Goal: Task Accomplishment & Management: Manage account settings

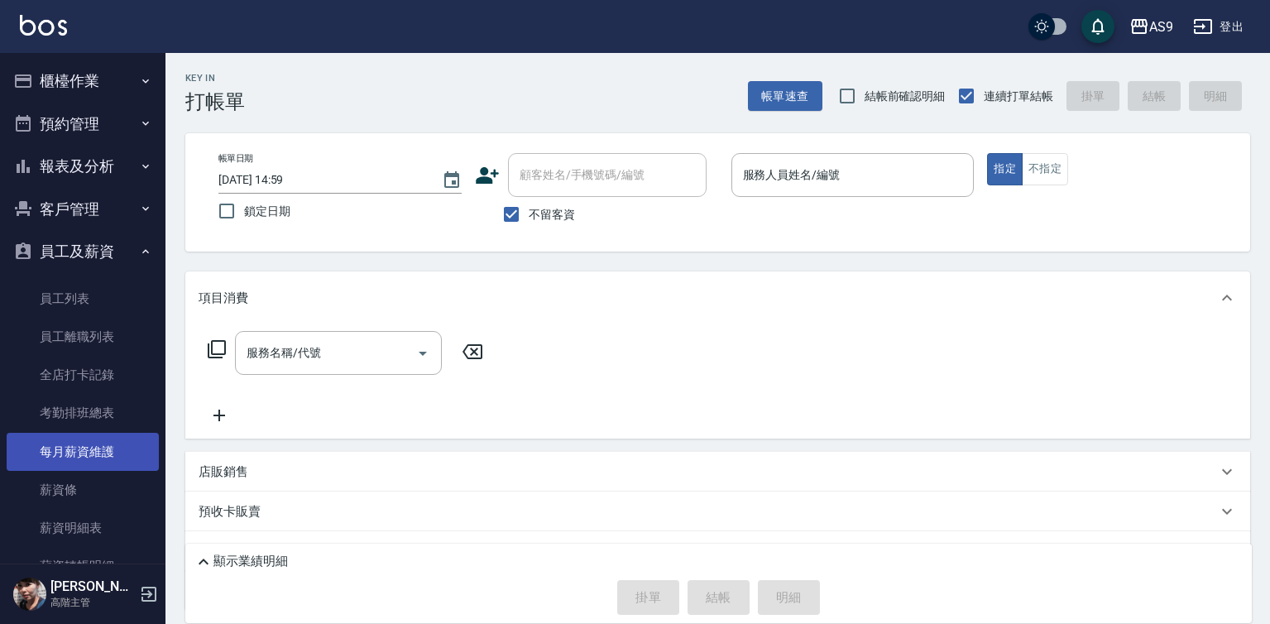
click at [122, 449] on link "每月薪資維護" at bounding box center [83, 452] width 152 height 38
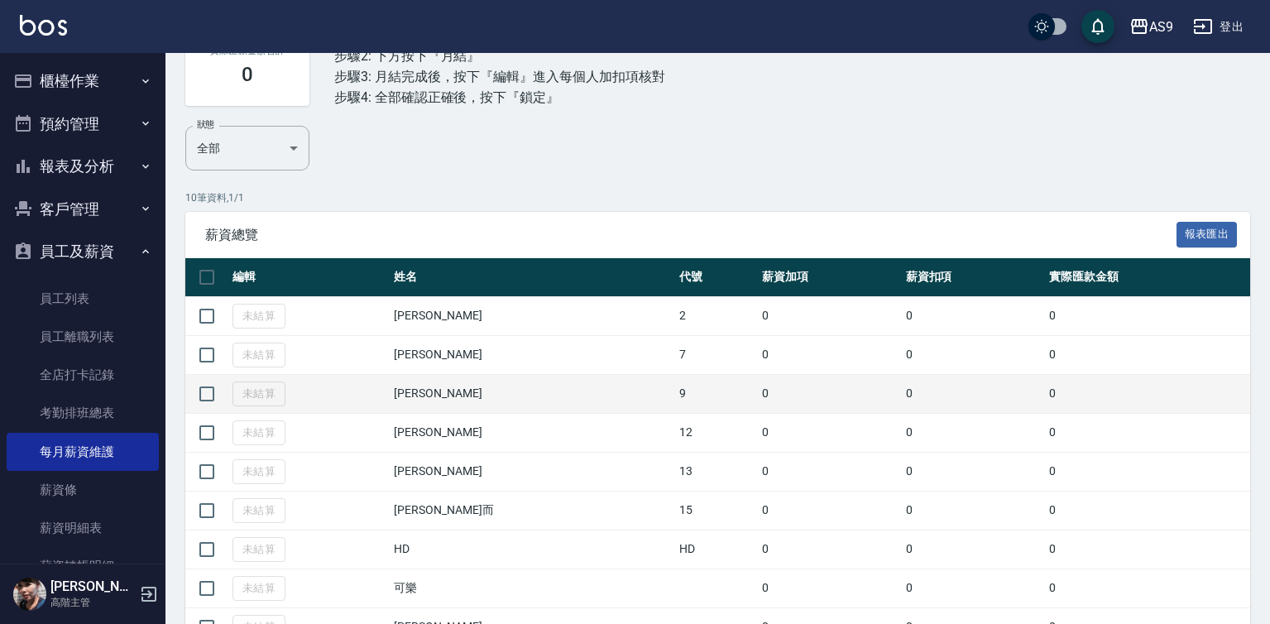
scroll to position [165, 0]
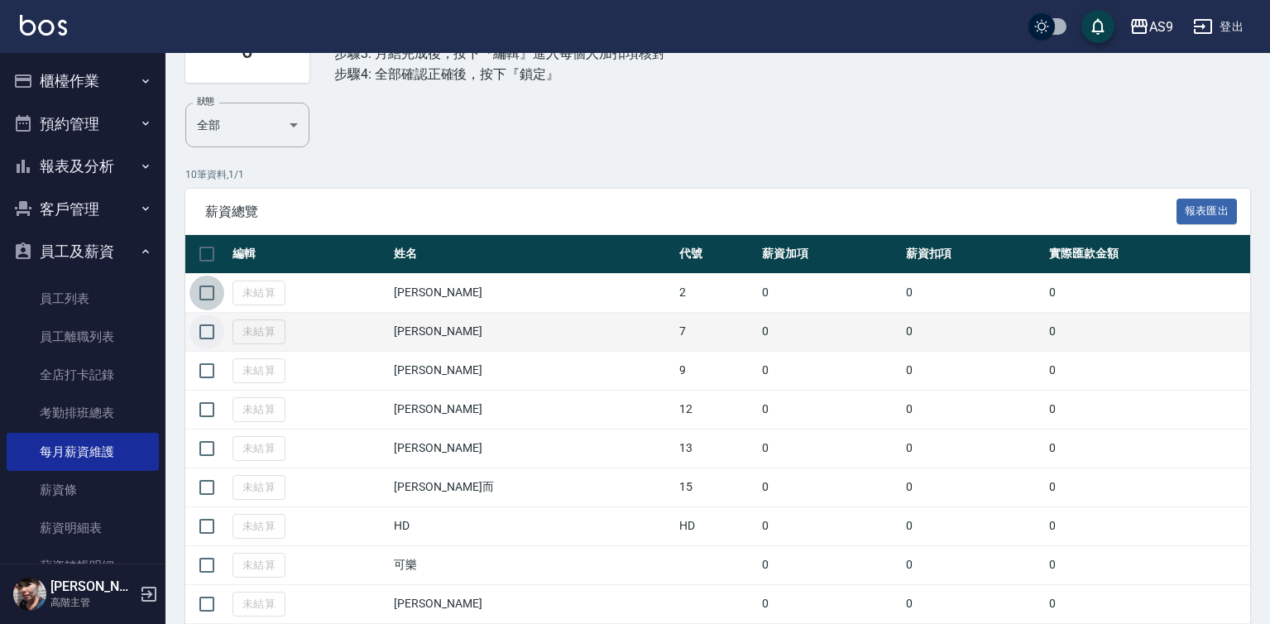
drag, startPoint x: 213, startPoint y: 296, endPoint x: 207, endPoint y: 334, distance: 38.6
click at [212, 297] on input "checkbox" at bounding box center [206, 293] width 35 height 35
checkbox input "true"
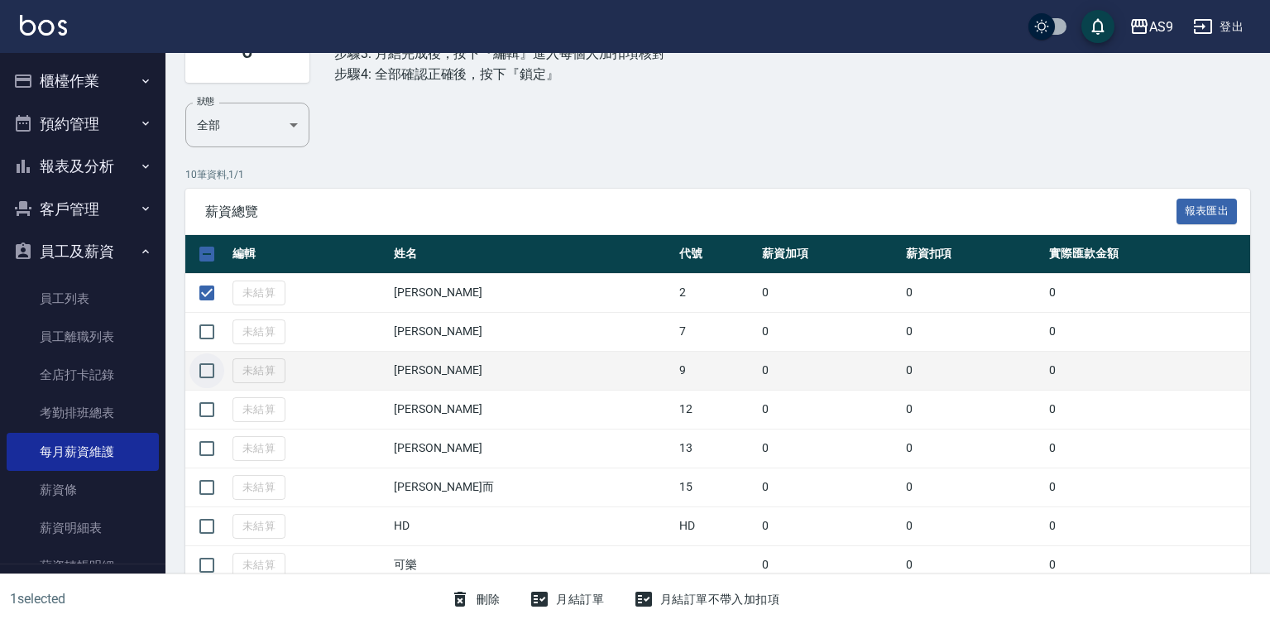
drag, startPoint x: 207, startPoint y: 334, endPoint x: 202, endPoint y: 366, distance: 31.8
click at [207, 336] on input "checkbox" at bounding box center [206, 331] width 35 height 35
checkbox input "true"
click at [202, 366] on input "checkbox" at bounding box center [206, 370] width 35 height 35
checkbox input "true"
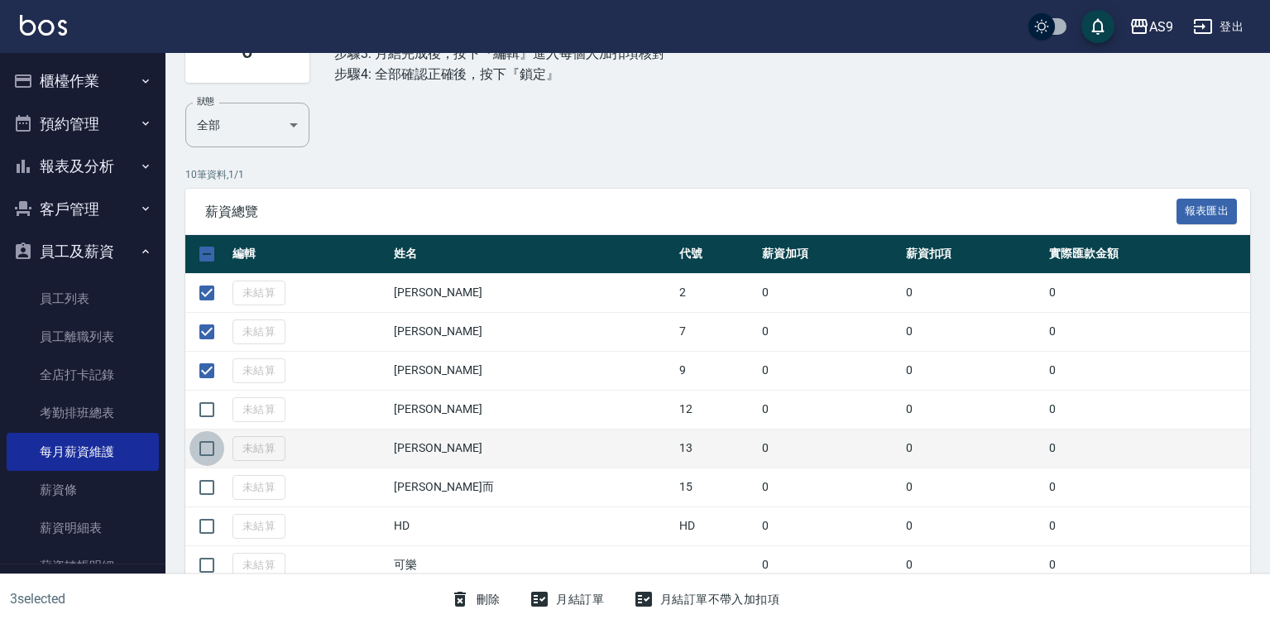
click at [209, 448] on input "checkbox" at bounding box center [206, 448] width 35 height 35
checkbox input "true"
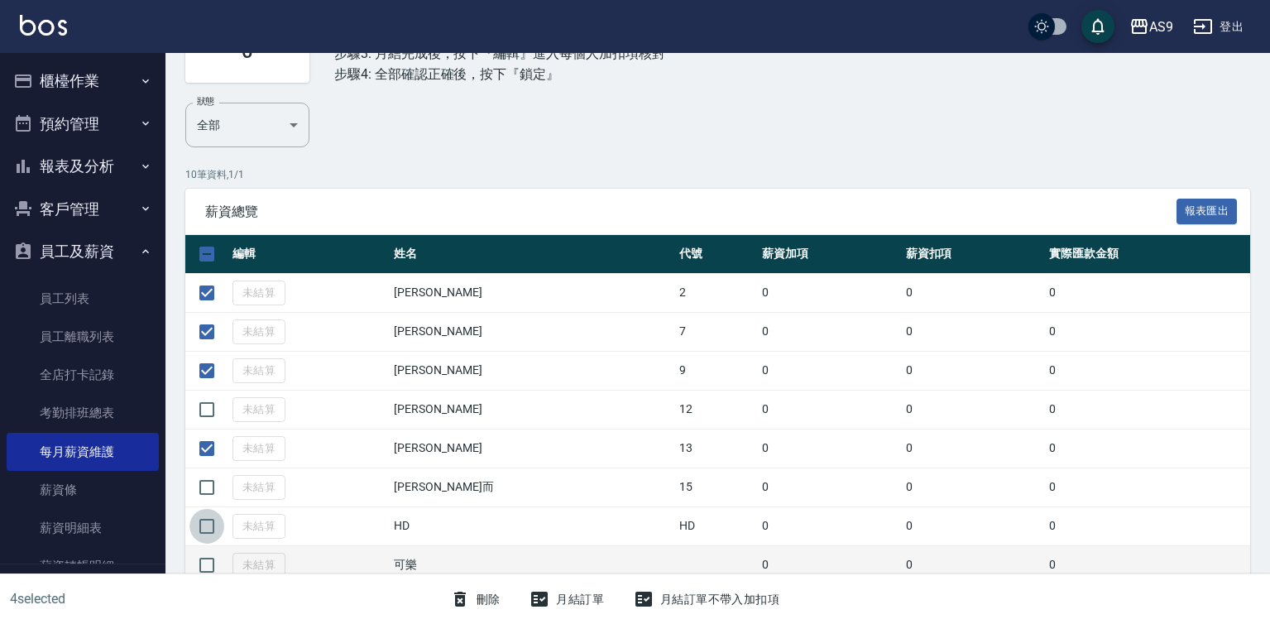
drag, startPoint x: 206, startPoint y: 528, endPoint x: 189, endPoint y: 549, distance: 27.7
click at [205, 528] on input "checkbox" at bounding box center [206, 526] width 35 height 35
checkbox input "true"
click at [208, 558] on input "checkbox" at bounding box center [206, 565] width 35 height 35
checkbox input "true"
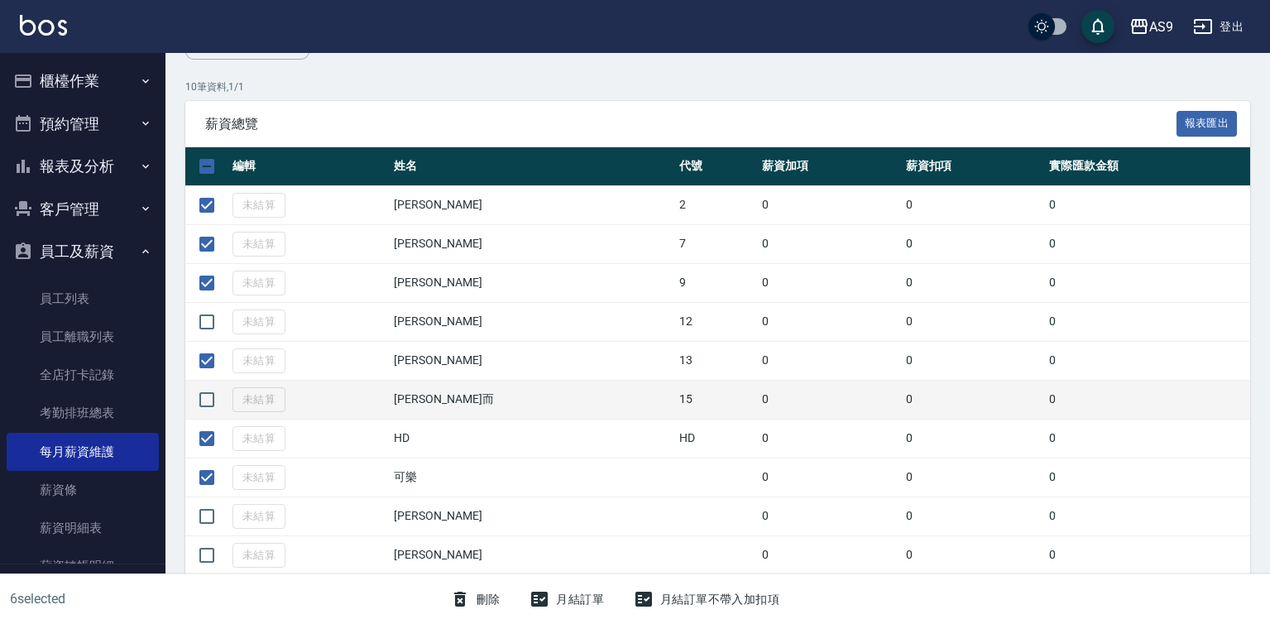
scroll to position [257, 0]
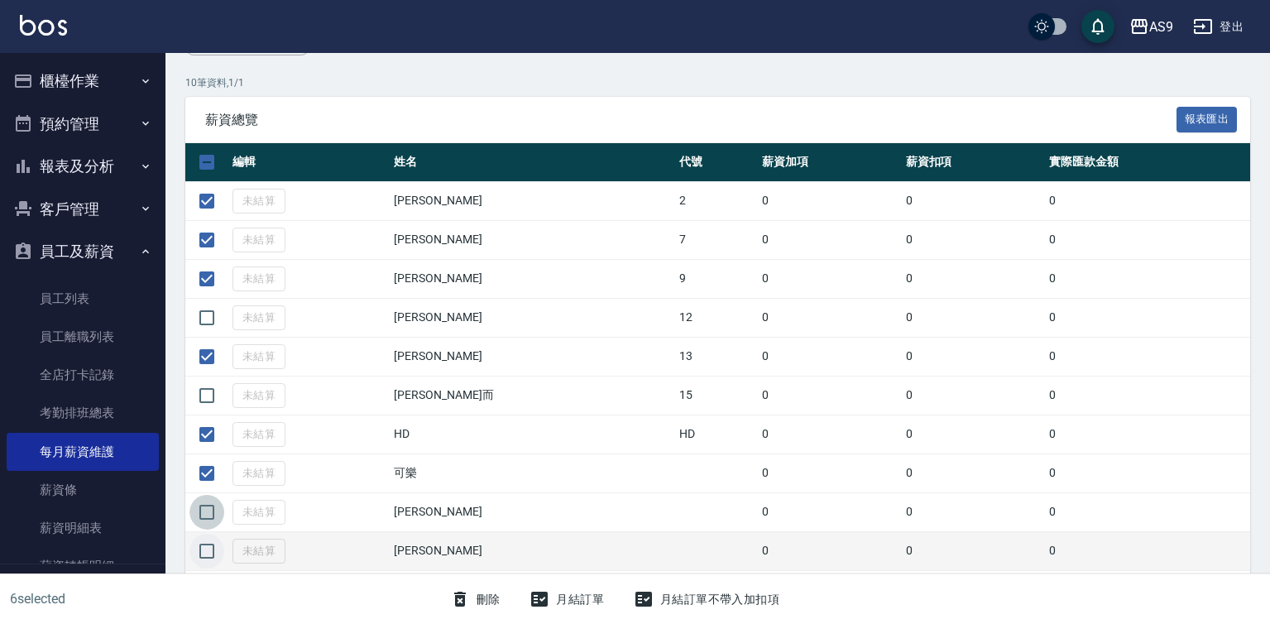
drag, startPoint x: 201, startPoint y: 506, endPoint x: 201, endPoint y: 542, distance: 35.6
click at [201, 513] on input "checkbox" at bounding box center [206, 512] width 35 height 35
checkbox input "true"
click at [201, 549] on input "checkbox" at bounding box center [206, 551] width 35 height 35
checkbox input "true"
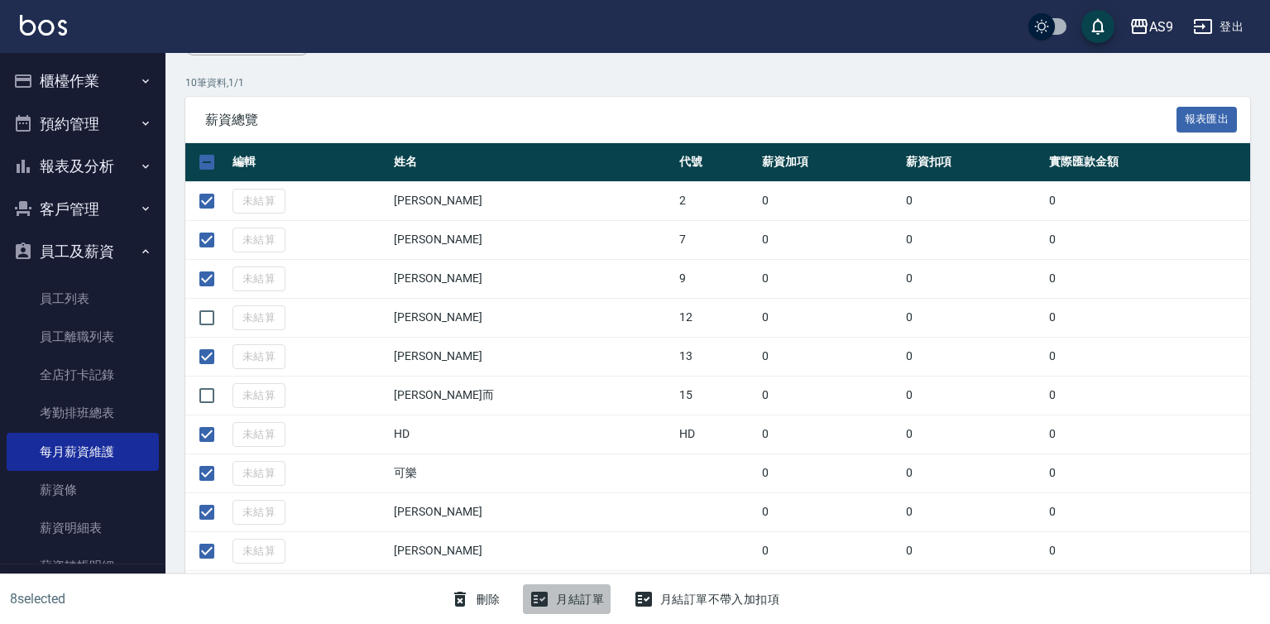
click at [543, 600] on icon "button" at bounding box center [540, 599] width 20 height 20
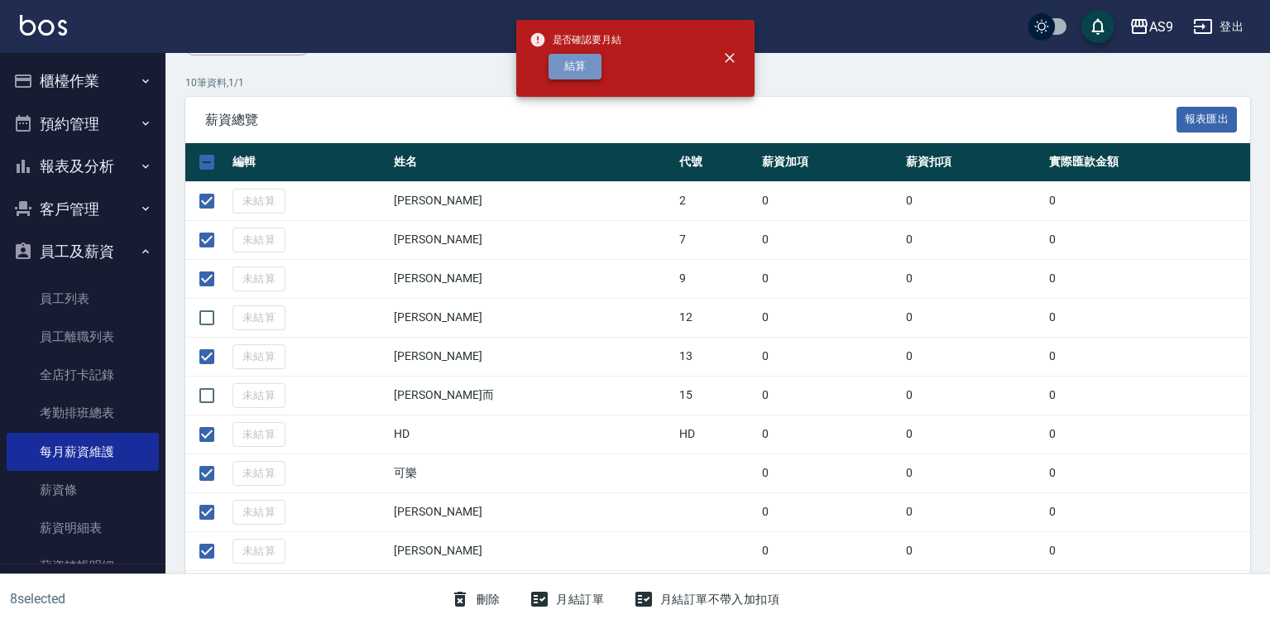
click at [590, 68] on button "結算" at bounding box center [575, 67] width 53 height 26
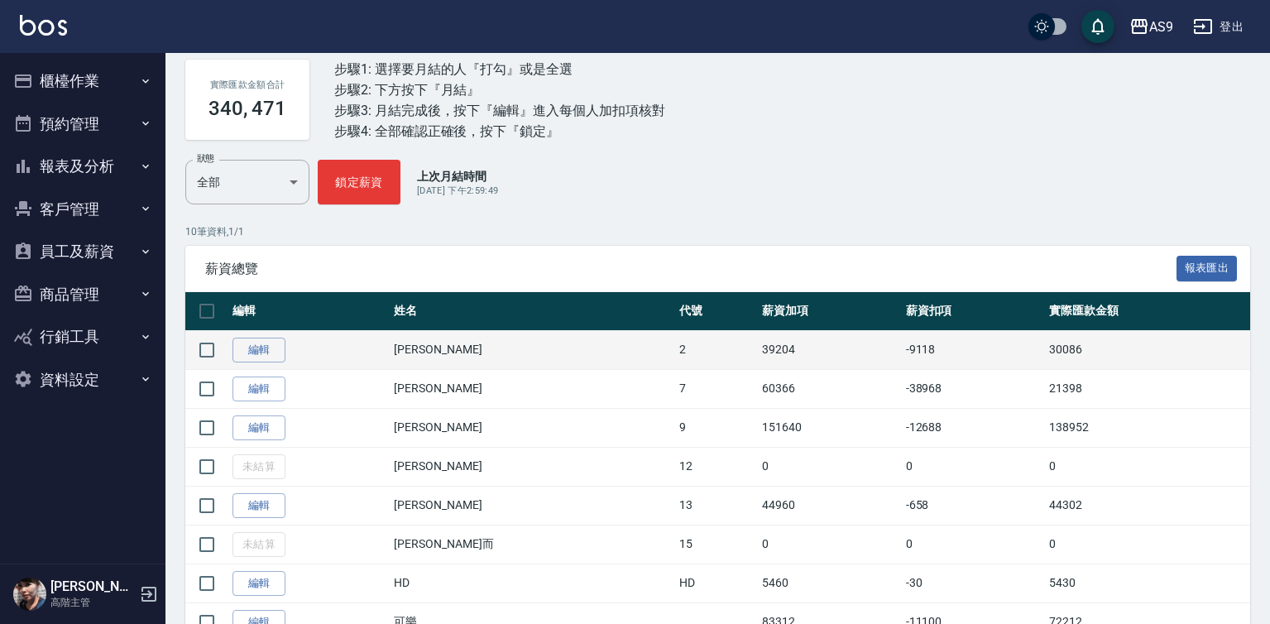
scroll to position [257, 0]
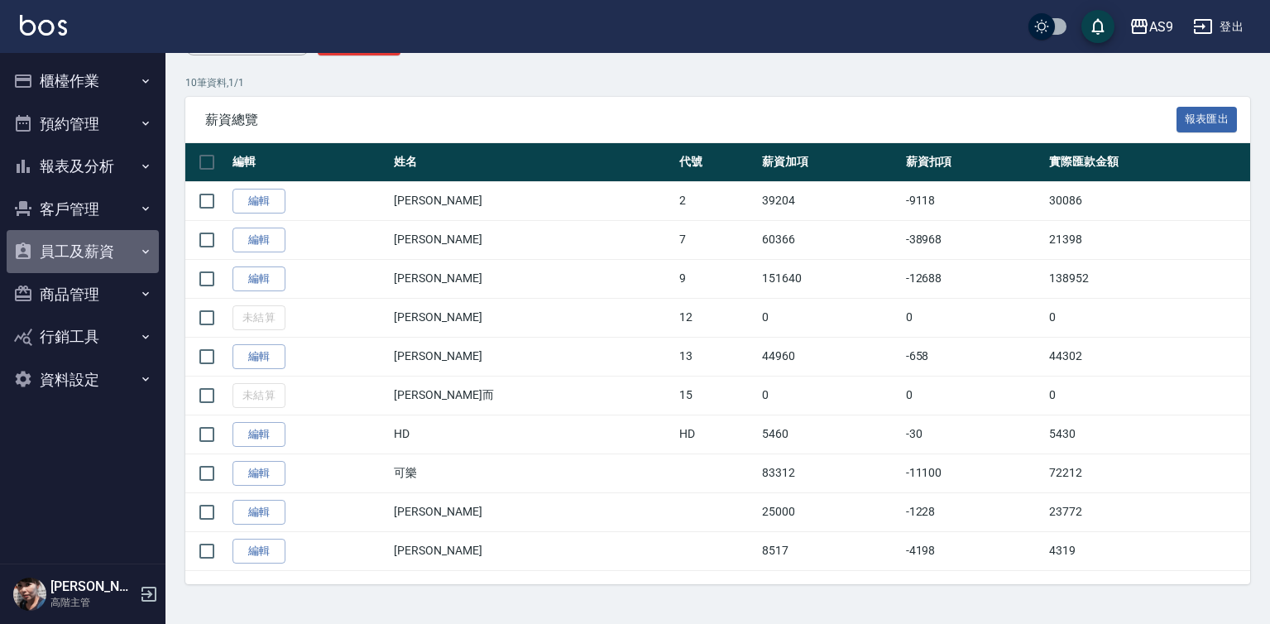
click at [129, 255] on button "員工及薪資" at bounding box center [83, 251] width 152 height 43
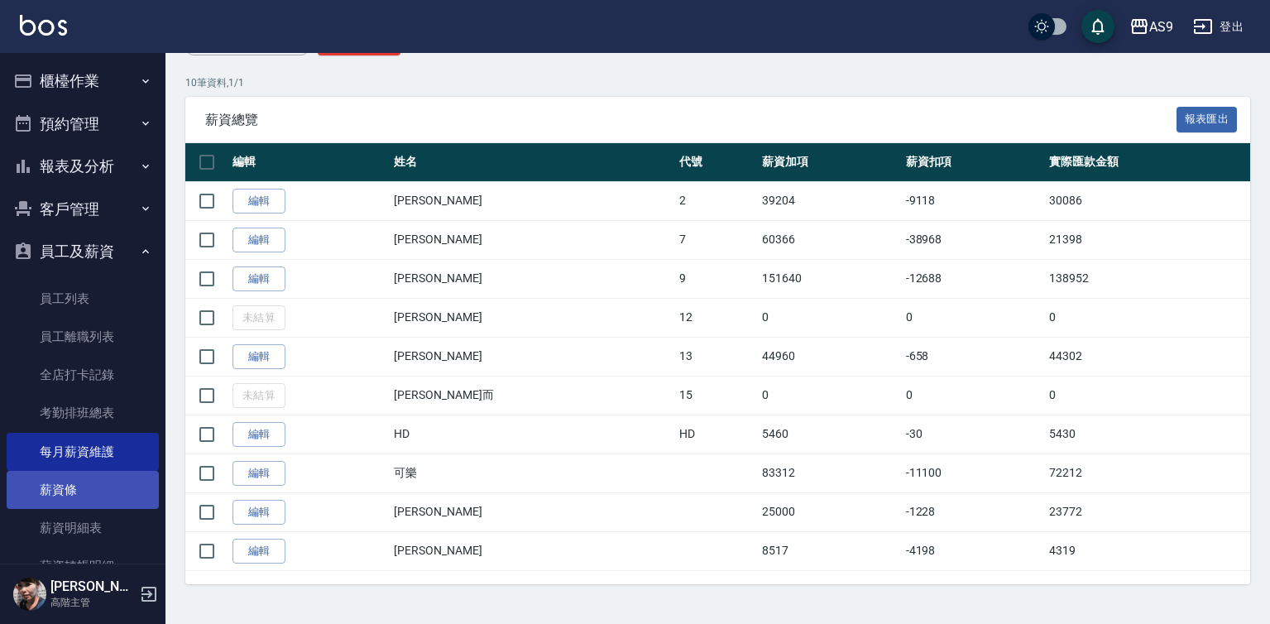
click at [119, 489] on link "薪資條" at bounding box center [83, 490] width 152 height 38
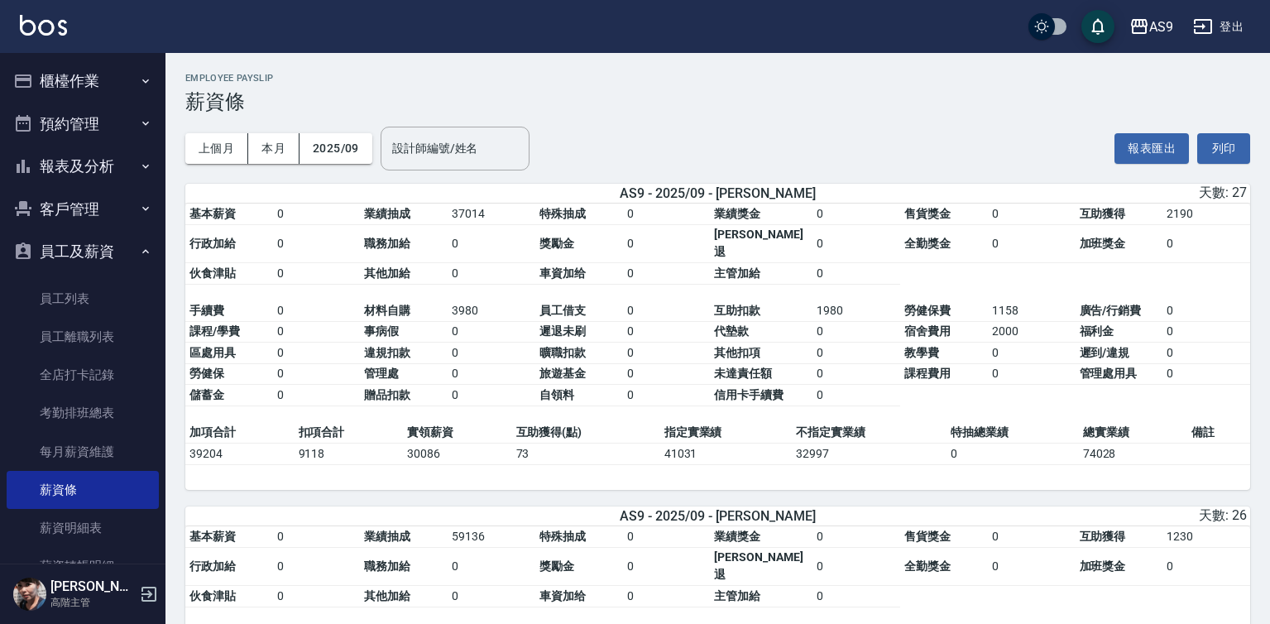
scroll to position [2, 0]
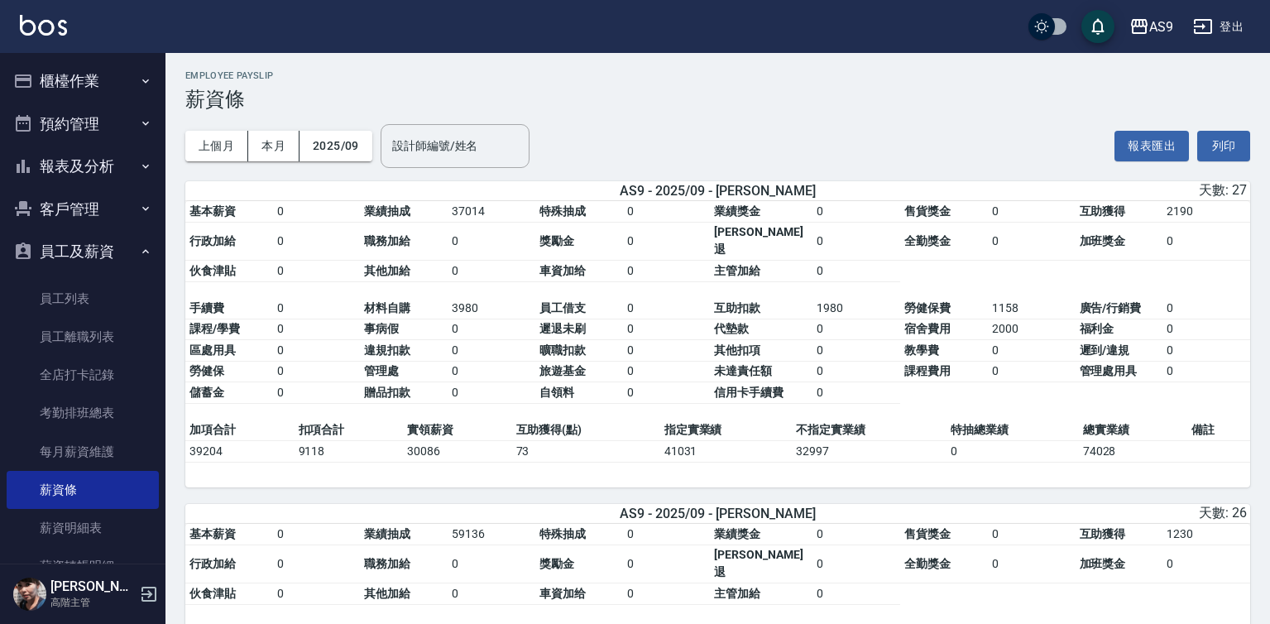
click at [1229, 440] on td at bounding box center [1218, 451] width 63 height 22
click at [1215, 146] on button "列印" at bounding box center [1223, 146] width 53 height 31
click at [1216, 145] on button "列印" at bounding box center [1223, 146] width 53 height 31
click at [91, 494] on link "薪資條" at bounding box center [83, 490] width 152 height 38
click at [1217, 143] on button "列印" at bounding box center [1223, 146] width 53 height 31
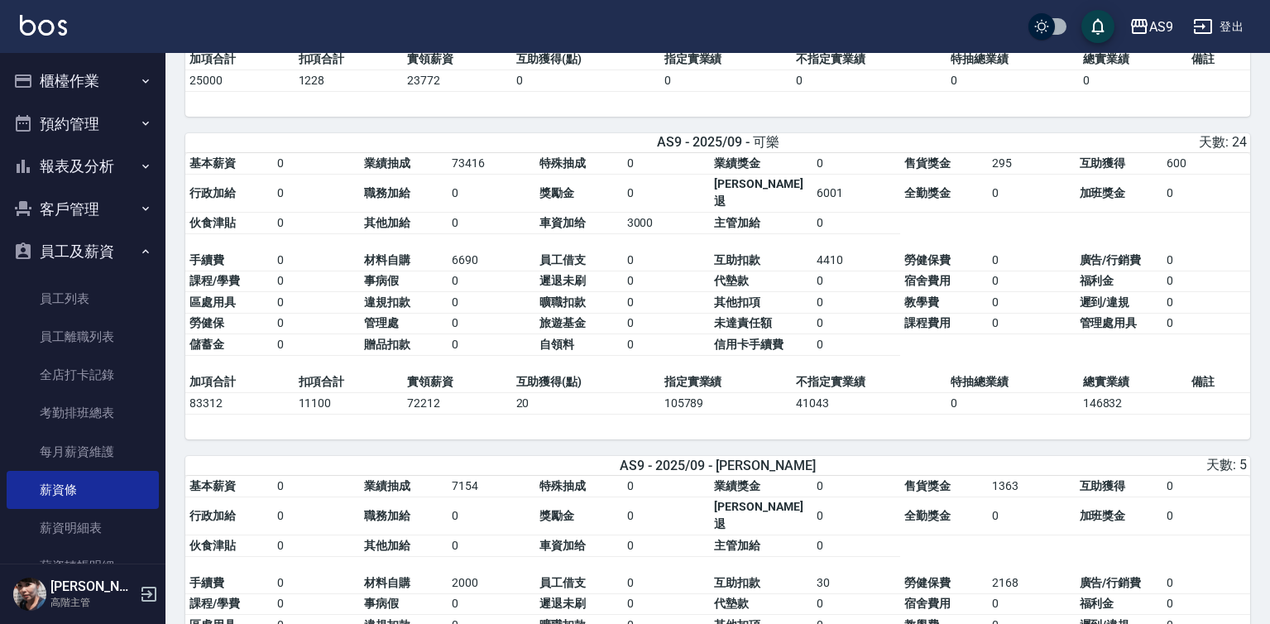
scroll to position [1988, 0]
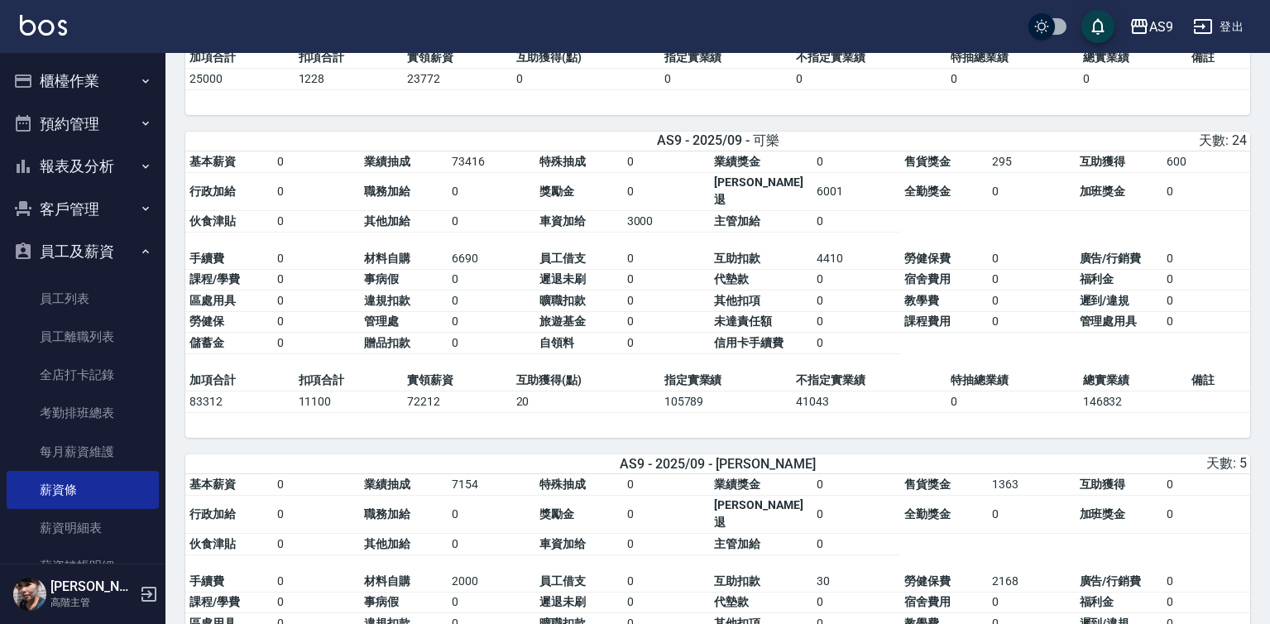
drag, startPoint x: 93, startPoint y: 488, endPoint x: 624, endPoint y: 210, distance: 598.8
click at [93, 488] on link "薪資條" at bounding box center [83, 490] width 152 height 38
drag, startPoint x: 113, startPoint y: 491, endPoint x: 170, endPoint y: 417, distance: 92.7
click at [126, 521] on link "薪資明細表" at bounding box center [83, 528] width 152 height 38
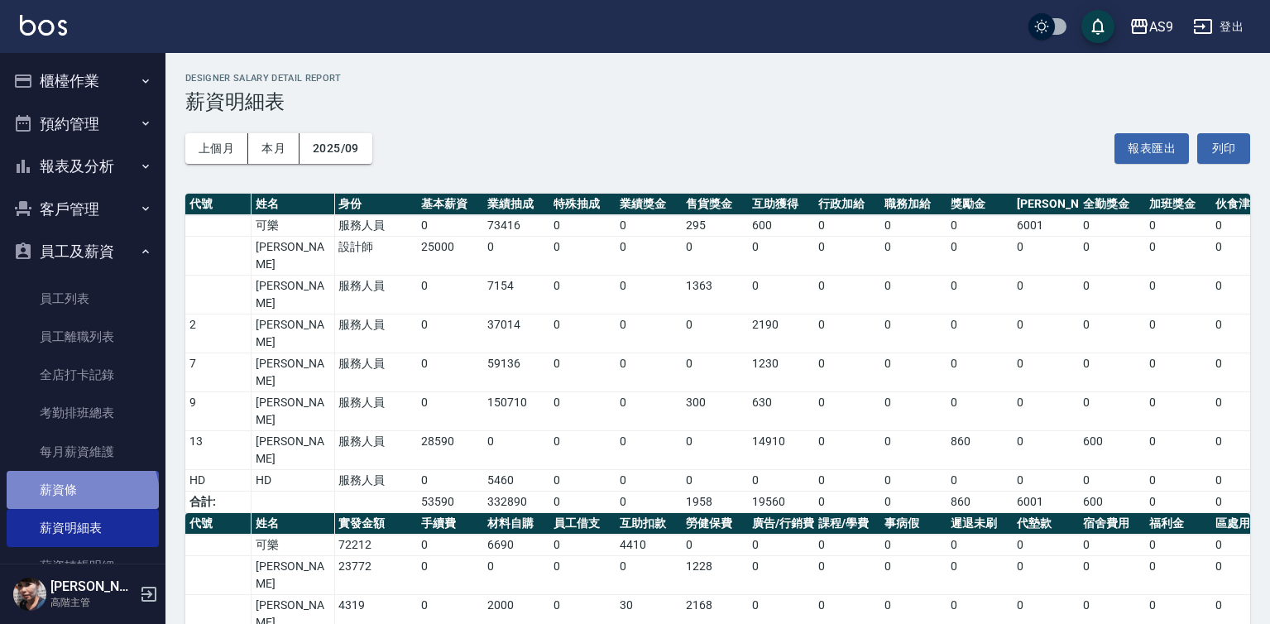
click at [80, 496] on link "薪資條" at bounding box center [83, 490] width 152 height 38
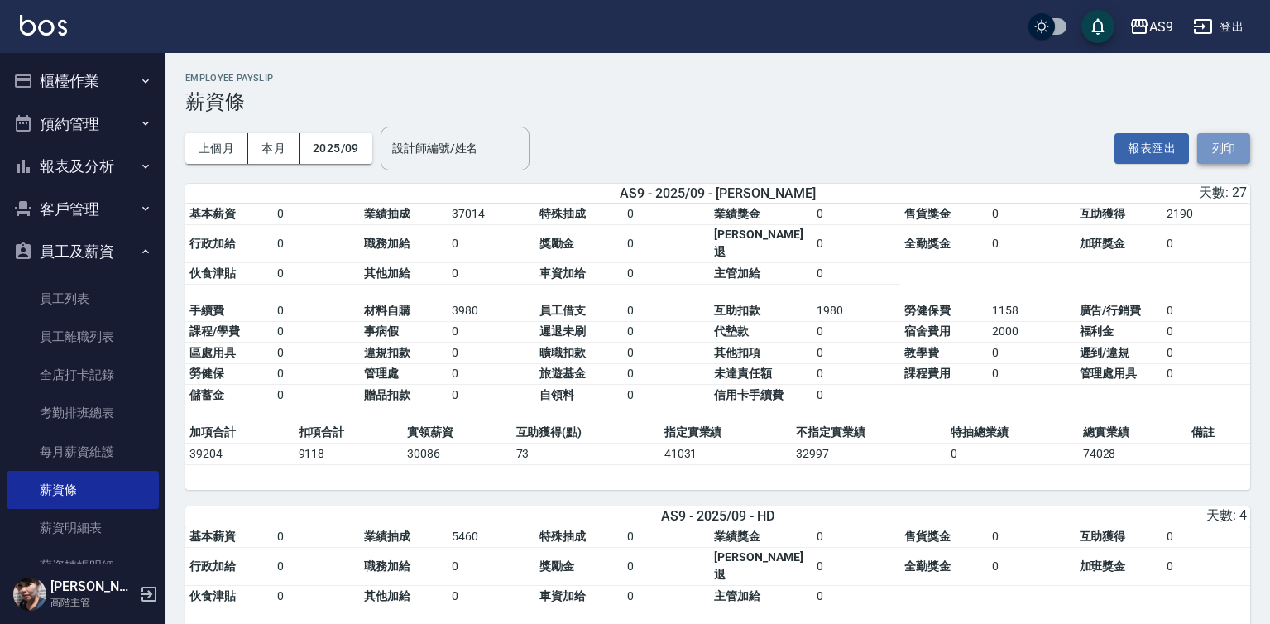
click at [1215, 150] on button "列印" at bounding box center [1223, 148] width 53 height 31
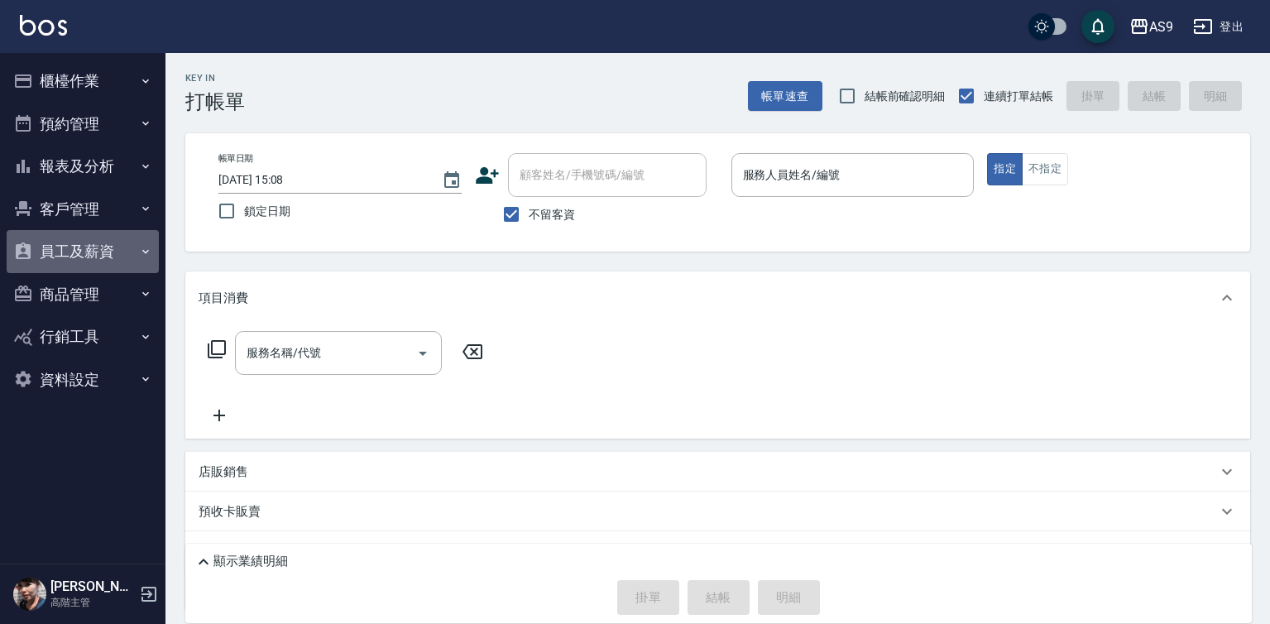
click at [98, 243] on button "員工及薪資" at bounding box center [83, 251] width 152 height 43
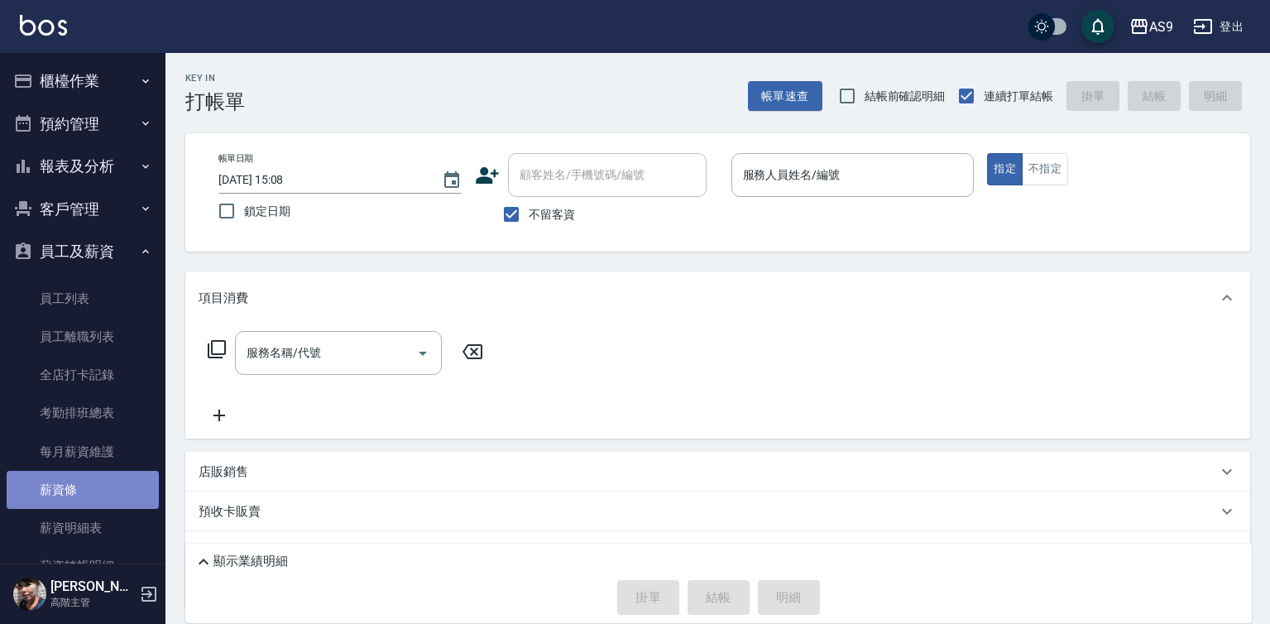
click at [97, 484] on link "薪資條" at bounding box center [83, 490] width 152 height 38
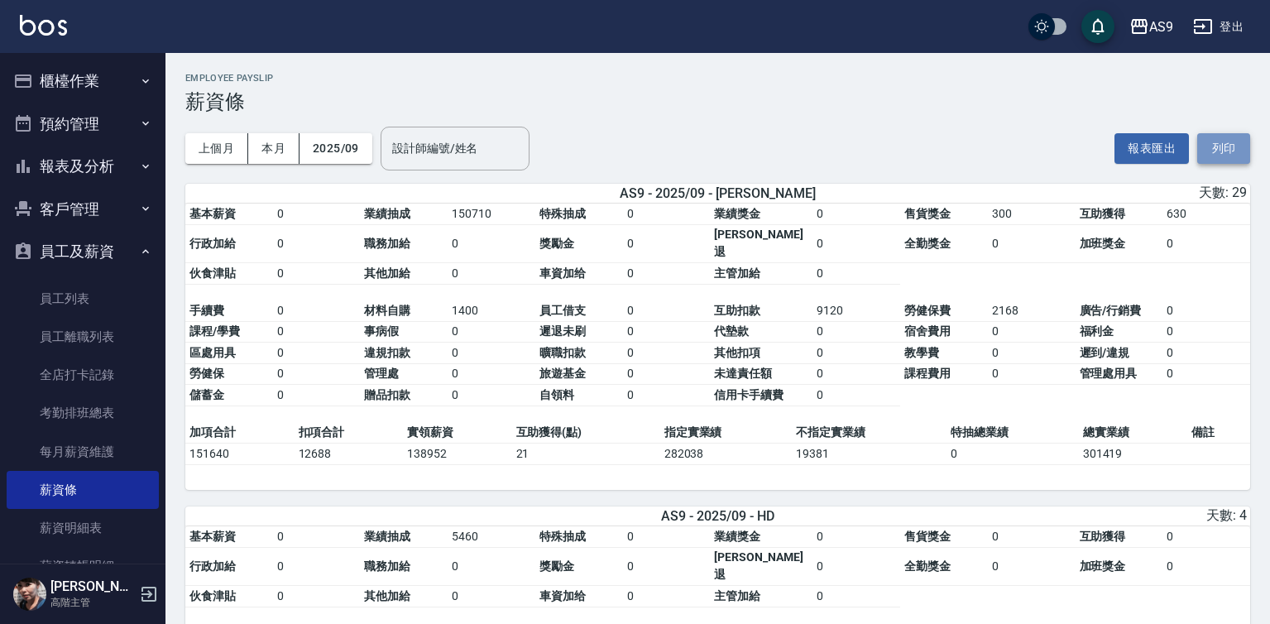
click at [1216, 147] on button "列印" at bounding box center [1223, 148] width 53 height 31
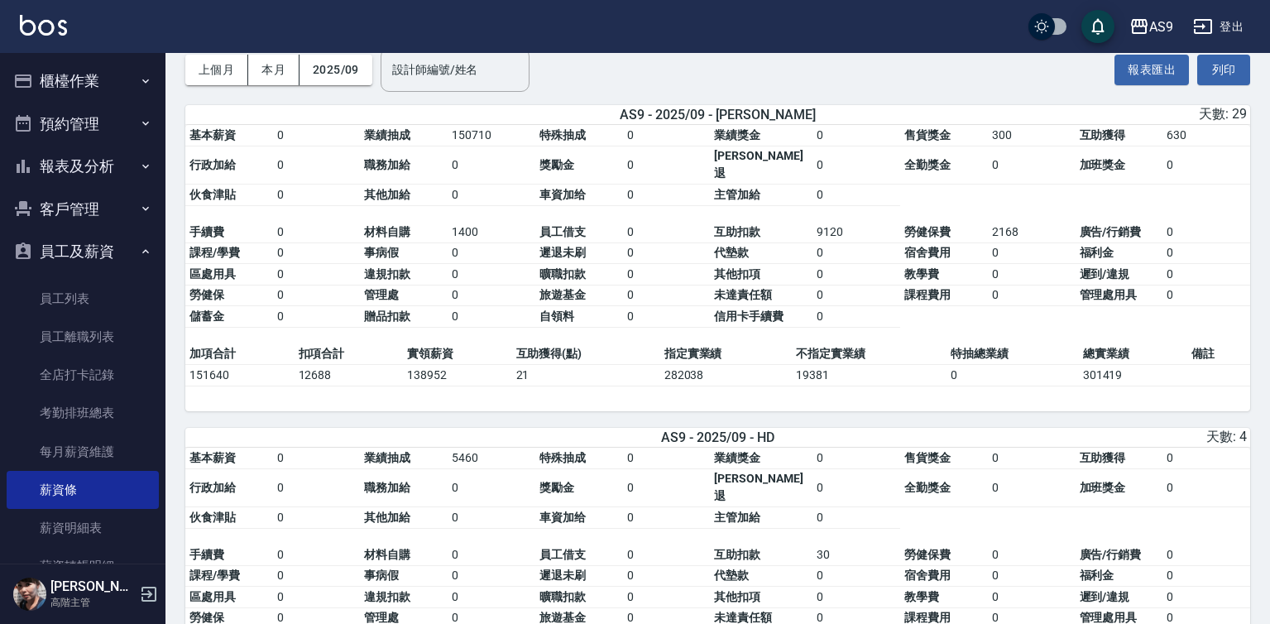
click at [630, 306] on td "0" at bounding box center [667, 317] width 88 height 22
click at [623, 269] on td "曠職扣款" at bounding box center [579, 275] width 88 height 22
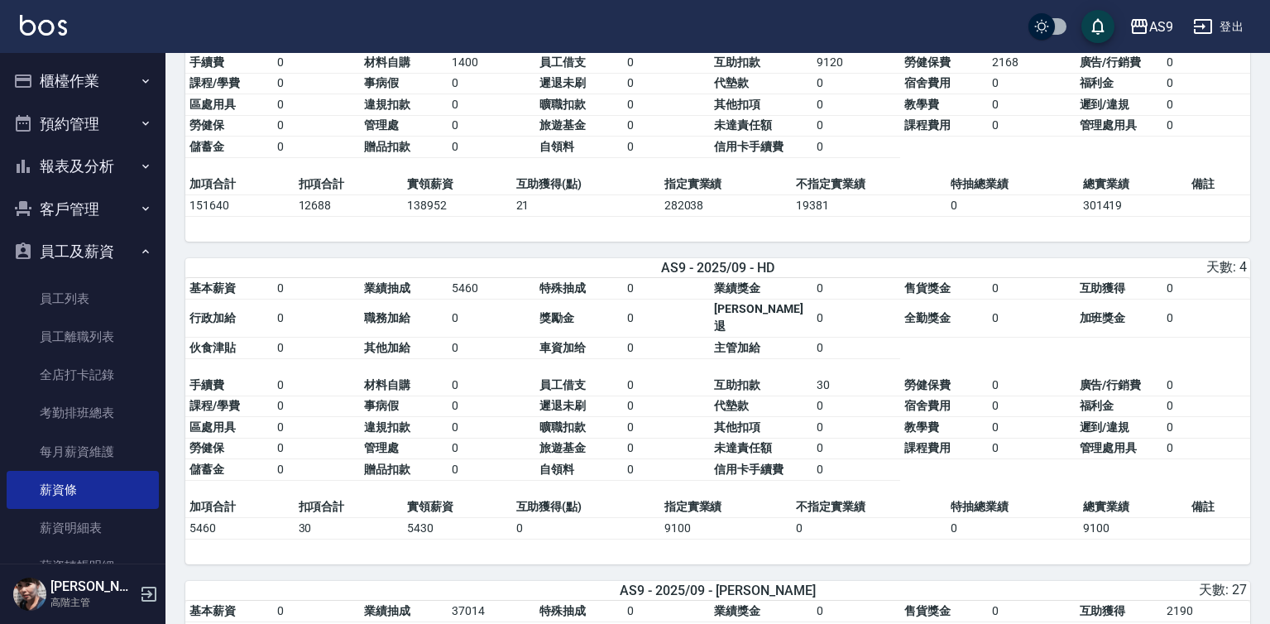
scroll to position [250, 0]
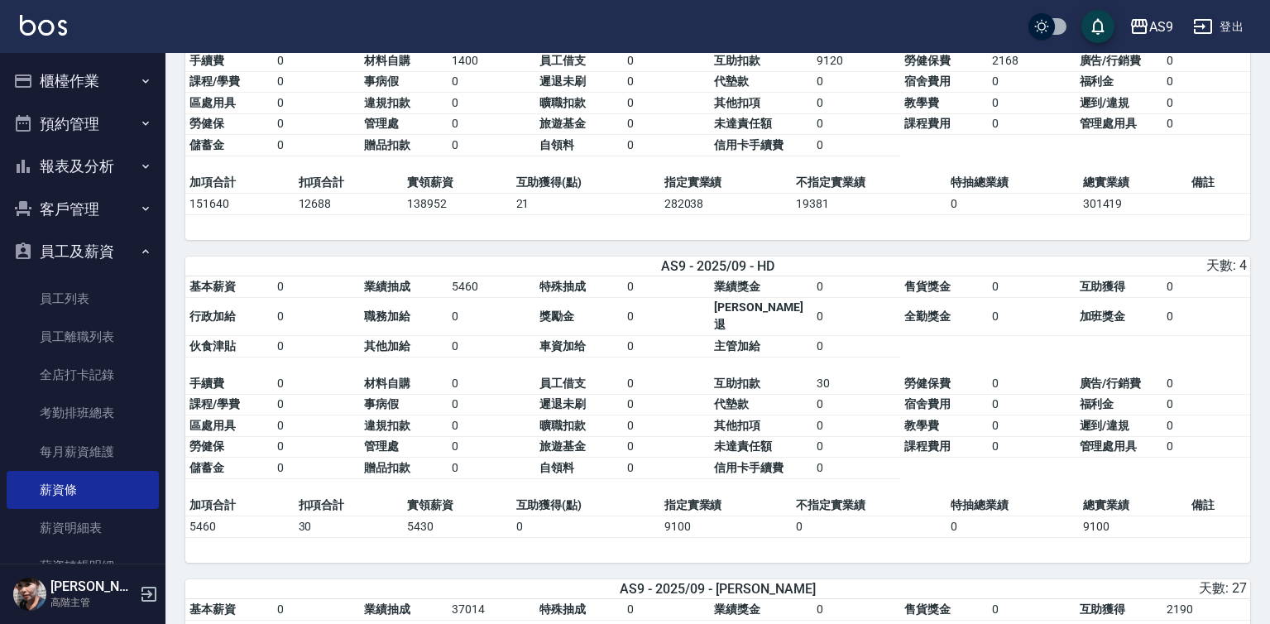
click at [623, 335] on table "基本薪資 0 業績抽成 5460 特殊抽成 0 業績獎金 0 售貨獎金 0 互助獲得 0 行政加給 0 職務加給 0 獎勵金 0 勞健保勞退 0 全勤獎金 0…" at bounding box center [717, 385] width 1065 height 218
click at [624, 333] on table "基本薪資 0 業績抽成 5460 特殊抽成 0 業績獎金 0 售貨獎金 0 互助獲得 0 行政加給 0 職務加給 0 獎勵金 0 勞健保勞退 0 全勤獎金 0…" at bounding box center [717, 385] width 1065 height 218
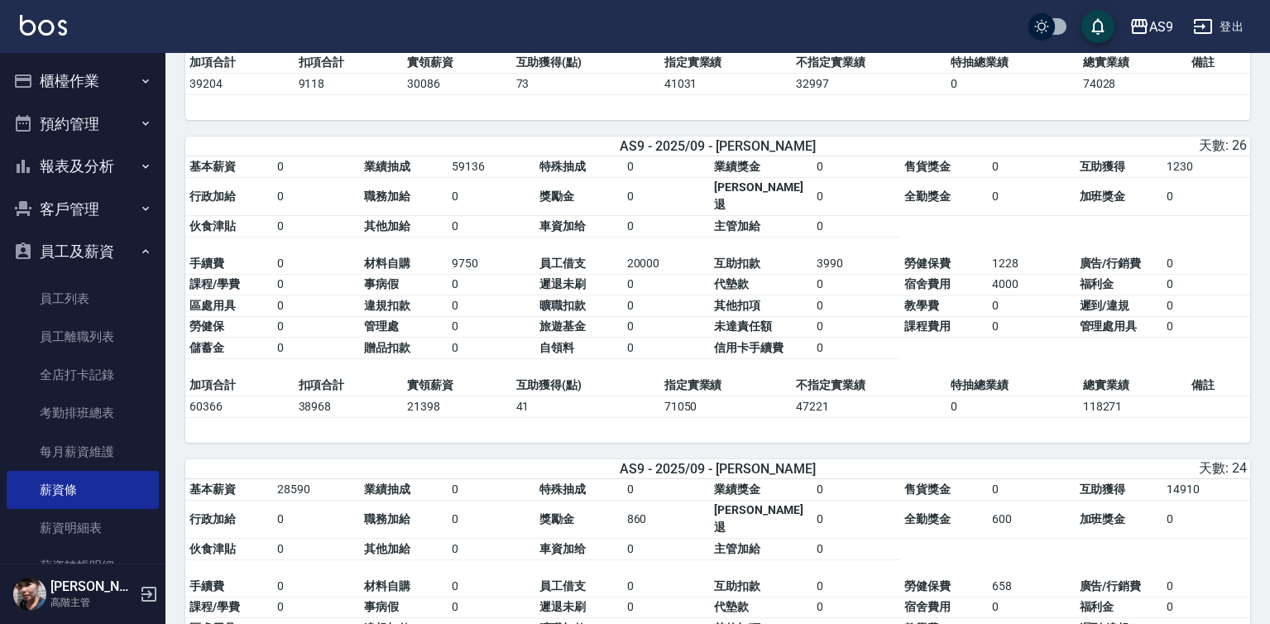
scroll to position [1018, 0]
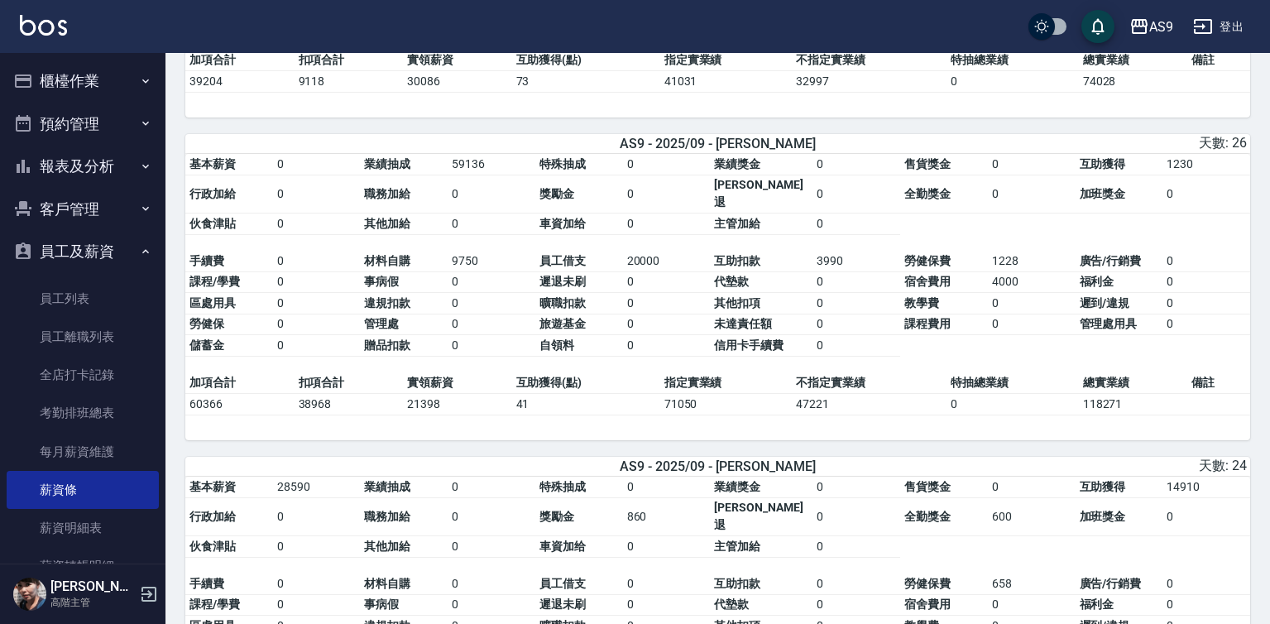
click at [602, 299] on table "基本薪資 0 業績抽成 59136 特殊抽成 0 業績獎金 0 售貨獎金 0 互助獲得 1230 行政加給 0 職務加給 0 獎勵金 0 勞健保勞退 0 全勤…" at bounding box center [717, 263] width 1065 height 218
click at [601, 335] on td "自領料" at bounding box center [579, 346] width 88 height 22
click at [600, 314] on td "旅遊基金" at bounding box center [579, 325] width 88 height 22
click at [597, 293] on td "曠職扣款" at bounding box center [579, 304] width 88 height 22
click at [654, 536] on td "0" at bounding box center [667, 547] width 88 height 22
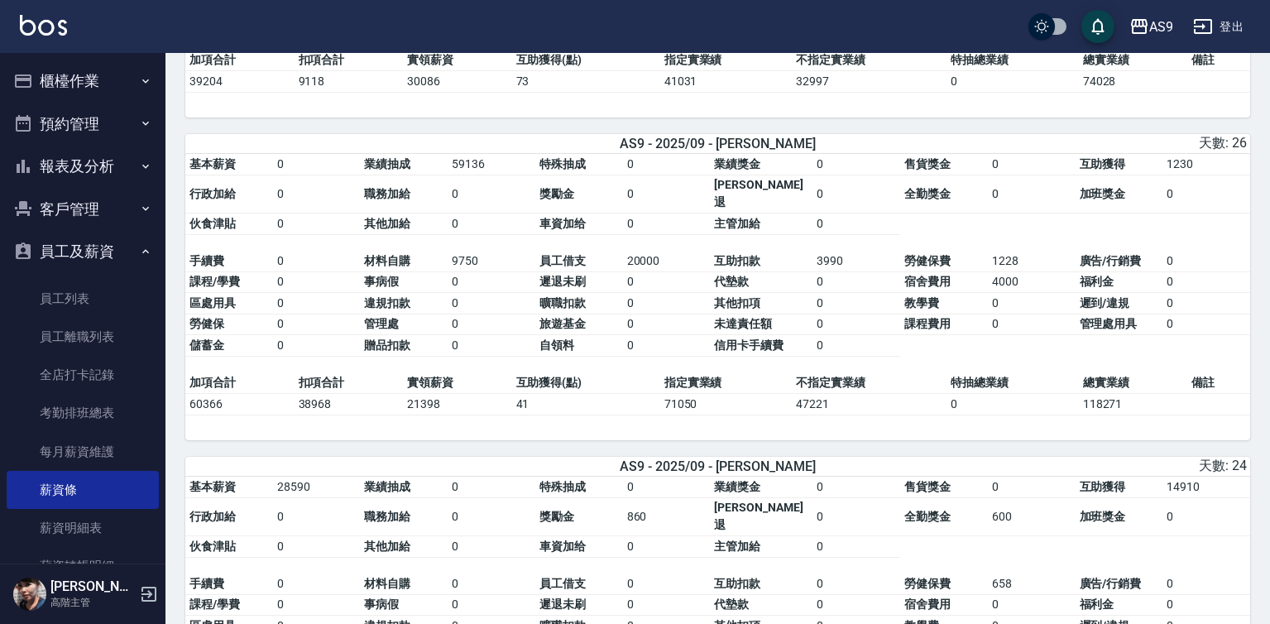
click at [650, 536] on td "0" at bounding box center [667, 547] width 88 height 22
click at [647, 497] on td "860" at bounding box center [667, 516] width 88 height 39
click at [645, 477] on td "0" at bounding box center [667, 488] width 88 height 22
click at [636, 458] on div "AS9 - 2025/09 - 林葦葦" at bounding box center [717, 466] width 349 height 16
click at [634, 393] on div "AS9 - 2025/09 - 葉美鈴 天數: 29 基本薪資 0 業績抽成 150710 特殊抽成 0 業績獎金 0 售貨獎金 300 互助獲得 630 行…" at bounding box center [717, 456] width 1065 height 2581
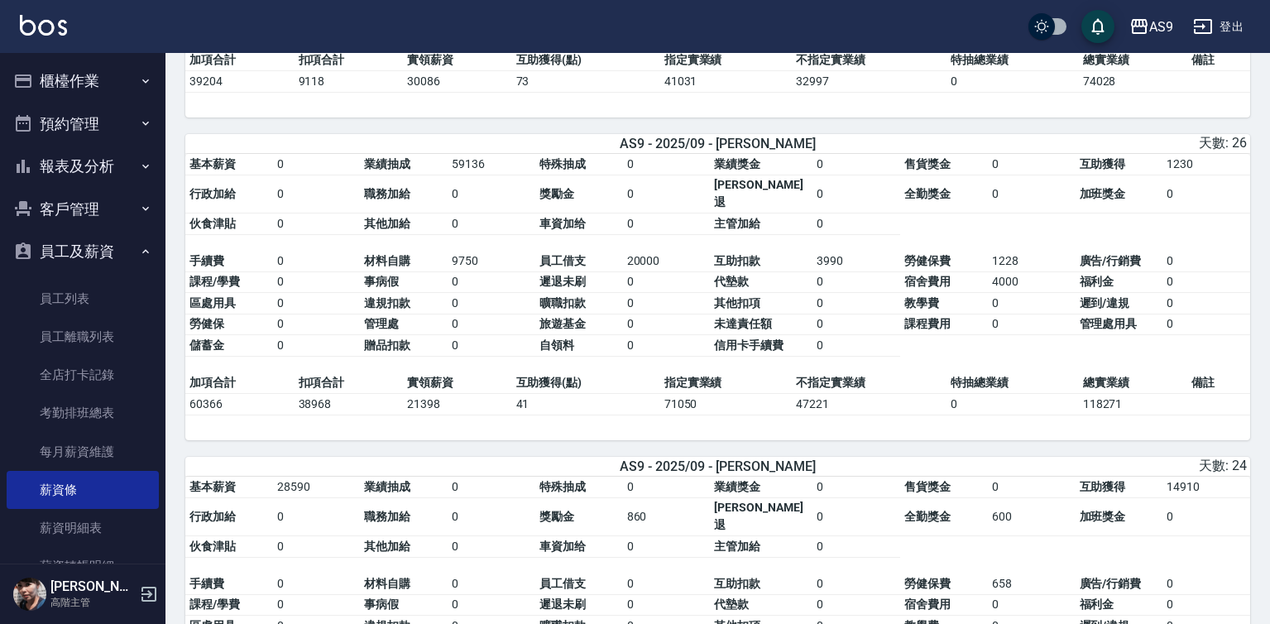
click at [608, 393] on td "41" at bounding box center [586, 404] width 148 height 22
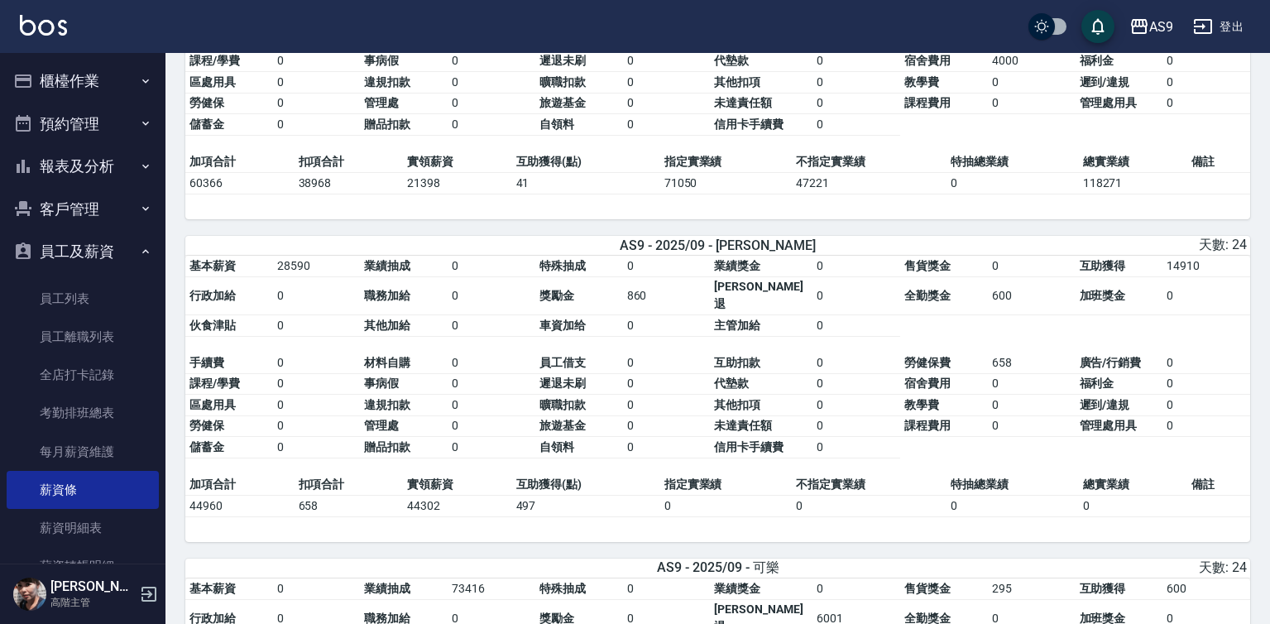
click at [565, 84] on table "基本薪資 0 業績抽成 59136 特殊抽成 0 業績獎金 0 售貨獎金 0 互助獲得 1230 行政加給 0 職務加給 0 獎勵金 0 勞健保勞退 0 全勤…" at bounding box center [717, 42] width 1065 height 218
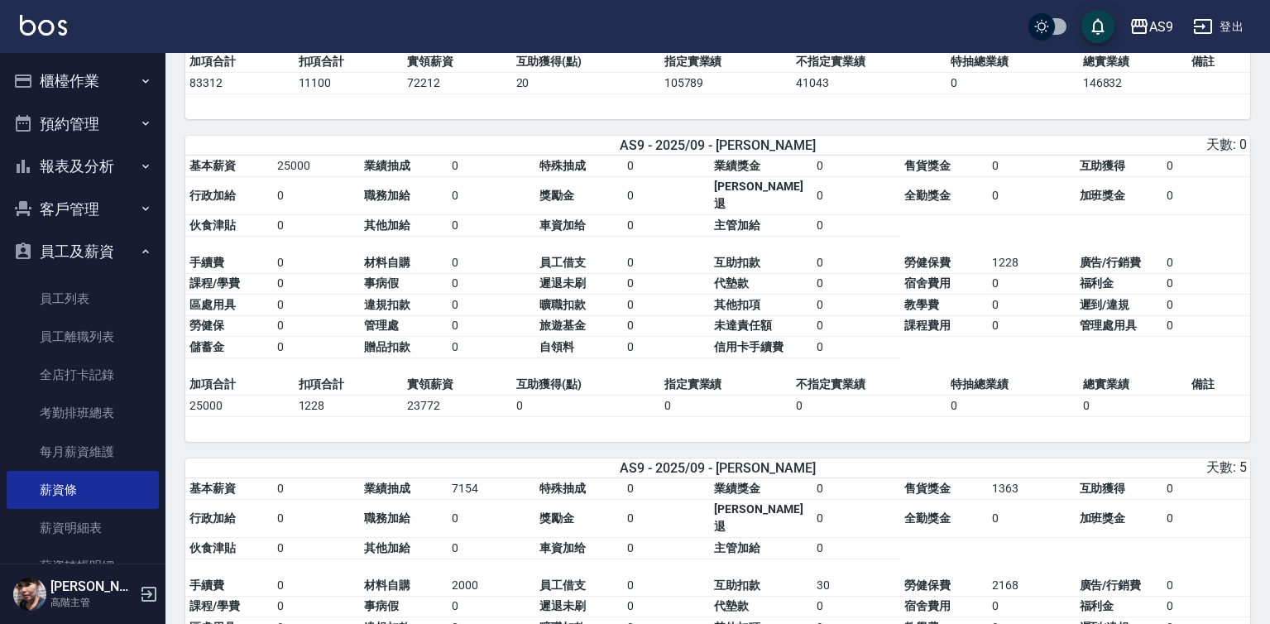
scroll to position [2042, 0]
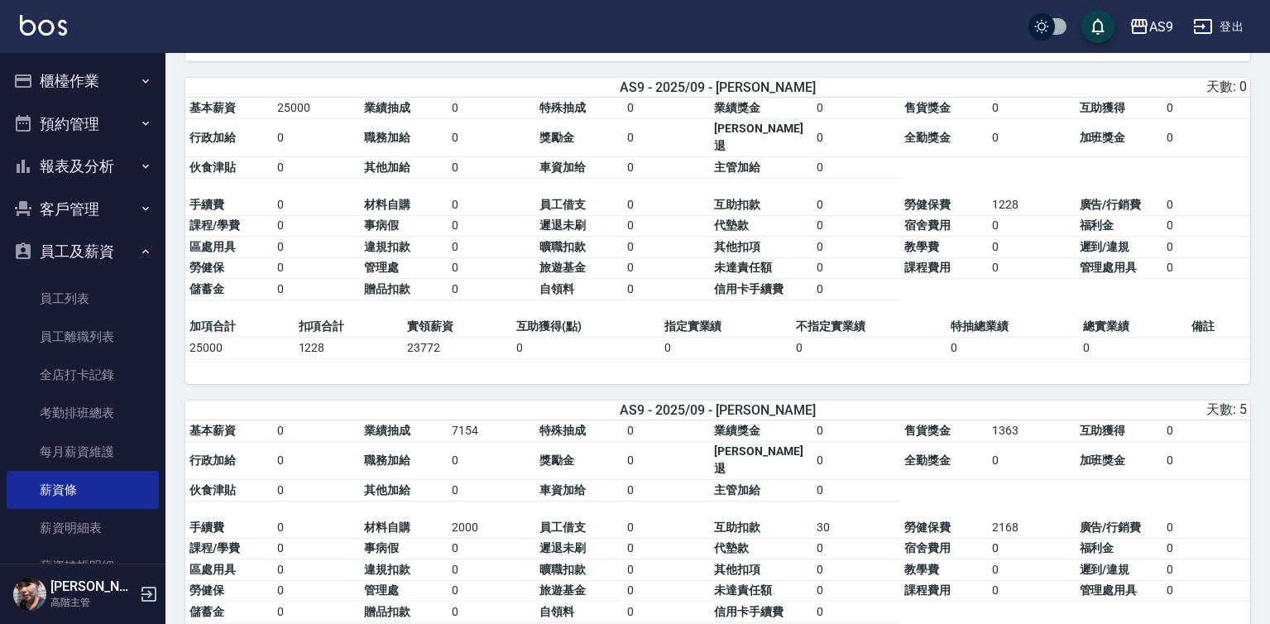
drag, startPoint x: 74, startPoint y: 494, endPoint x: 77, endPoint y: 566, distance: 72.1
click at [74, 494] on link "薪資條" at bounding box center [83, 490] width 152 height 38
click at [99, 493] on link "薪資條" at bounding box center [83, 490] width 152 height 38
click at [96, 490] on link "薪資條" at bounding box center [83, 490] width 152 height 38
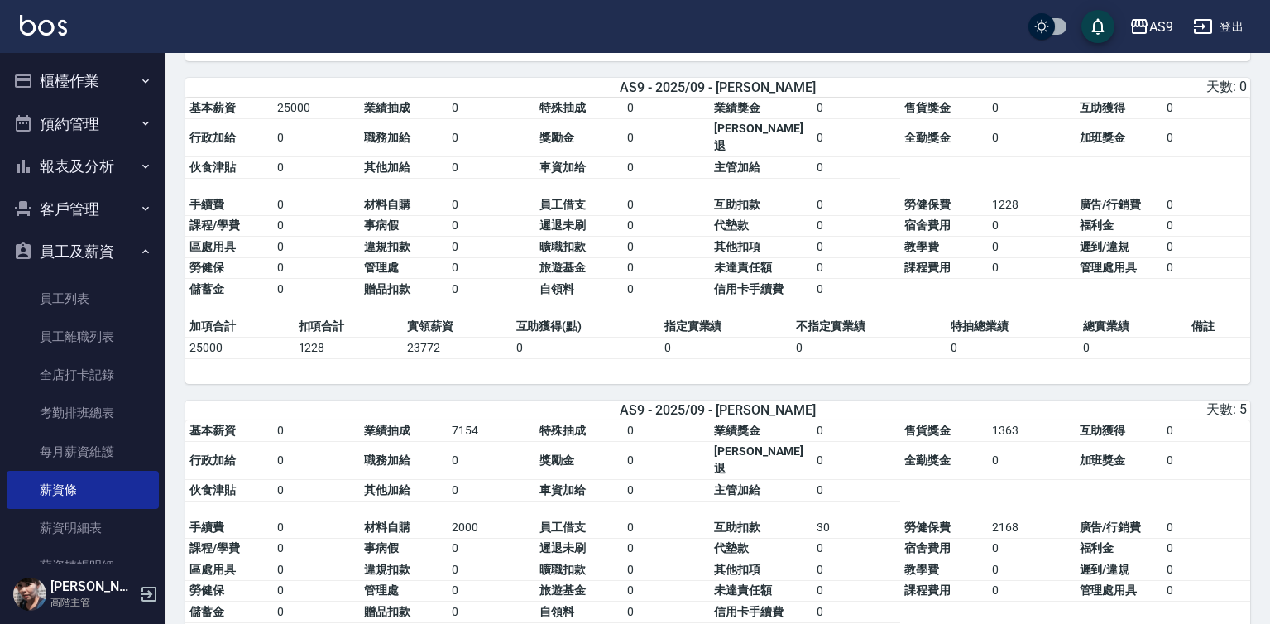
click at [1146, 517] on td "廣告/行銷費" at bounding box center [1120, 528] width 88 height 22
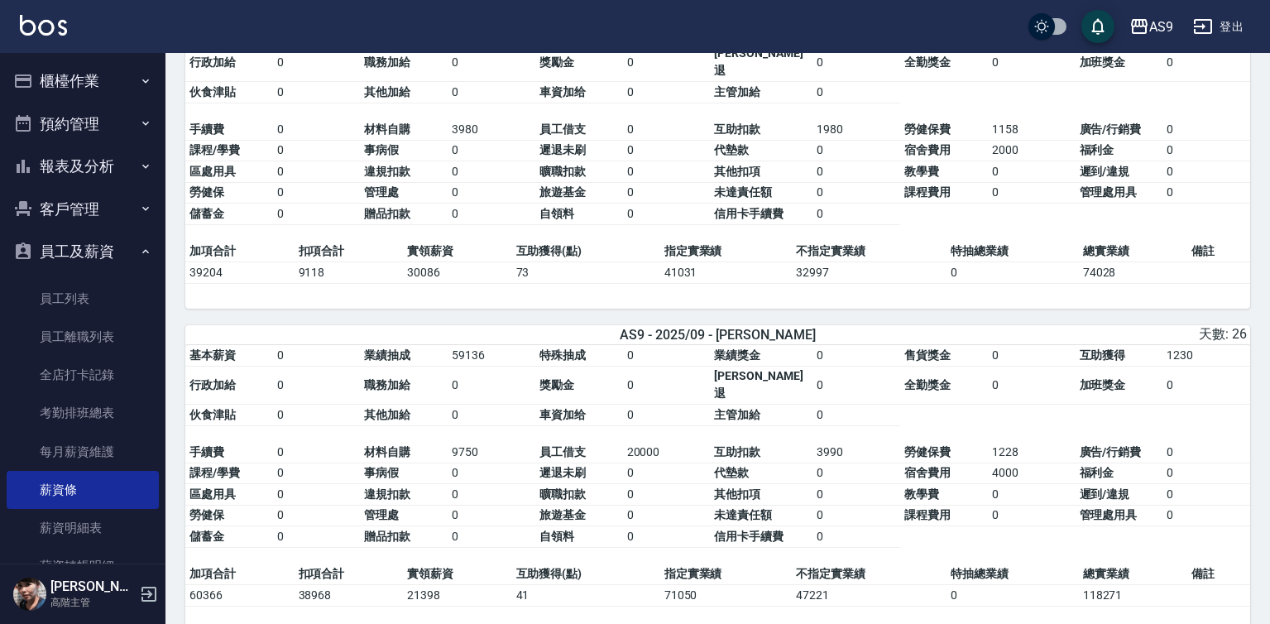
scroll to position [827, 0]
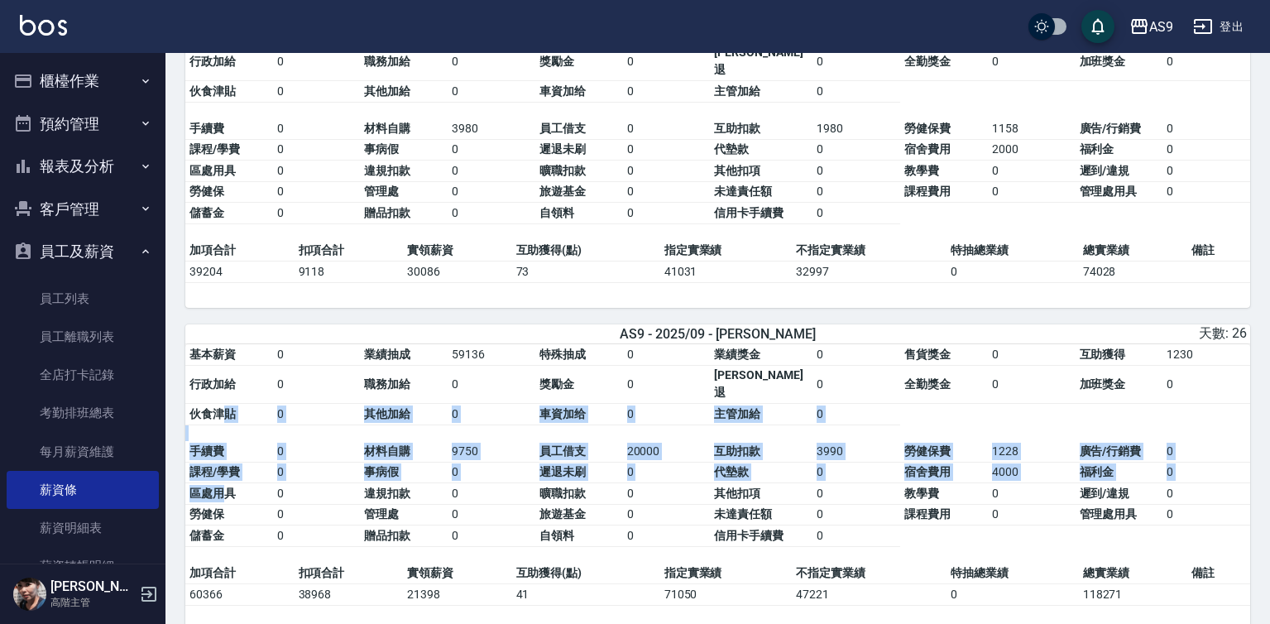
drag, startPoint x: 219, startPoint y: 424, endPoint x: 228, endPoint y: 356, distance: 69.3
click at [228, 356] on table "基本薪資 0 業績抽成 59136 特殊抽成 0 業績獎金 0 售貨獎金 0 互助獲得 1230 行政加給 0 職務加給 0 獎勵金 0 勞健保勞退 0 全勤…" at bounding box center [717, 453] width 1065 height 218
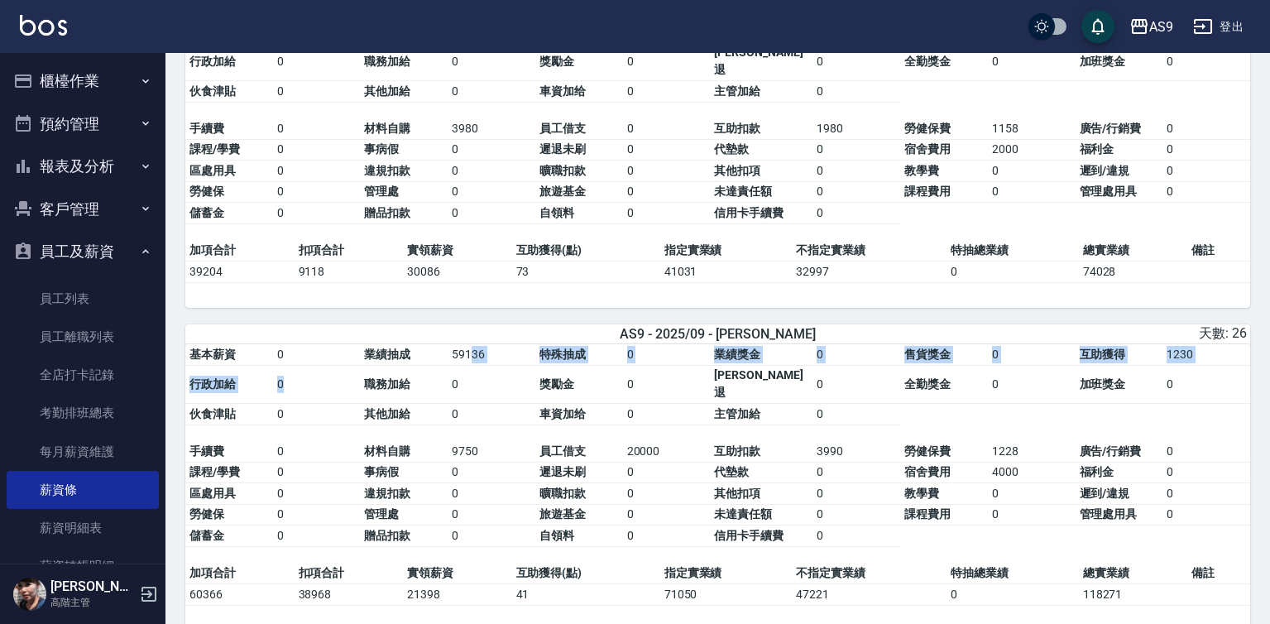
drag, startPoint x: 228, startPoint y: 356, endPoint x: 489, endPoint y: 295, distance: 267.7
click at [489, 324] on div "AS9 - 2025/09 - Peggy 天數: 26 基本薪資 0 業績抽成 59136 特殊抽成 0 業績獎金 0 售貨獎金 0 互助獲得 1230 行…" at bounding box center [717, 477] width 1065 height 306
drag, startPoint x: 489, startPoint y: 295, endPoint x: 511, endPoint y: 286, distance: 23.8
click at [511, 324] on div "AS9 - 2025/09 - Peggy 天數: 26" at bounding box center [717, 333] width 1065 height 19
click at [518, 324] on div "AS9 - 2025/09 - Peggy 天數: 26" at bounding box center [717, 333] width 1065 height 19
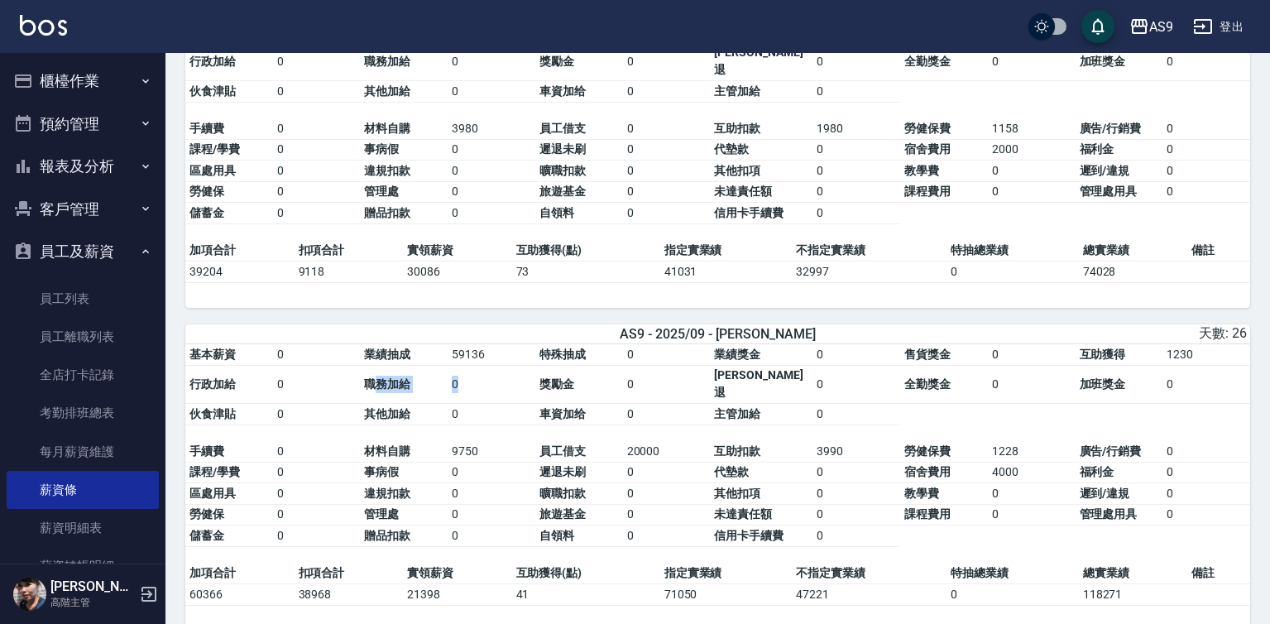
drag, startPoint x: 378, startPoint y: 342, endPoint x: 492, endPoint y: 304, distance: 120.3
click at [492, 344] on tbody "基本薪資 0 業績抽成 59136 特殊抽成 0 業績獎金 0 售貨獎金 0 互助獲得 1230 行政加給 0 職務加給 0 獎勵金 0 勞健保勞退 0 全勤…" at bounding box center [717, 384] width 1065 height 81
drag, startPoint x: 492, startPoint y: 304, endPoint x: 494, endPoint y: 289, distance: 15.0
click at [494, 324] on div "AS9 - 2025/09 - Peggy 天數: 26" at bounding box center [717, 333] width 1065 height 19
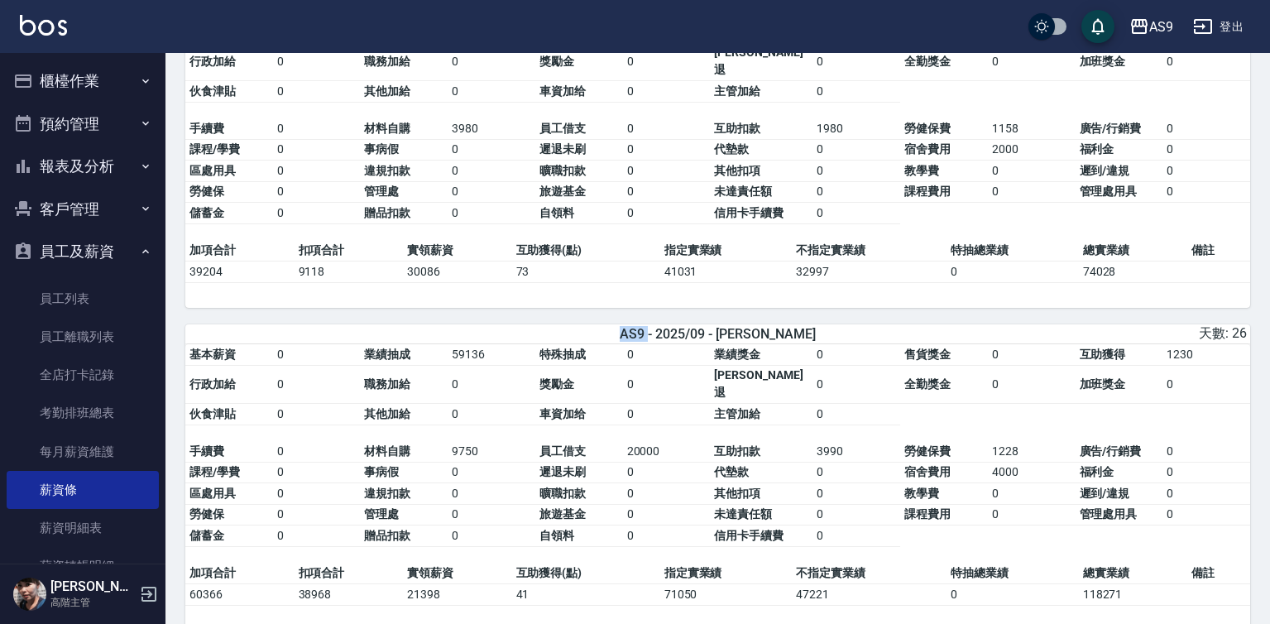
drag, startPoint x: 494, startPoint y: 289, endPoint x: 502, endPoint y: 290, distance: 8.4
click at [502, 324] on div "AS9 - 2025/09 - Peggy 天數: 26" at bounding box center [717, 333] width 1065 height 19
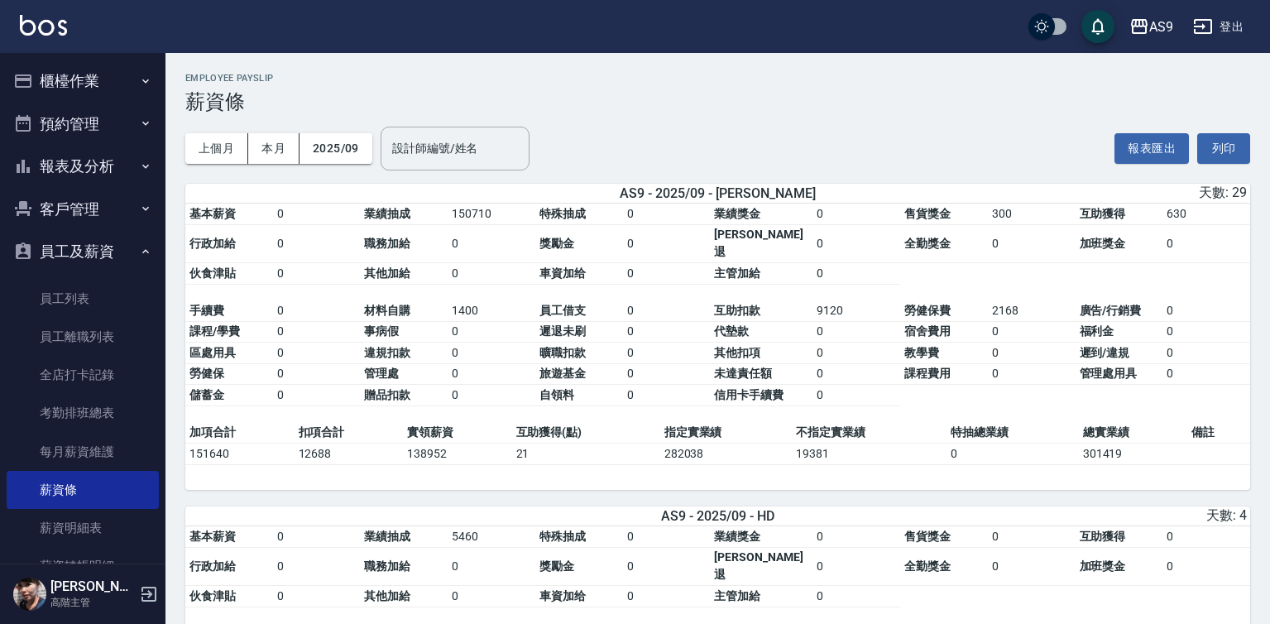
scroll to position [0, 0]
click at [1218, 154] on button "列印" at bounding box center [1223, 148] width 53 height 31
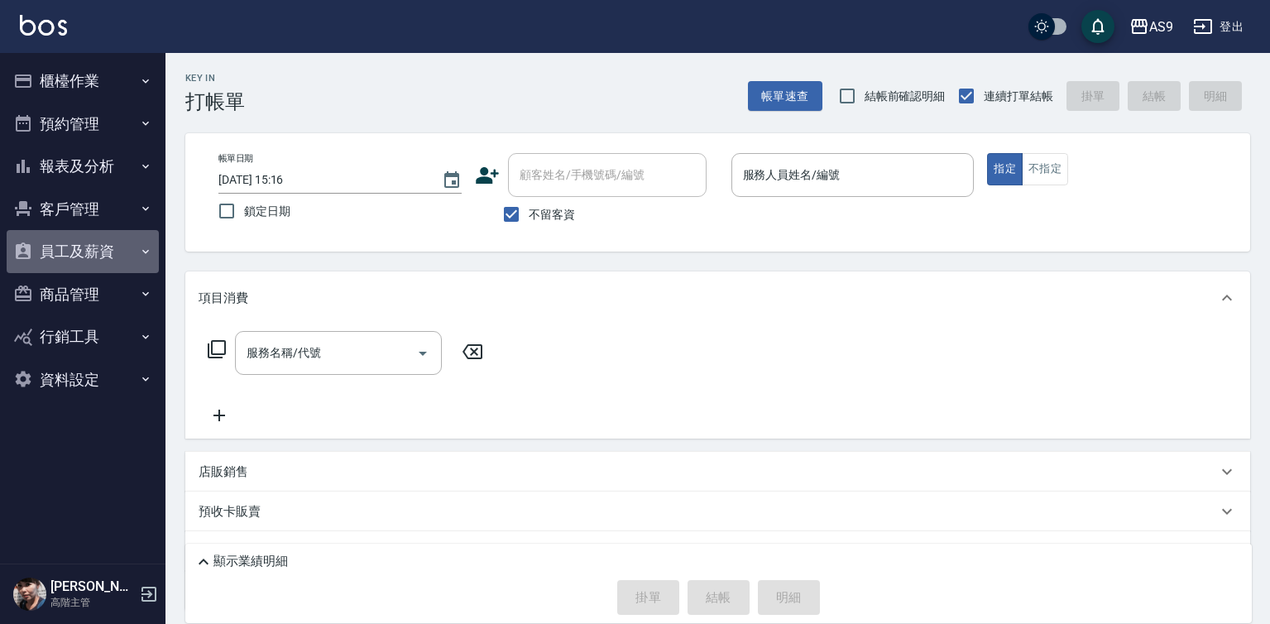
click at [96, 255] on button "員工及薪資" at bounding box center [83, 251] width 152 height 43
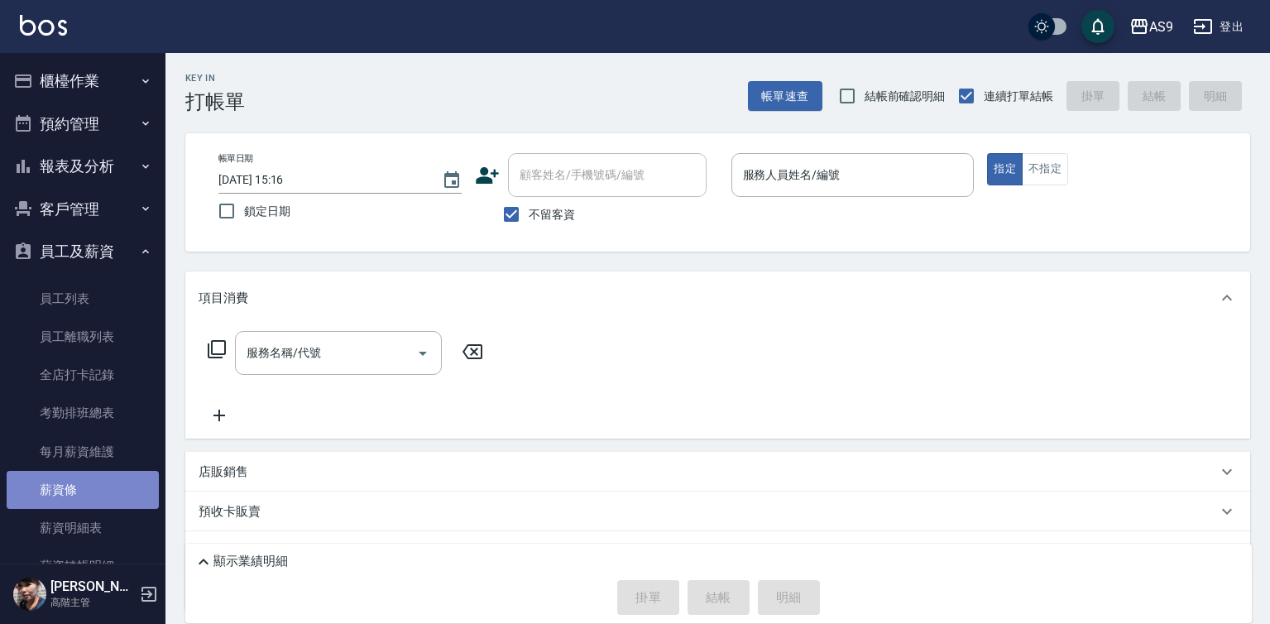
click at [85, 488] on link "薪資條" at bounding box center [83, 490] width 152 height 38
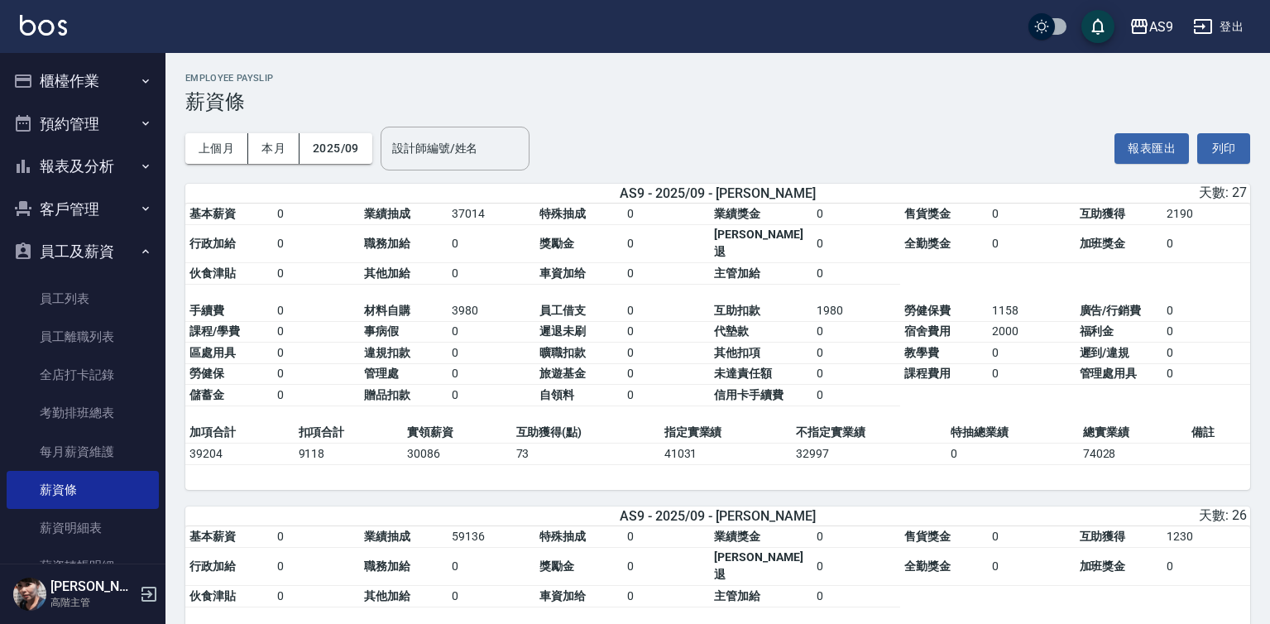
drag, startPoint x: 1231, startPoint y: 147, endPoint x: 927, endPoint y: 126, distance: 305.2
click at [909, 126] on div "上個月 本月 2025/09 設計師編號/姓名 設計師編號/姓名 報表匯出 列印" at bounding box center [717, 148] width 1065 height 70
click at [1225, 156] on button "列印" at bounding box center [1223, 148] width 53 height 31
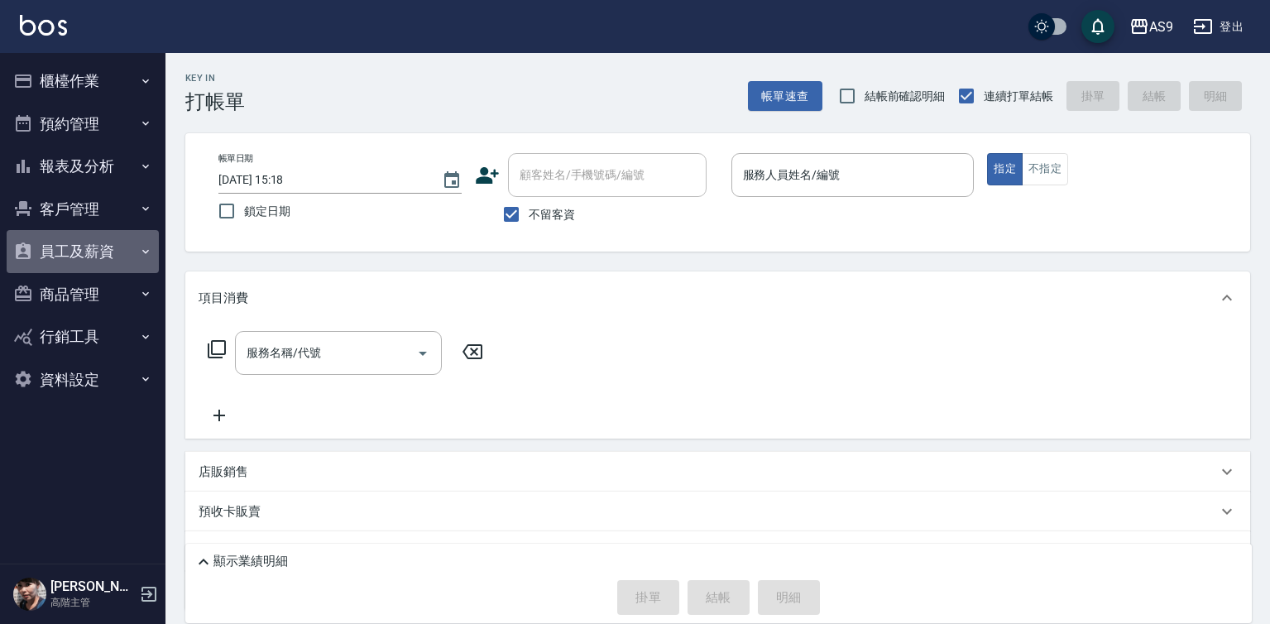
drag, startPoint x: 0, startPoint y: 0, endPoint x: 117, endPoint y: 250, distance: 276.1
click at [117, 250] on button "員工及薪資" at bounding box center [83, 251] width 152 height 43
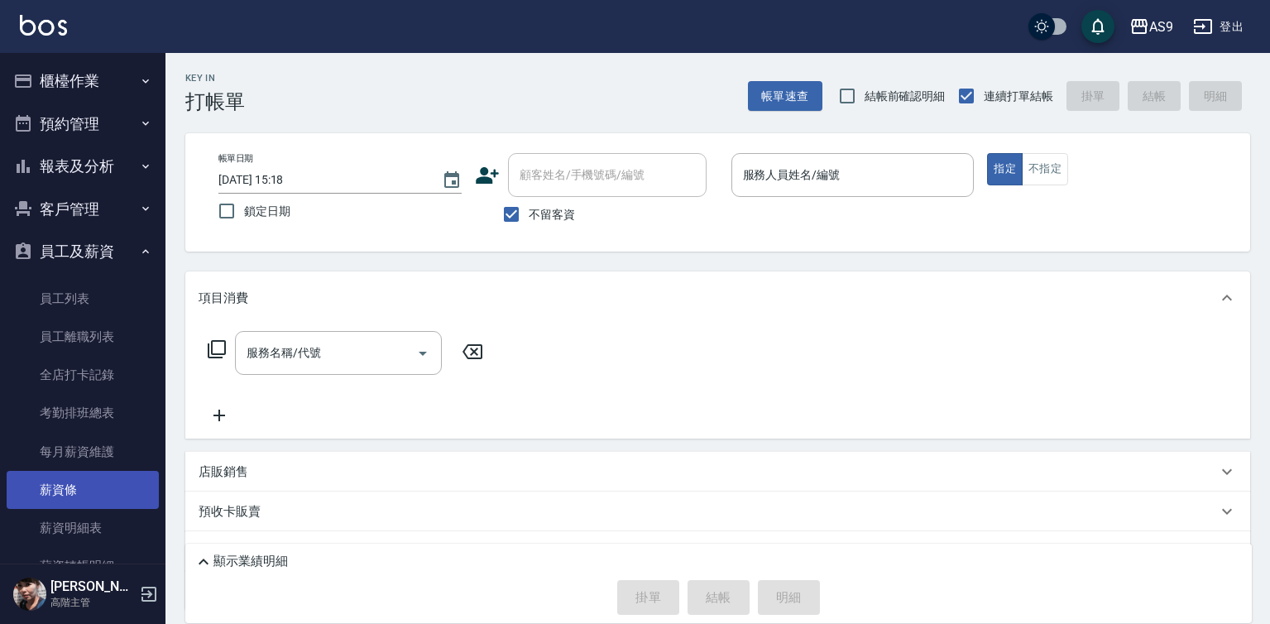
click at [98, 486] on link "薪資條" at bounding box center [83, 490] width 152 height 38
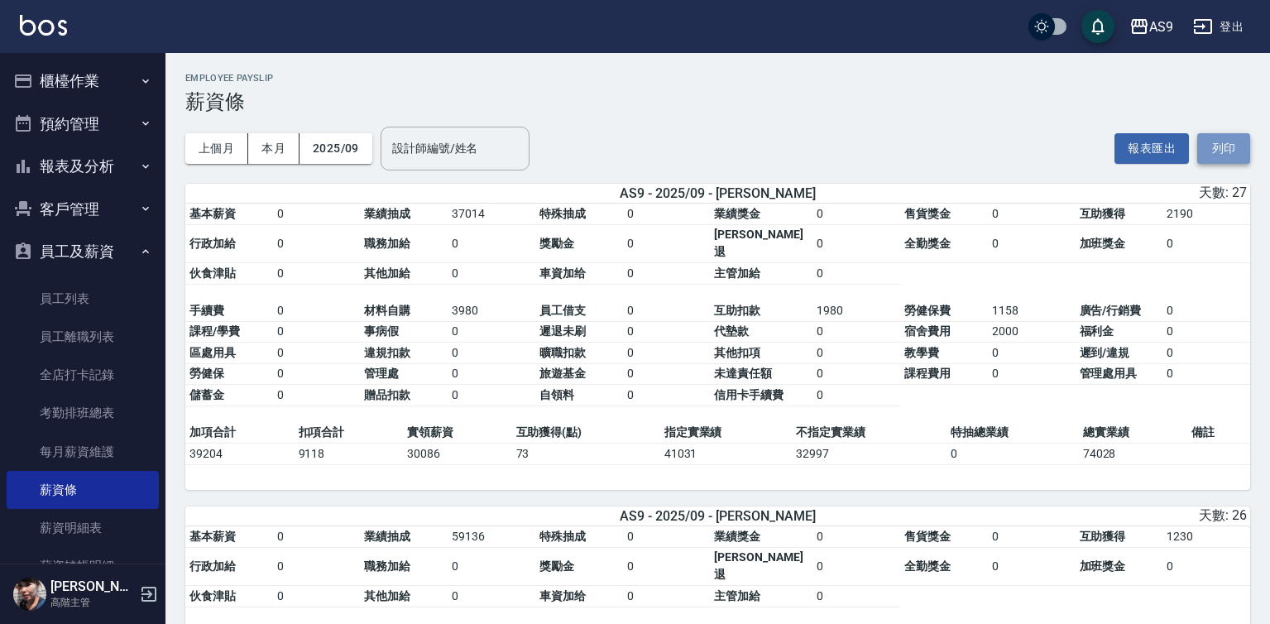
click at [1227, 147] on button "列印" at bounding box center [1223, 148] width 53 height 31
drag, startPoint x: 836, startPoint y: 119, endPoint x: 794, endPoint y: 141, distance: 47.7
click at [794, 141] on div "上個月 本月 2025/09 設計師編號/姓名 設計師編號/姓名 報表匯出 列印" at bounding box center [717, 148] width 1065 height 70
click at [717, 104] on h3 "薪資條" at bounding box center [717, 101] width 1065 height 23
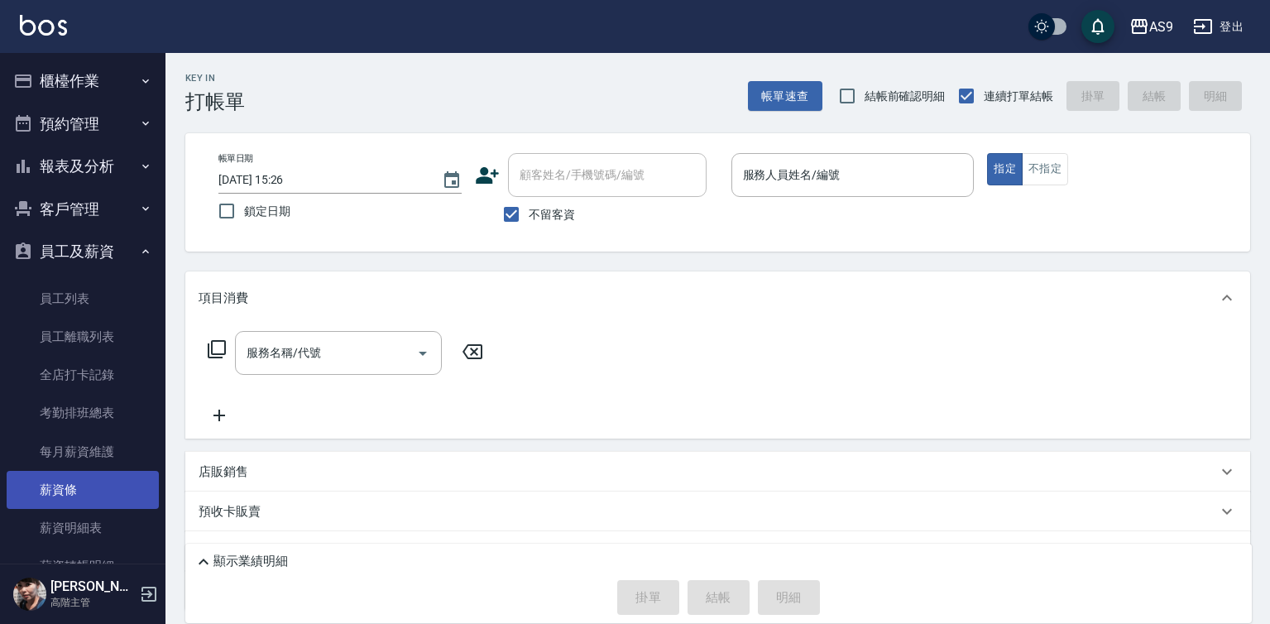
drag, startPoint x: 0, startPoint y: 0, endPoint x: 82, endPoint y: 493, distance: 499.9
click at [82, 493] on link "薪資條" at bounding box center [83, 490] width 152 height 38
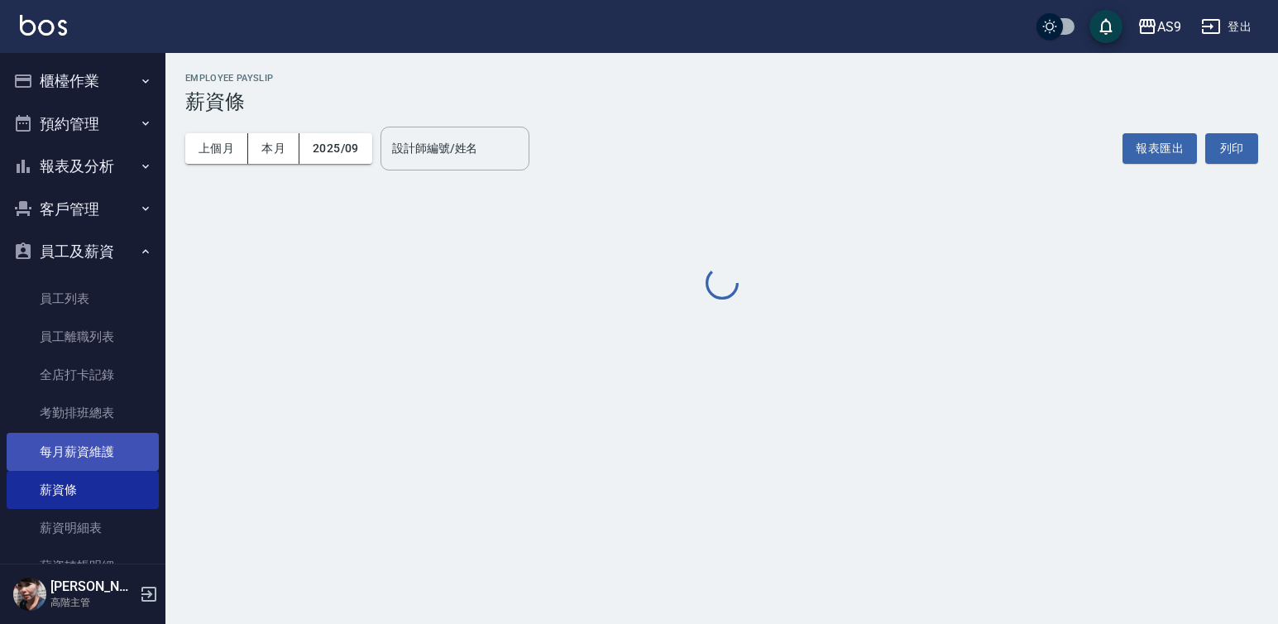
click at [83, 455] on link "每月薪資維護" at bounding box center [83, 452] width 152 height 38
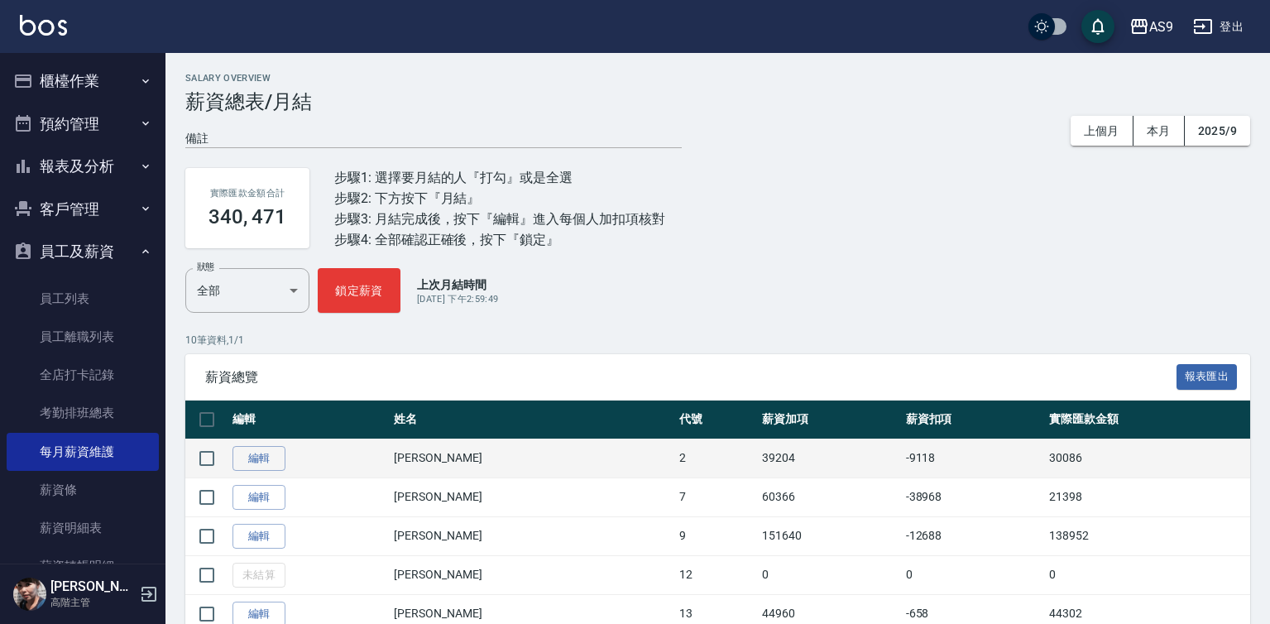
scroll to position [165, 0]
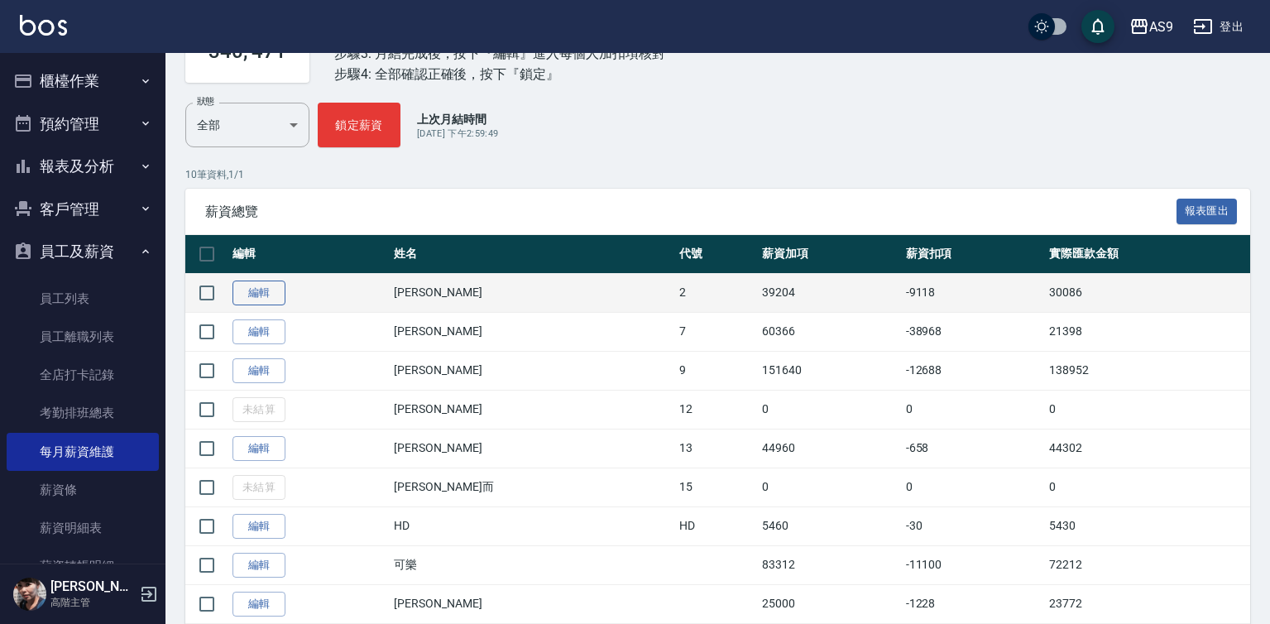
click at [247, 297] on link "編輯" at bounding box center [258, 293] width 53 height 26
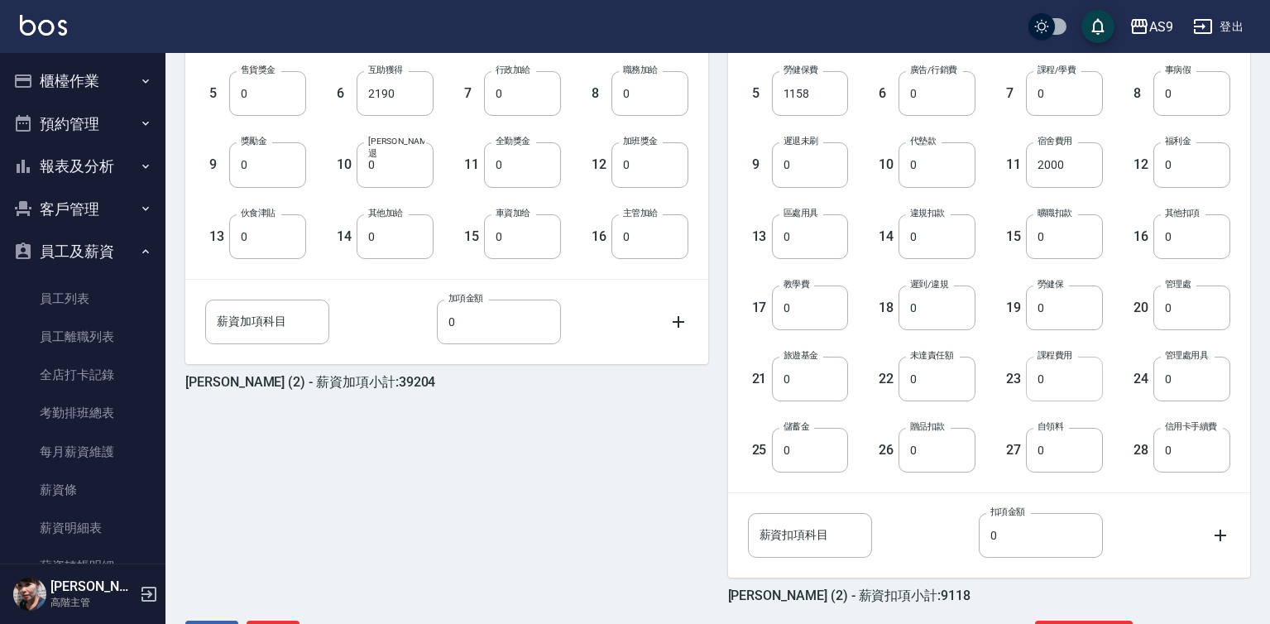
scroll to position [594, 0]
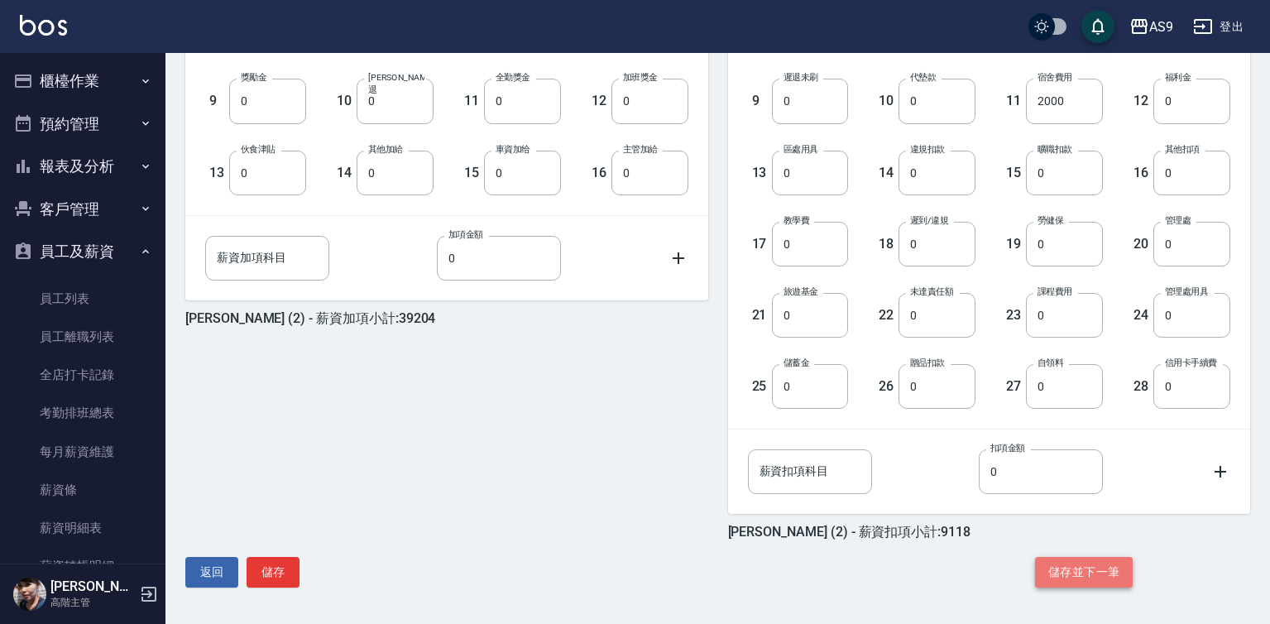
click at [1103, 563] on button "儲存並下一筆" at bounding box center [1084, 572] width 98 height 31
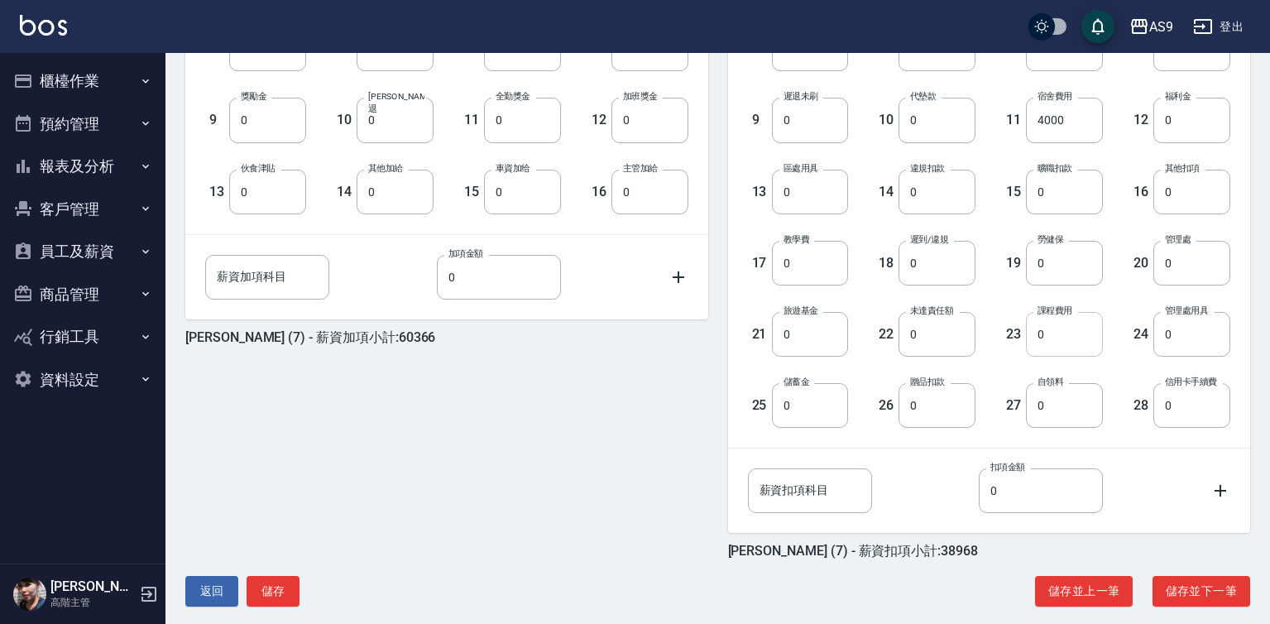
scroll to position [594, 0]
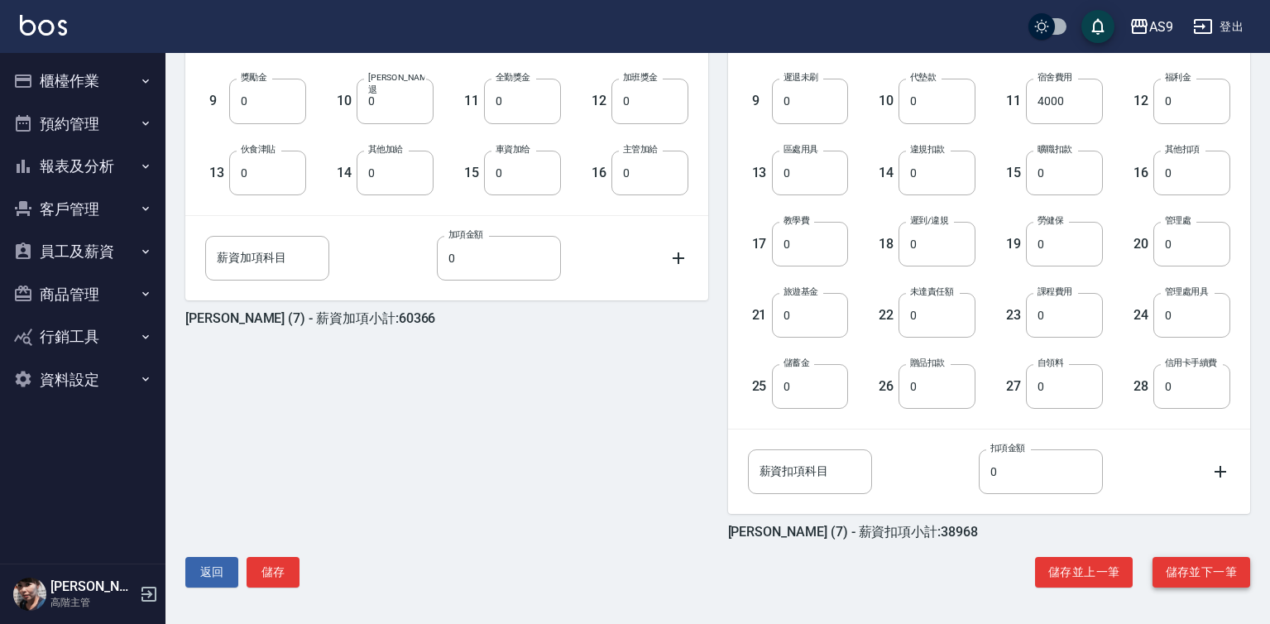
click at [1181, 573] on button "儲存並下一筆" at bounding box center [1201, 572] width 98 height 31
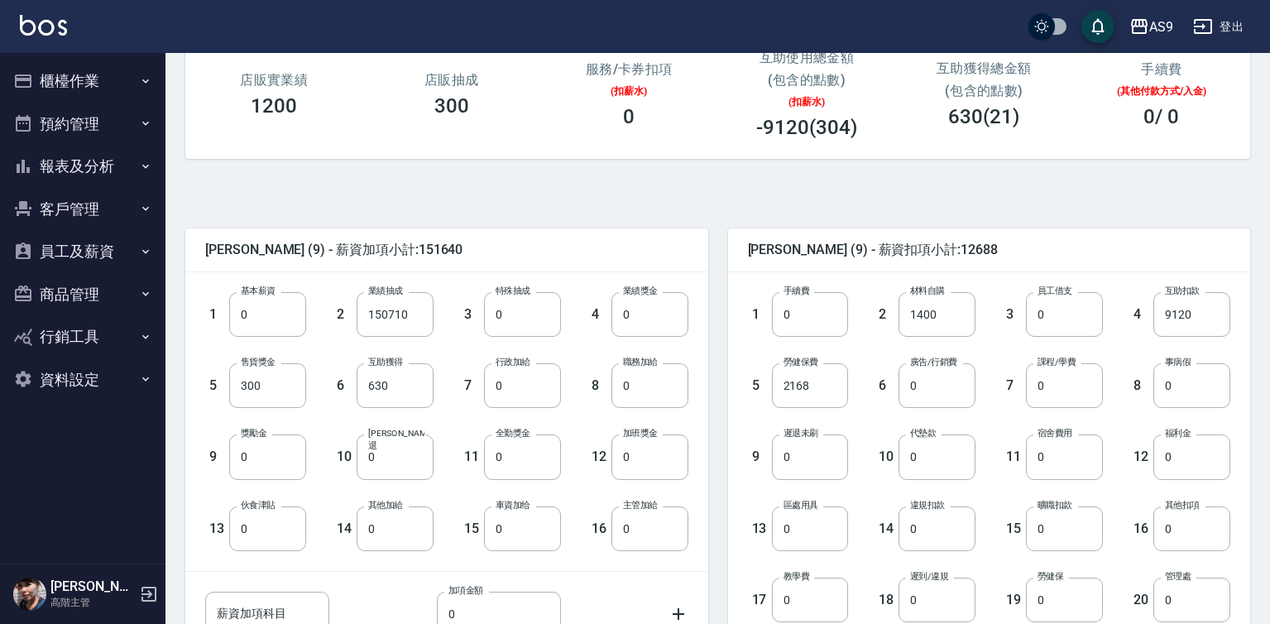
scroll to position [248, 0]
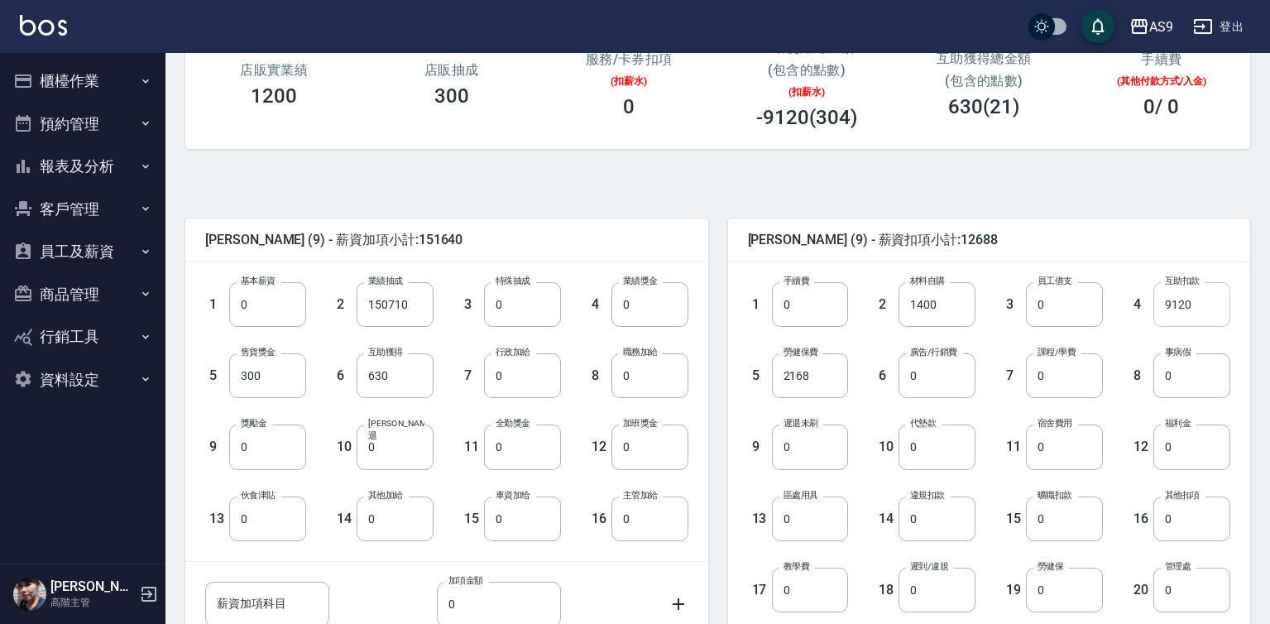
click at [1189, 310] on input "9120" at bounding box center [1191, 304] width 77 height 45
click at [1184, 308] on input "9120" at bounding box center [1191, 304] width 77 height 45
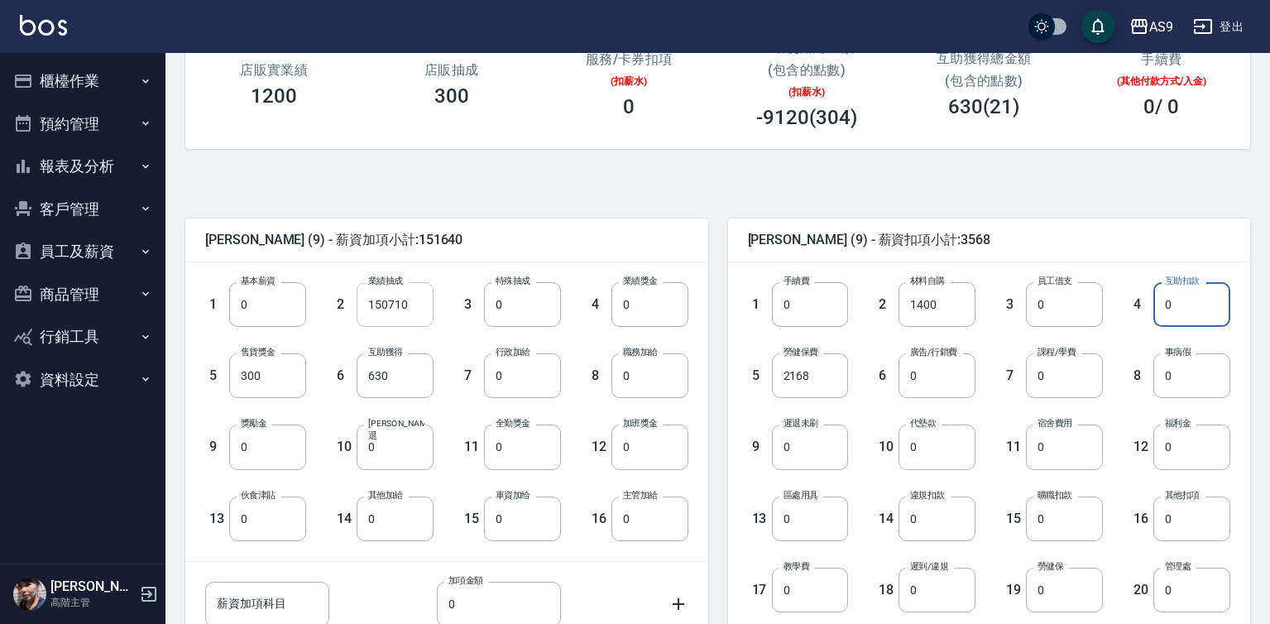
type input "0"
click at [399, 306] on input "150710" at bounding box center [395, 304] width 77 height 45
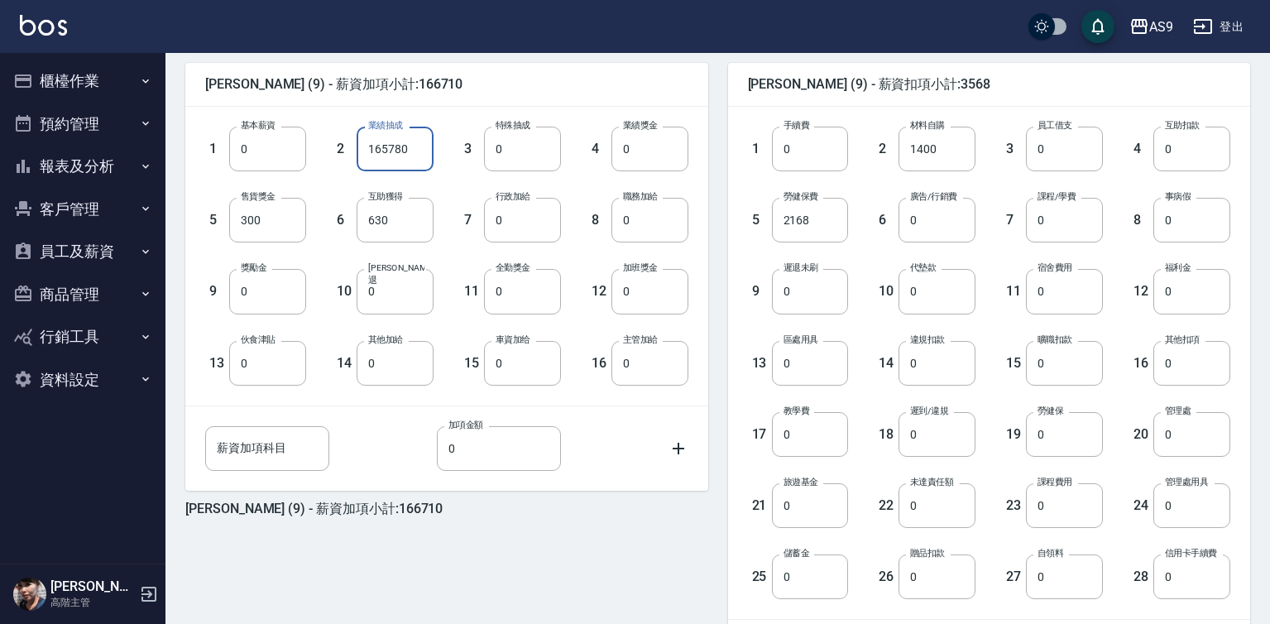
scroll to position [594, 0]
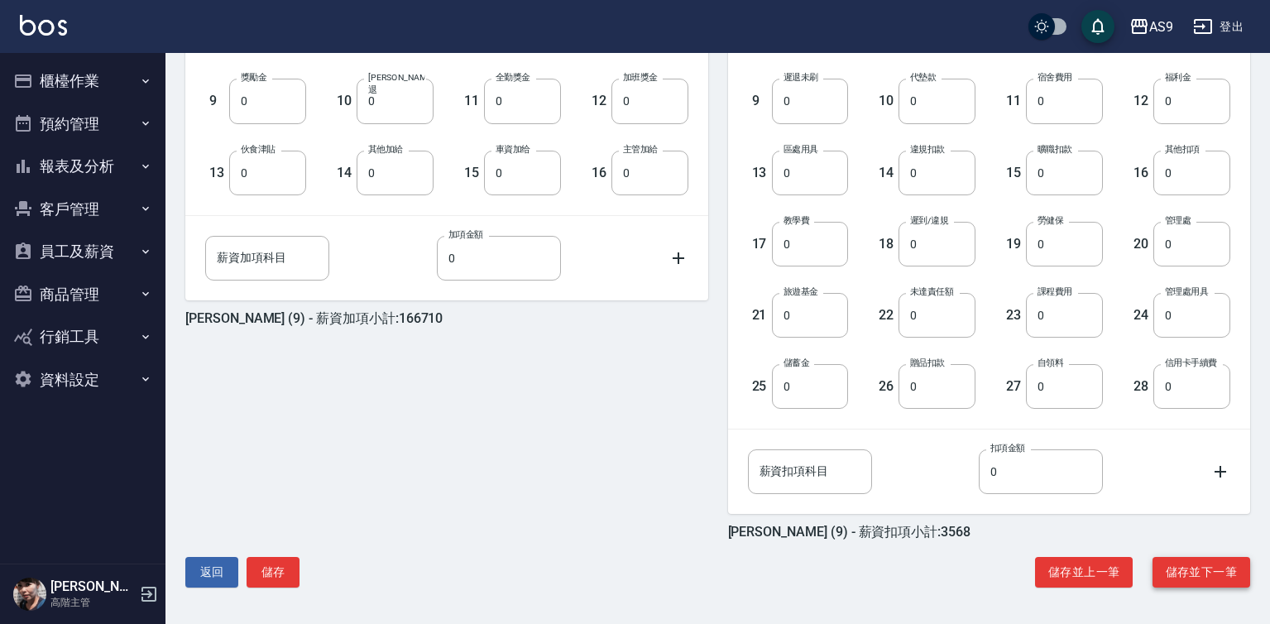
type input "165780"
click at [1196, 570] on button "儲存並下一筆" at bounding box center [1201, 572] width 98 height 31
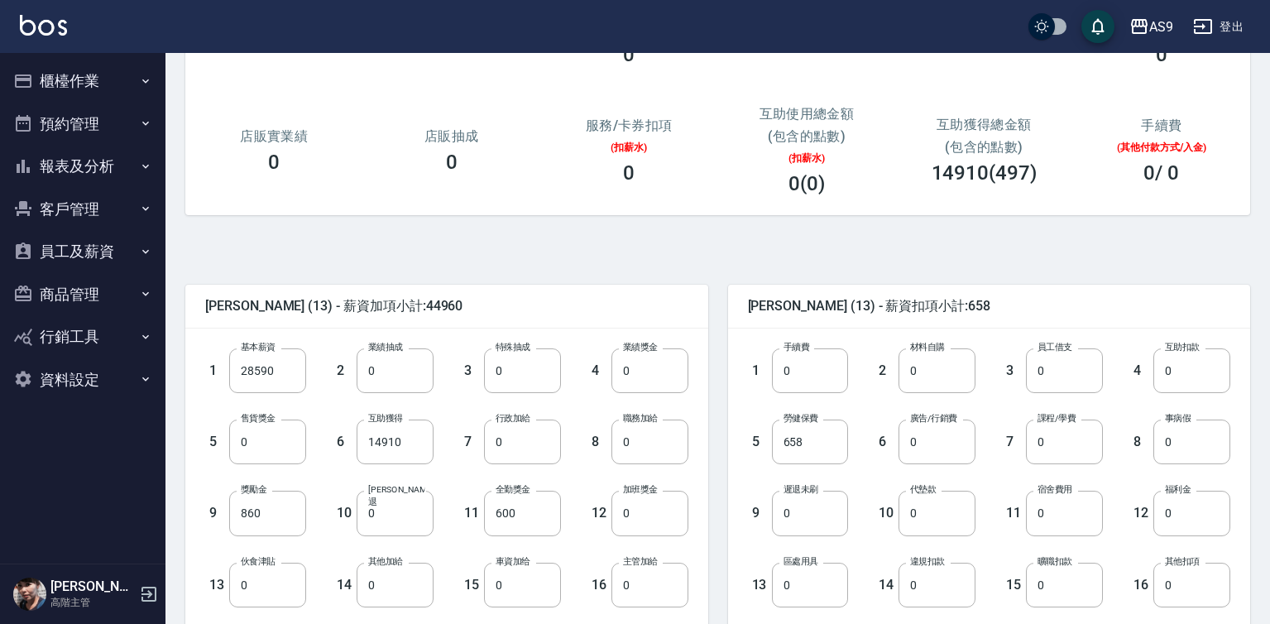
scroll to position [248, 0]
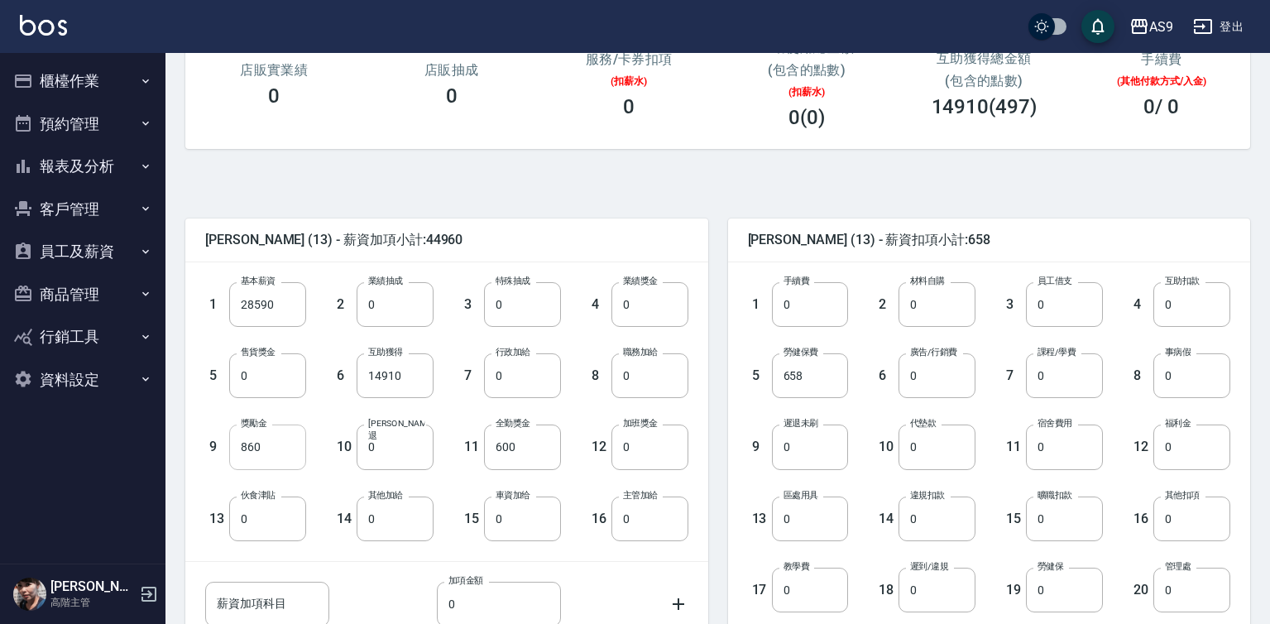
click at [261, 447] on input "860" at bounding box center [267, 446] width 77 height 45
type input "0"
click at [397, 380] on input "14910" at bounding box center [395, 375] width 77 height 45
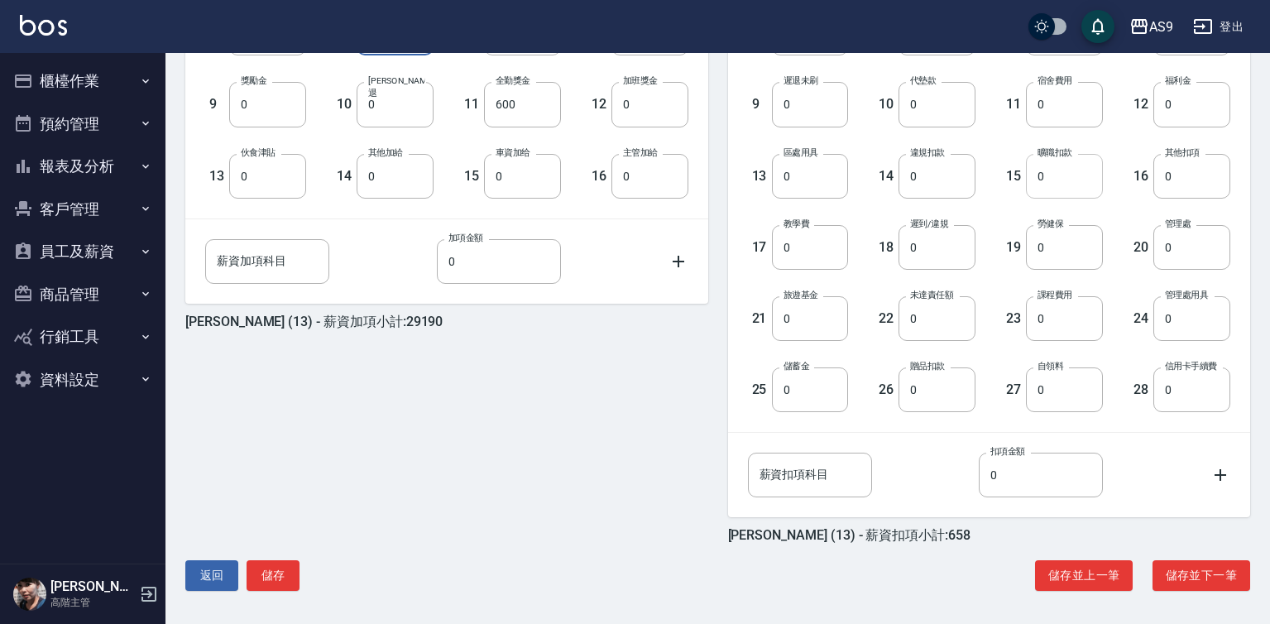
scroll to position [594, 0]
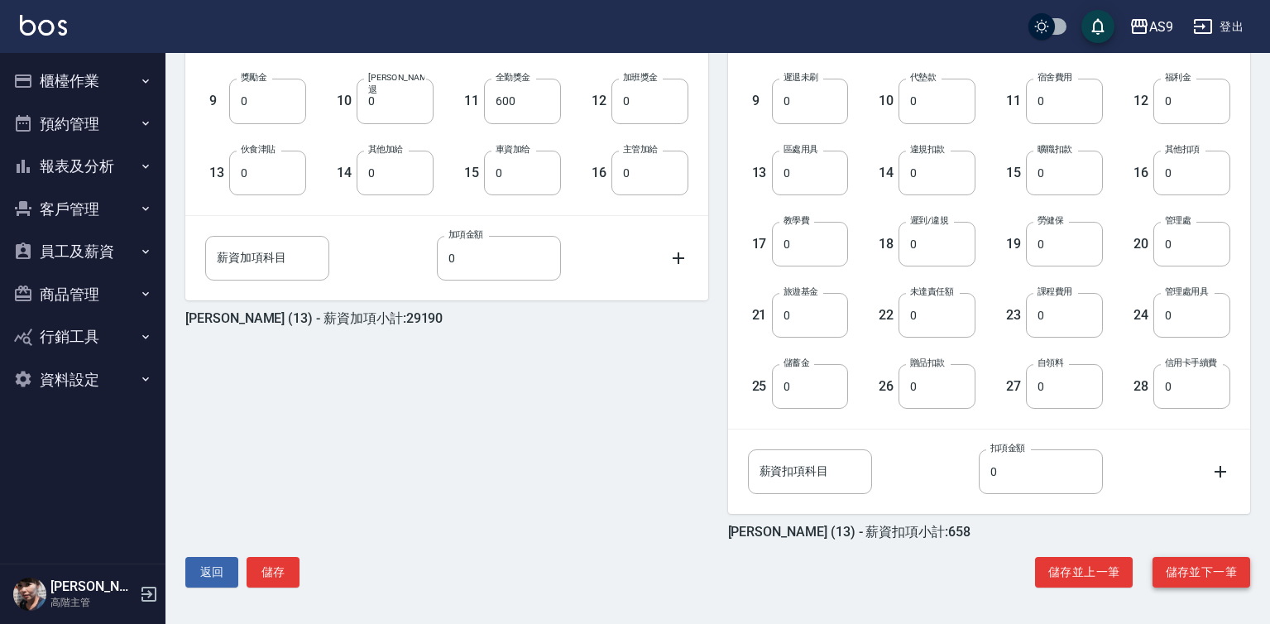
type input "0"
click at [1172, 577] on button "儲存並下一筆" at bounding box center [1201, 572] width 98 height 31
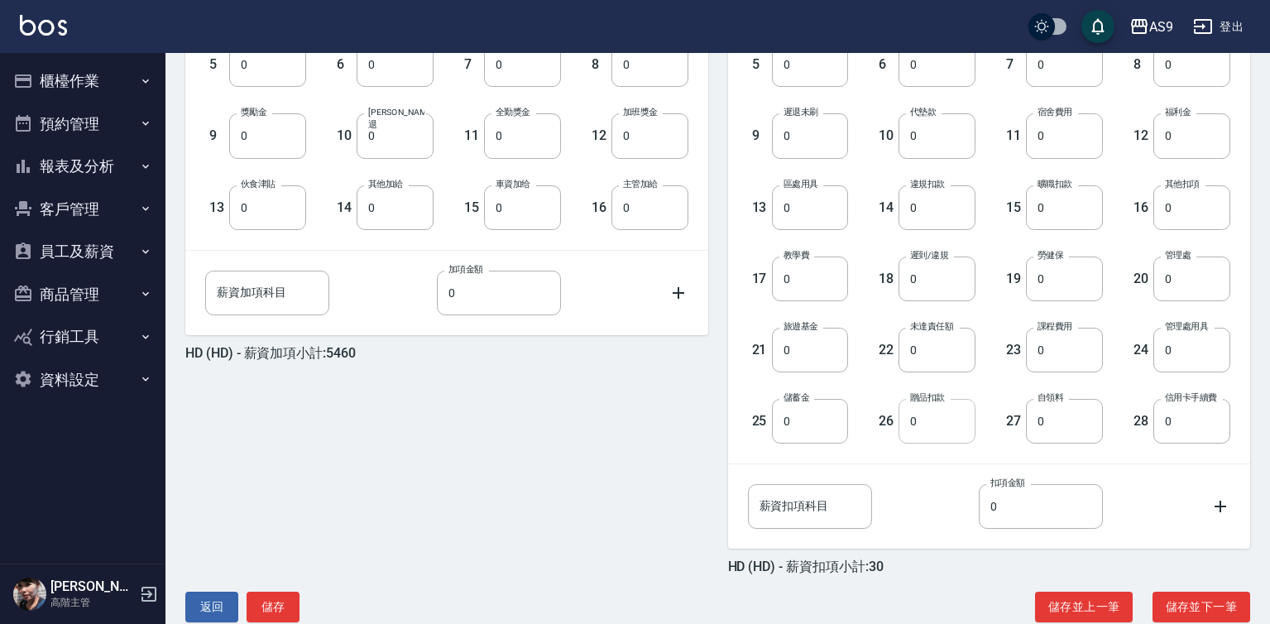
scroll to position [594, 0]
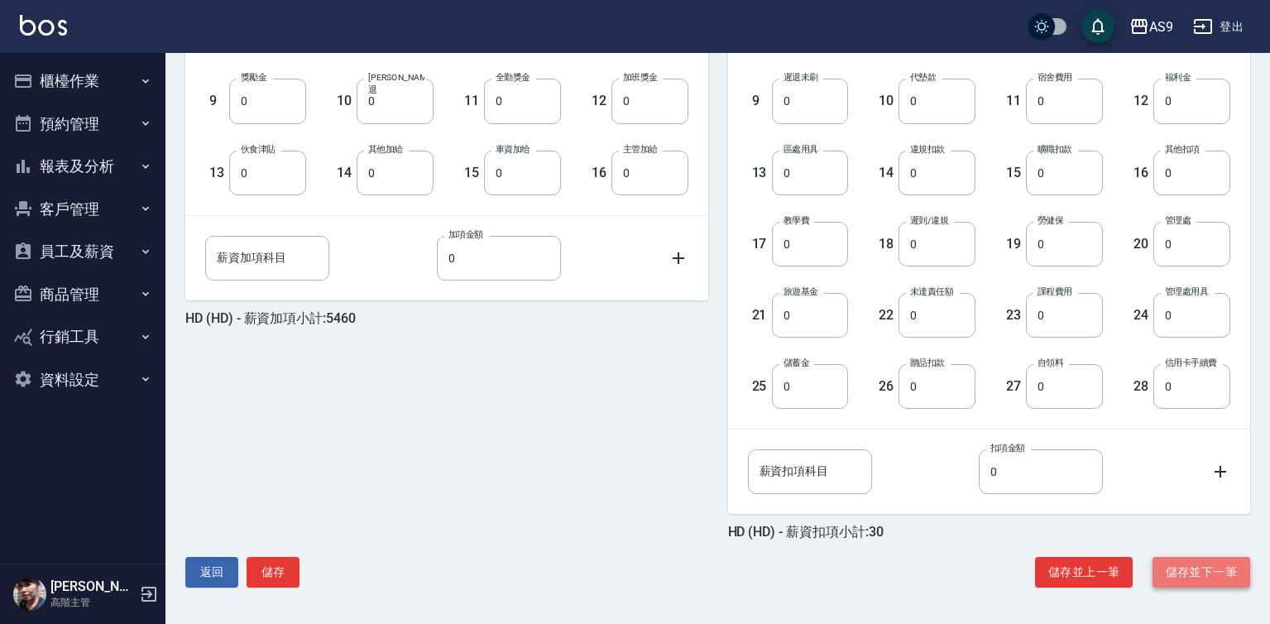
click at [1192, 577] on button "儲存並下一筆" at bounding box center [1201, 572] width 98 height 31
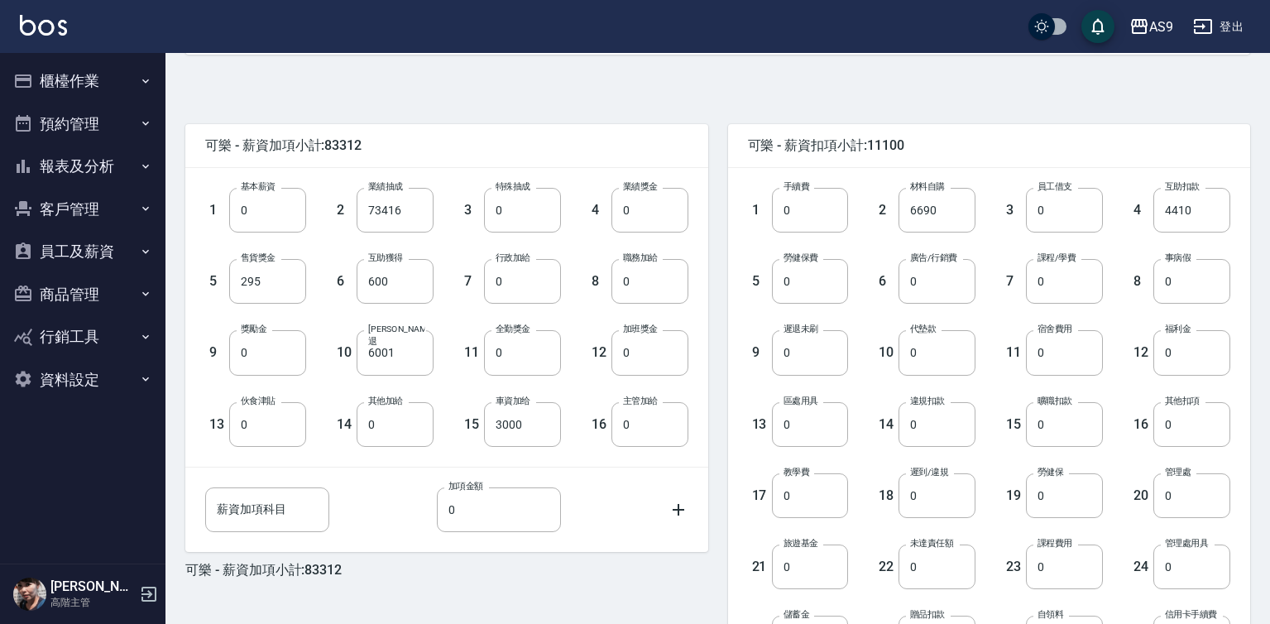
scroll to position [594, 0]
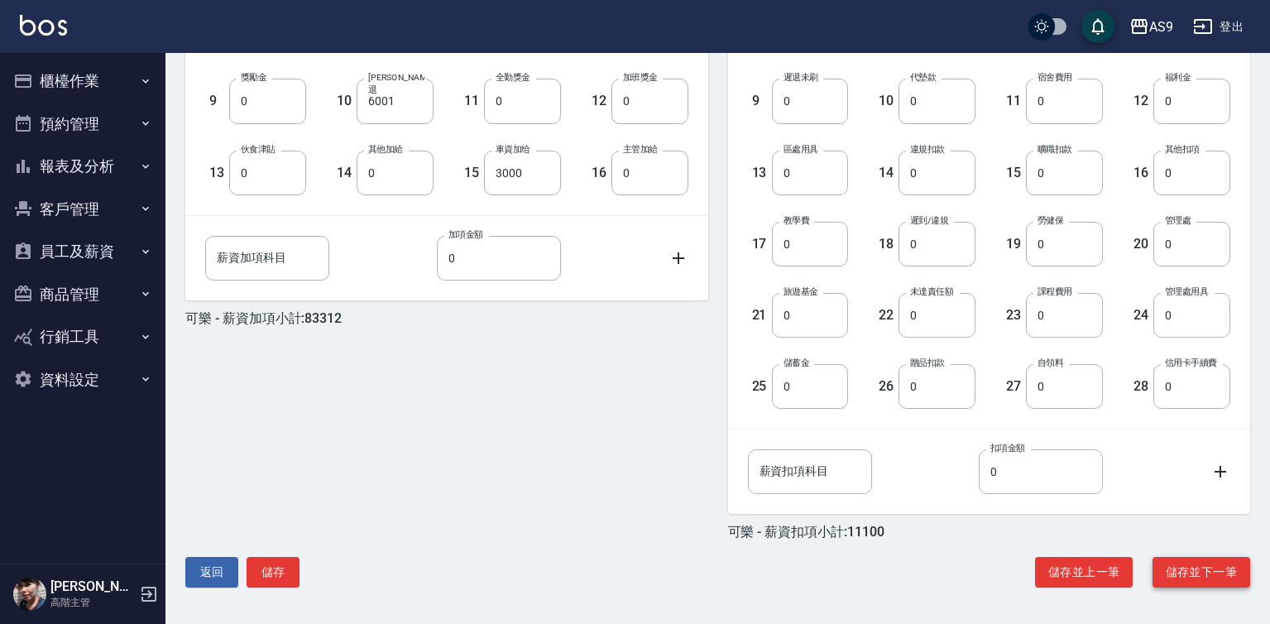
click at [1213, 577] on button "儲存並下一筆" at bounding box center [1201, 572] width 98 height 31
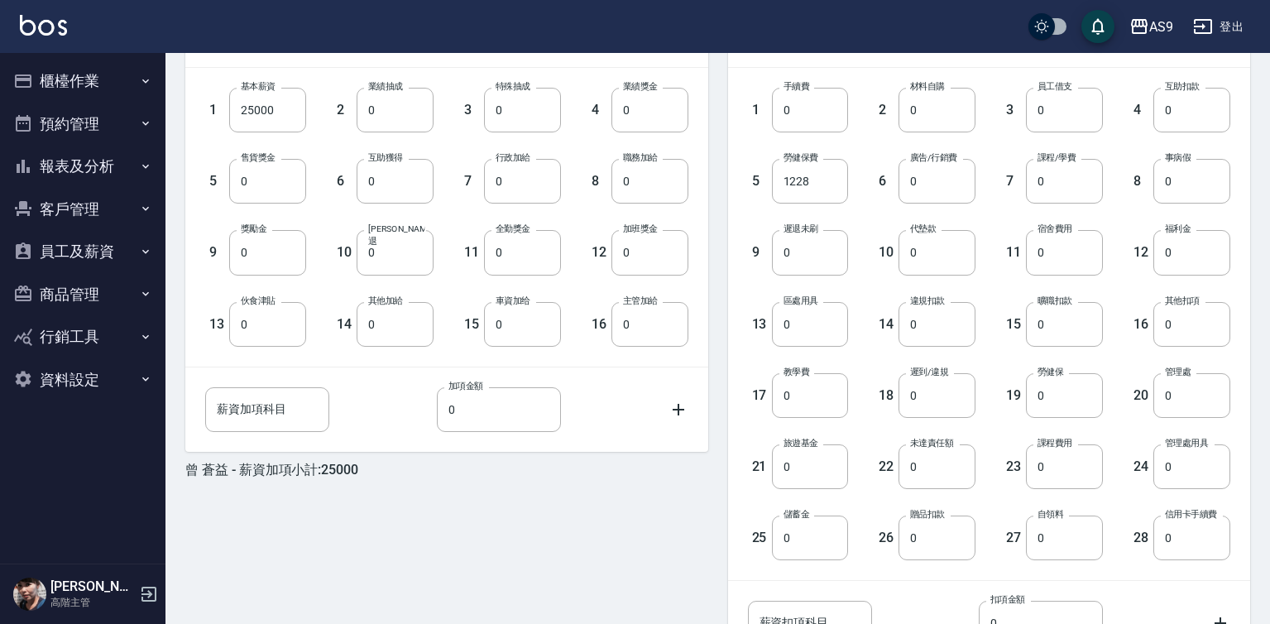
scroll to position [594, 0]
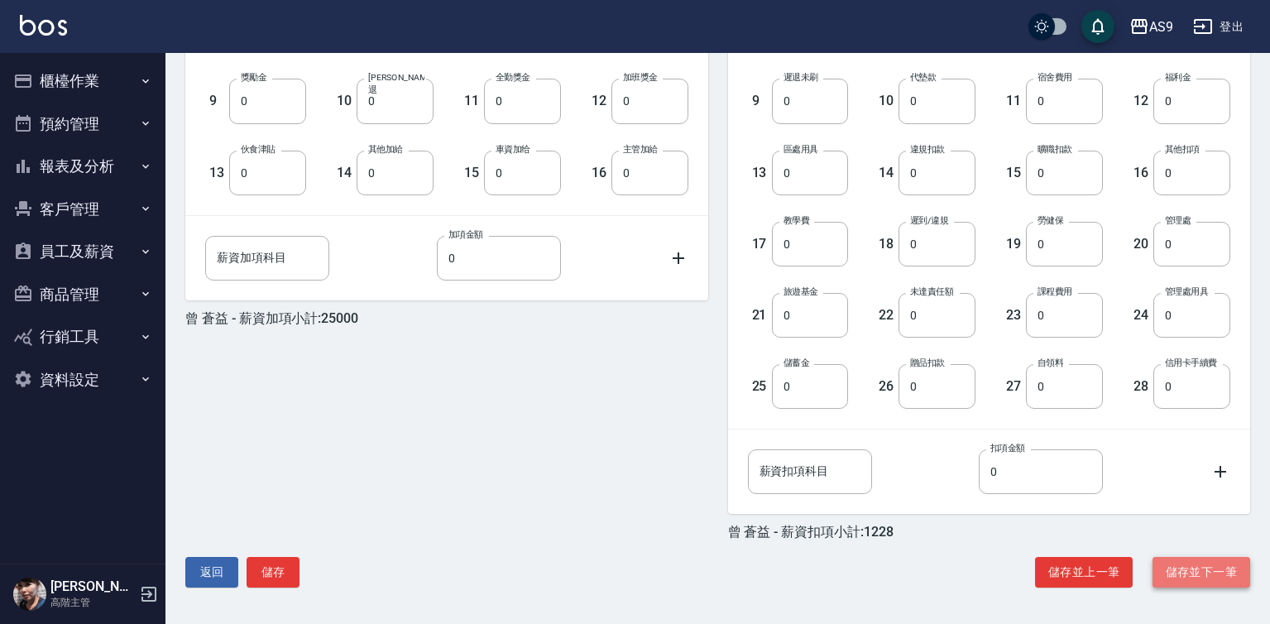
click at [1202, 569] on button "儲存並下一筆" at bounding box center [1201, 572] width 98 height 31
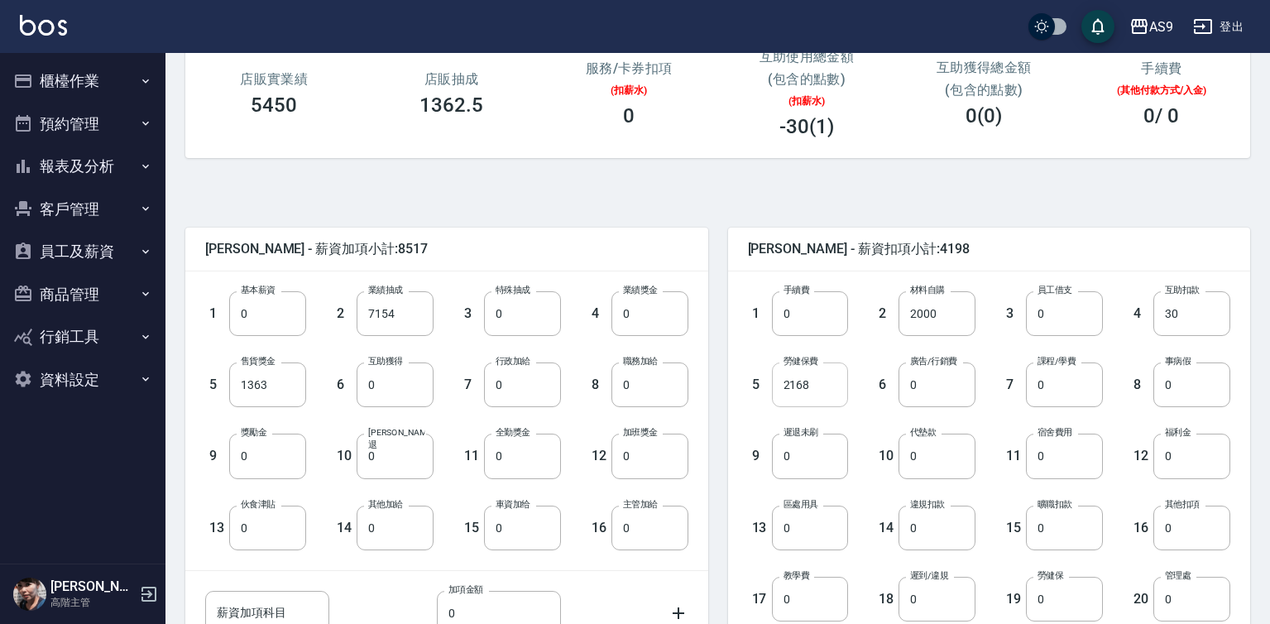
scroll to position [248, 0]
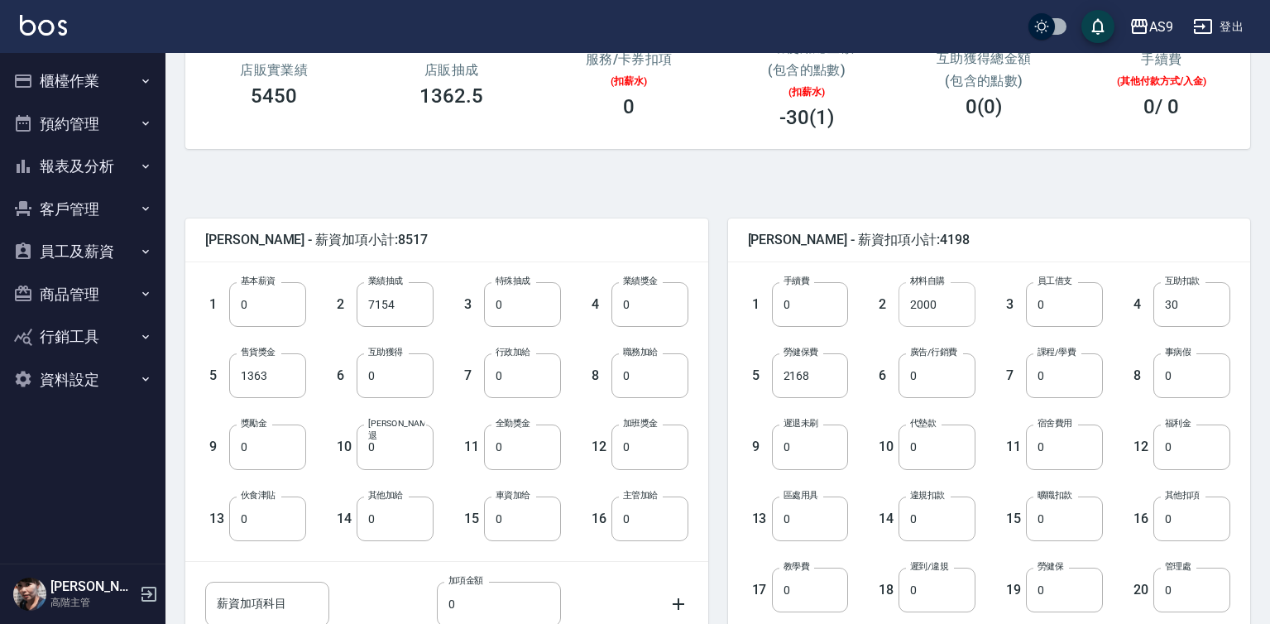
click at [923, 313] on input "2000" at bounding box center [936, 304] width 77 height 45
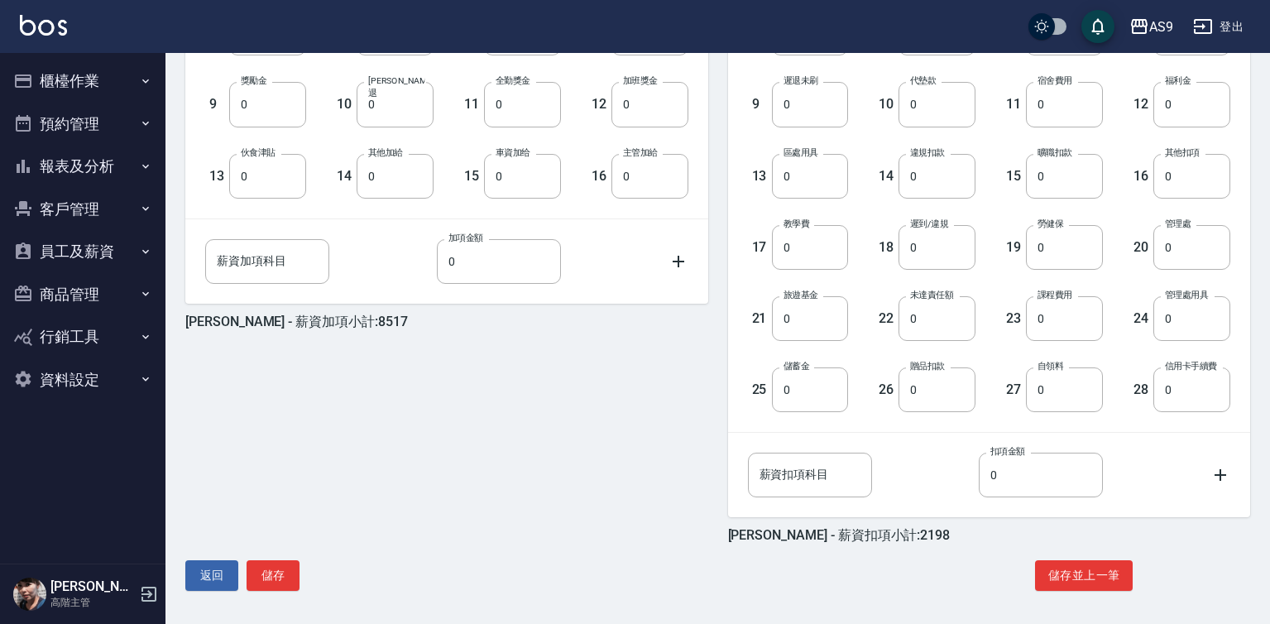
scroll to position [594, 0]
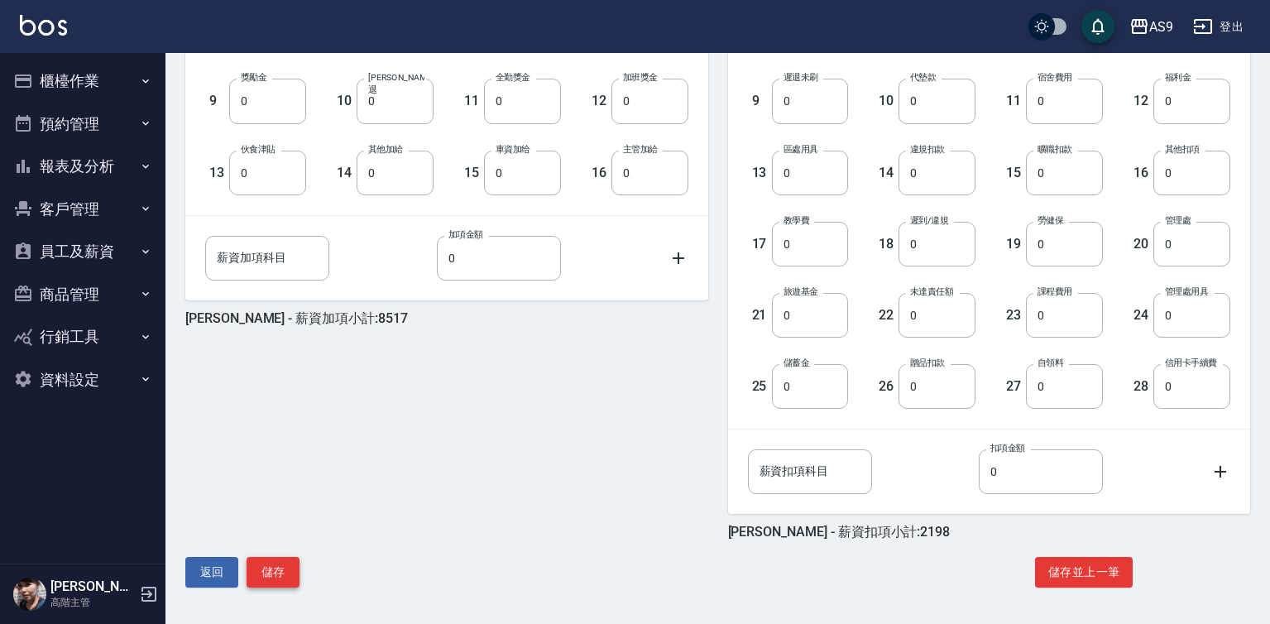
type input "0"
click at [277, 575] on button "儲存" at bounding box center [273, 572] width 53 height 31
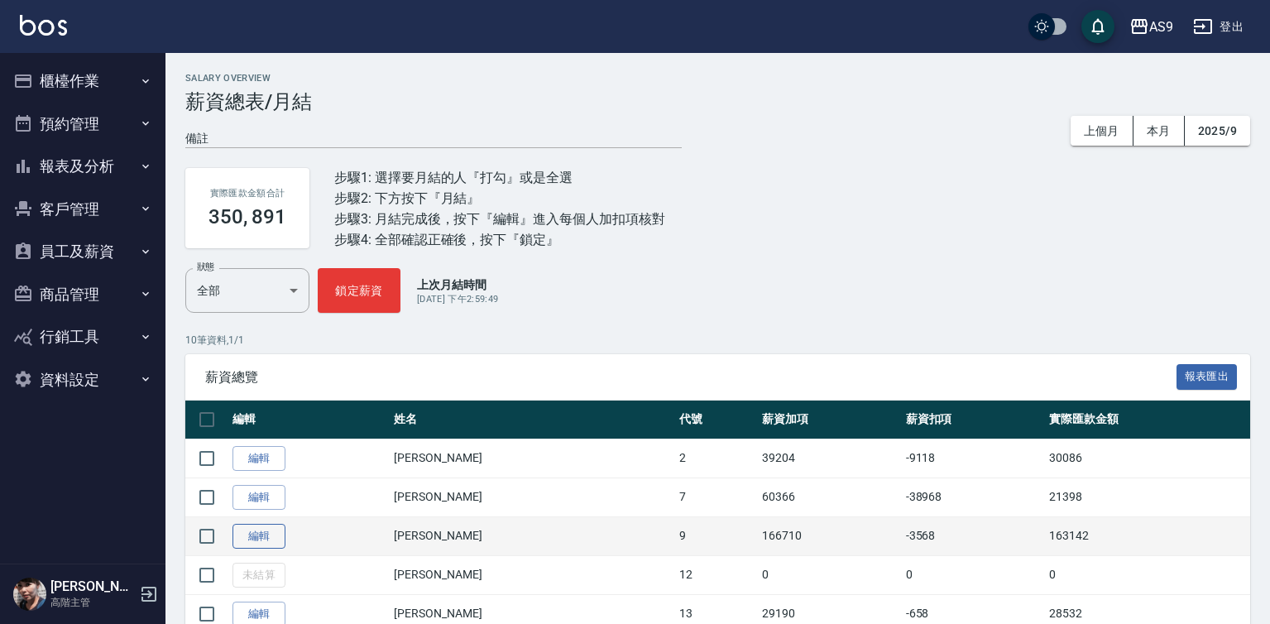
click at [252, 539] on link "編輯" at bounding box center [258, 537] width 53 height 26
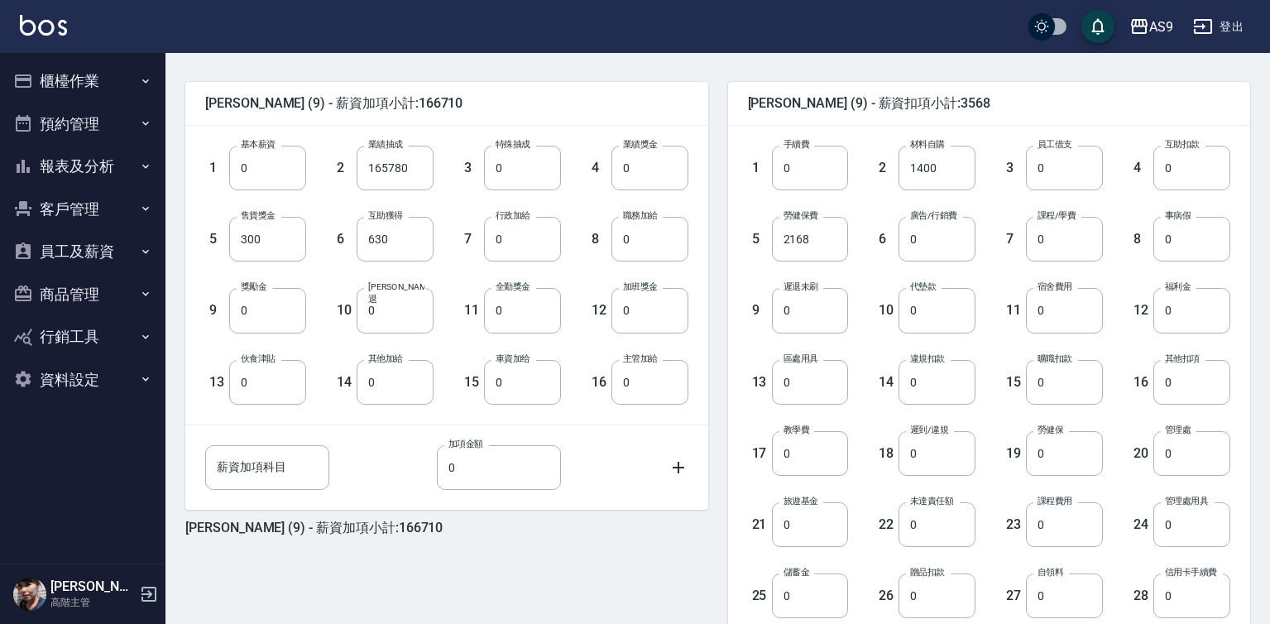
scroll to position [414, 0]
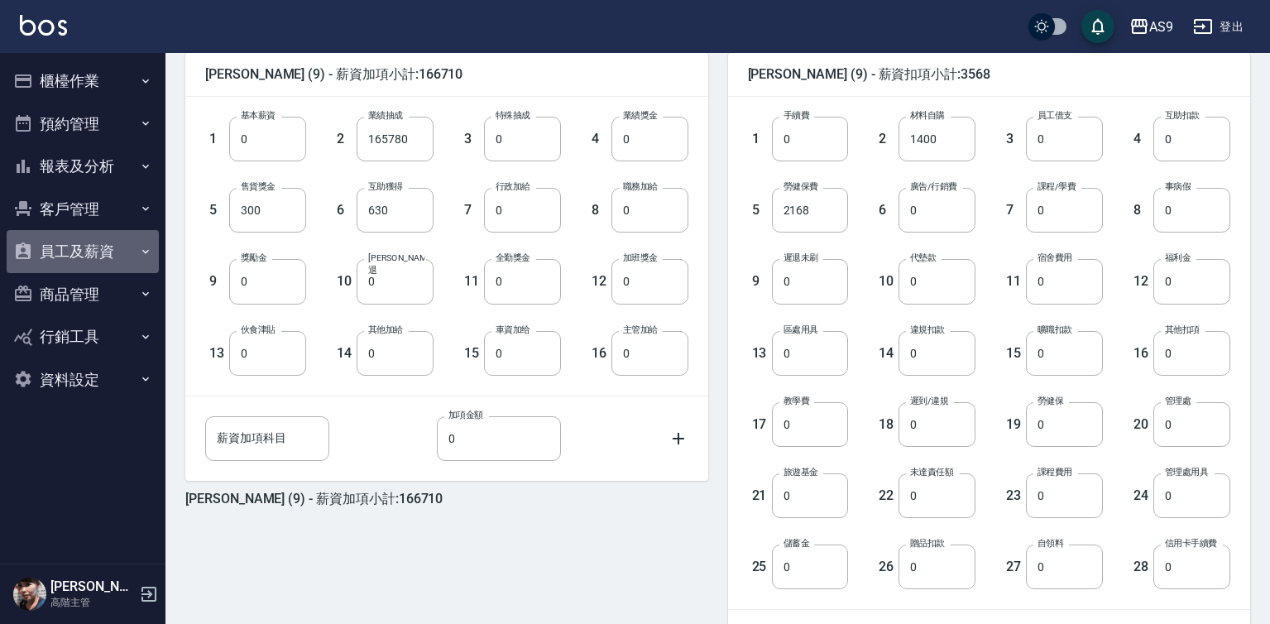
click at [104, 250] on button "員工及薪資" at bounding box center [83, 251] width 152 height 43
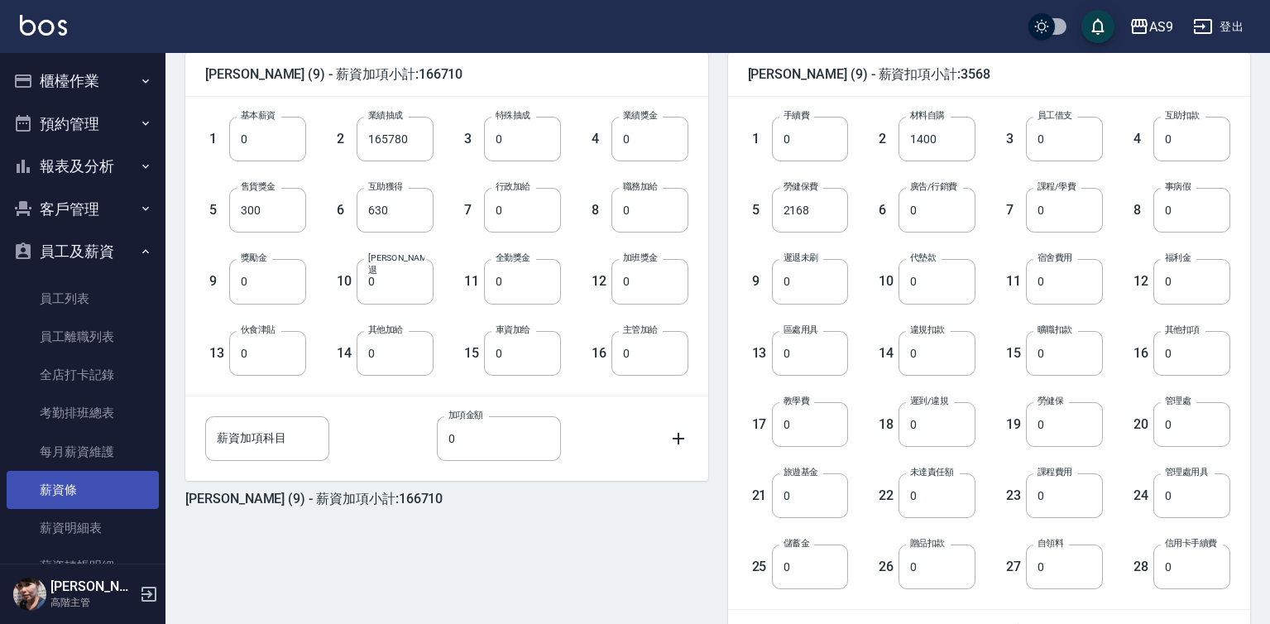
drag, startPoint x: 92, startPoint y: 484, endPoint x: 110, endPoint y: 486, distance: 18.3
click at [92, 485] on link "薪資條" at bounding box center [83, 490] width 152 height 38
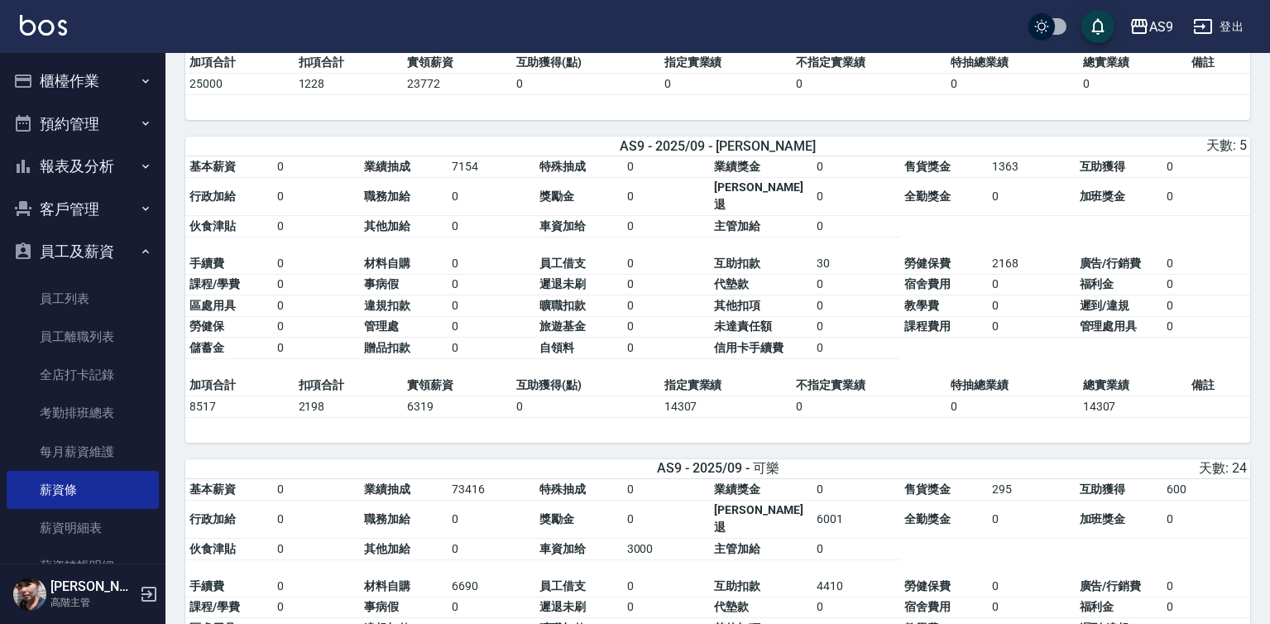
scroll to position [2042, 0]
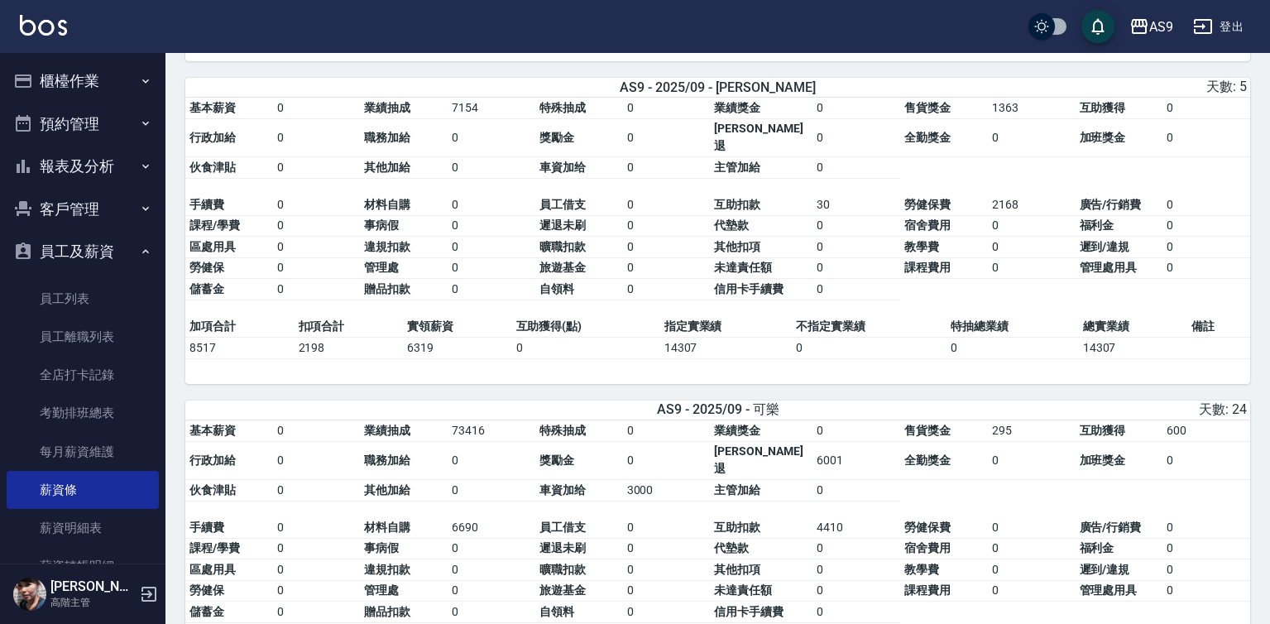
drag, startPoint x: 1003, startPoint y: 87, endPoint x: 949, endPoint y: 178, distance: 105.7
click at [949, 178] on table "基本薪資 0 業績抽成 7154 特殊抽成 0 業績獎金 0 售貨獎金 1363 互助獲得 0 行政加給 0 職務加給 0 獎勵金 0 勞健保勞退 0 全勤獎…" at bounding box center [717, 207] width 1065 height 218
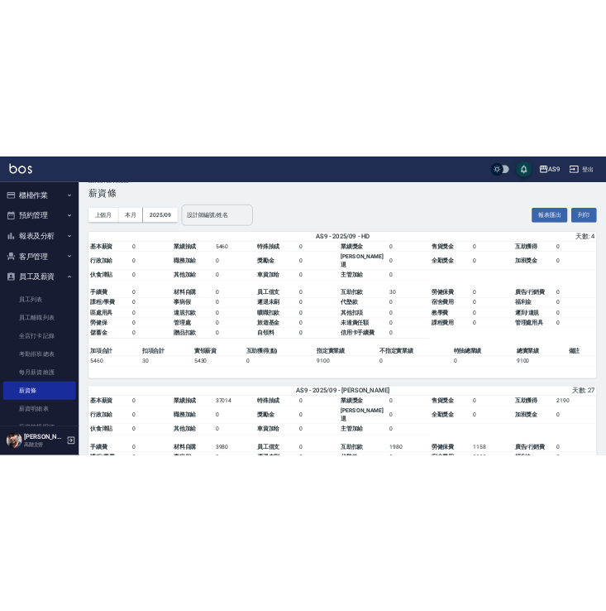
scroll to position [0, 0]
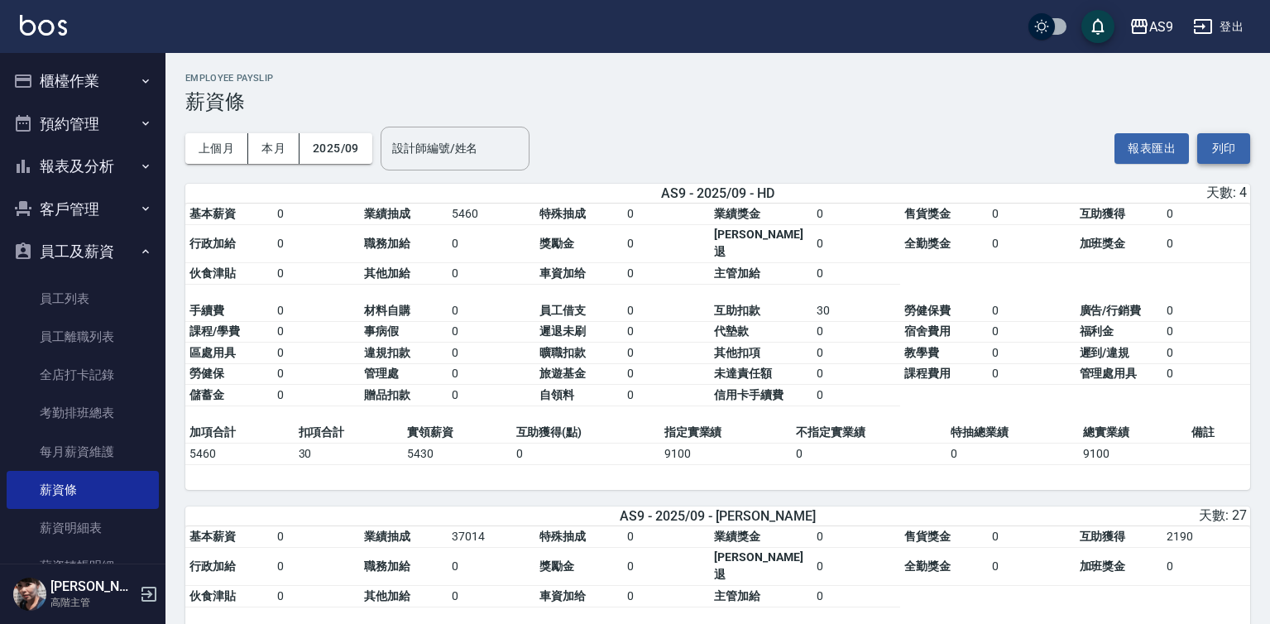
click at [1229, 155] on button "列印" at bounding box center [1223, 148] width 53 height 31
click at [807, 121] on div "上個月 本月 2025/09 設計師編號/姓名 設計師編號/姓名 報表匯出 列印" at bounding box center [717, 148] width 1065 height 70
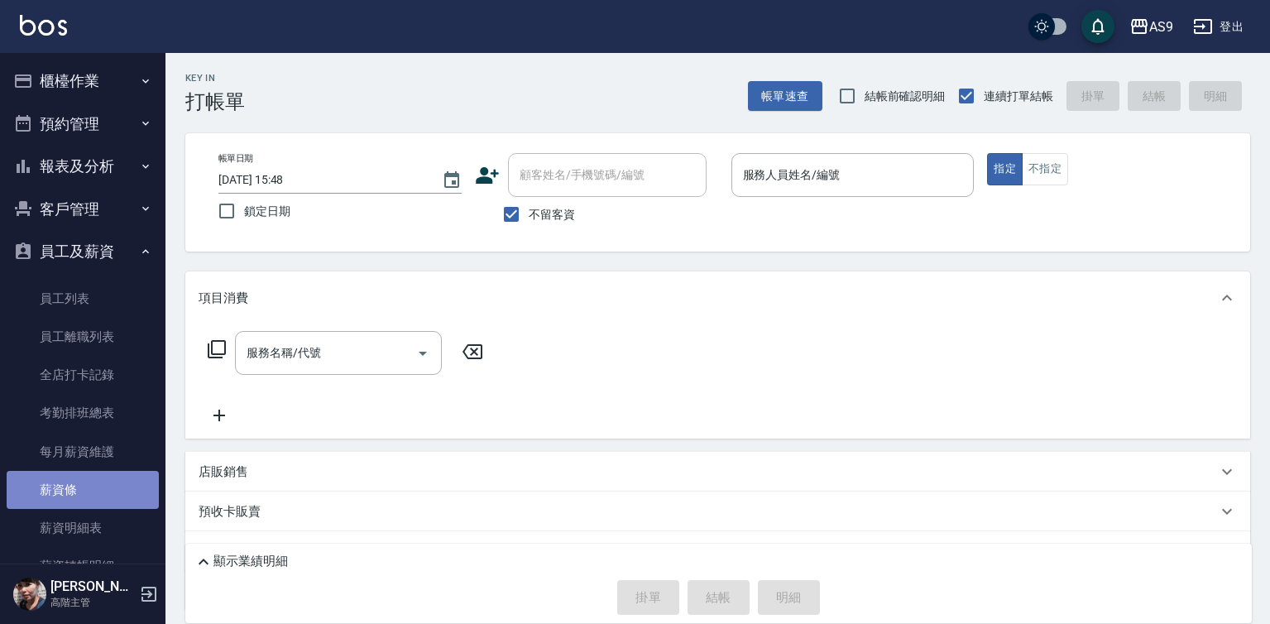
click at [86, 491] on link "薪資條" at bounding box center [83, 490] width 152 height 38
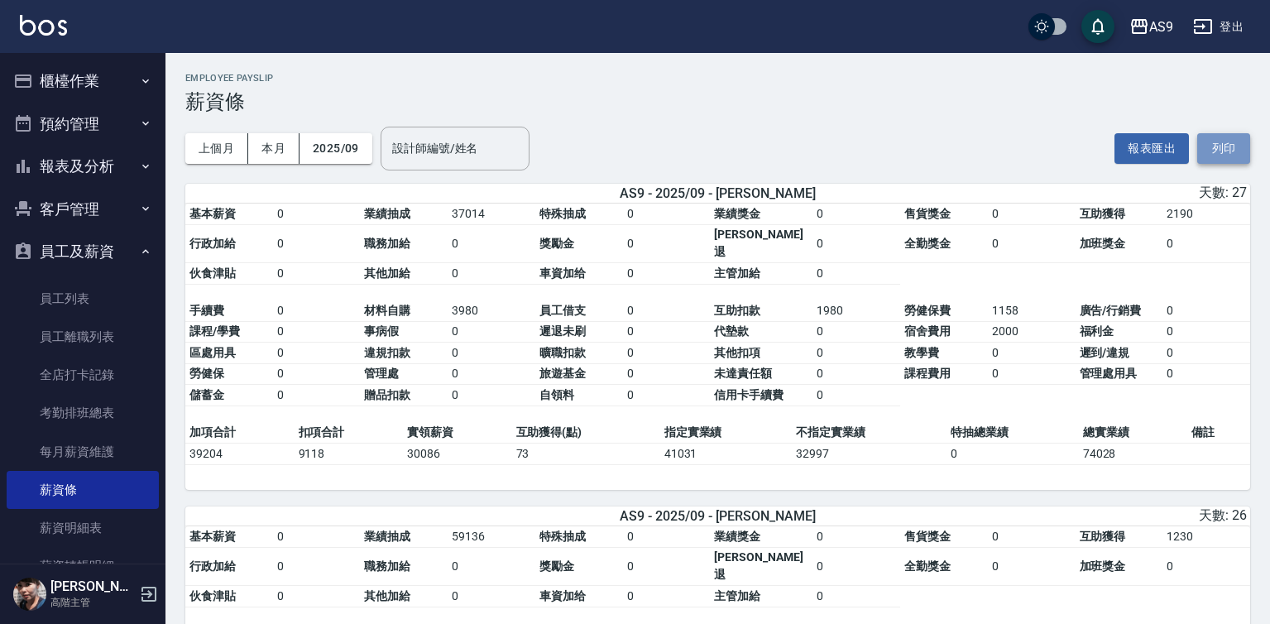
click at [1230, 146] on button "列印" at bounding box center [1223, 148] width 53 height 31
click at [1223, 149] on button "列印" at bounding box center [1223, 148] width 53 height 31
click at [1238, 148] on button "列印" at bounding box center [1223, 148] width 53 height 31
click at [1215, 151] on button "列印" at bounding box center [1223, 148] width 53 height 31
click at [1218, 147] on button "列印" at bounding box center [1223, 148] width 53 height 31
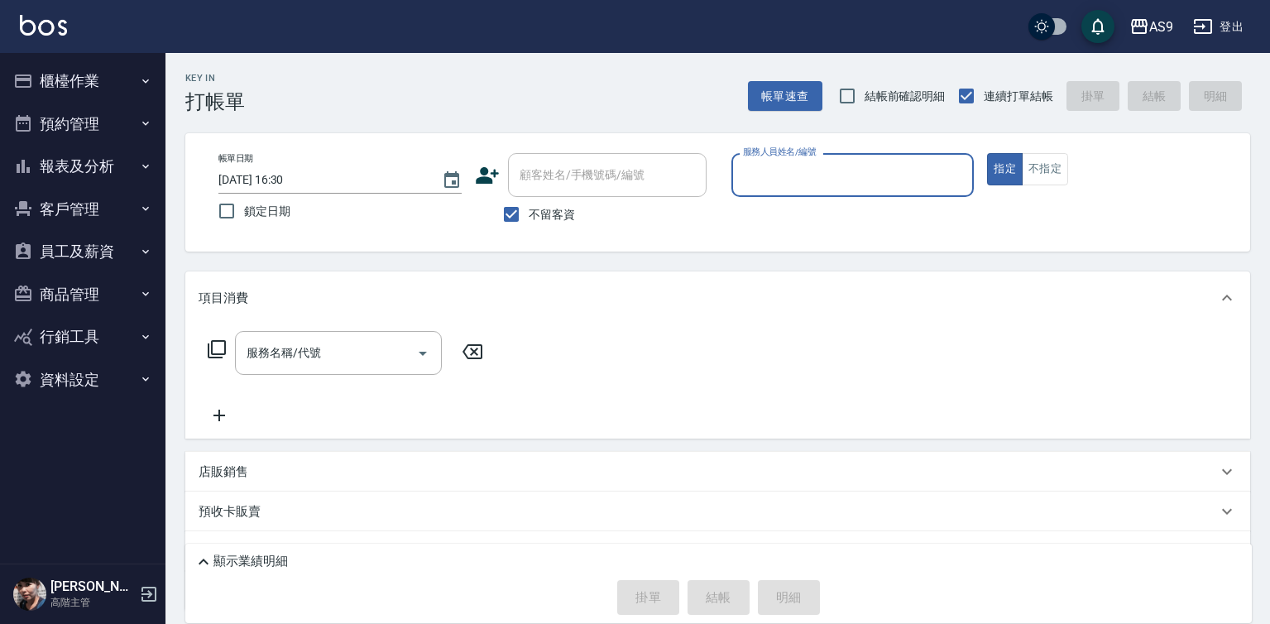
click at [116, 166] on button "報表及分析" at bounding box center [83, 166] width 152 height 43
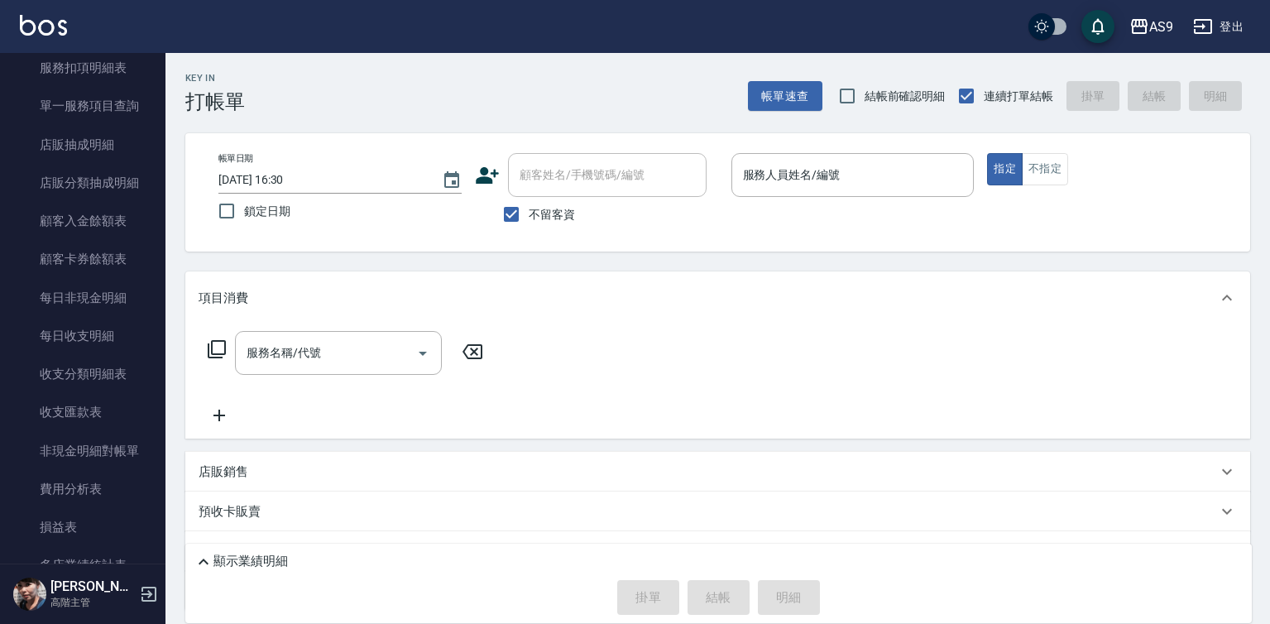
scroll to position [1406, 0]
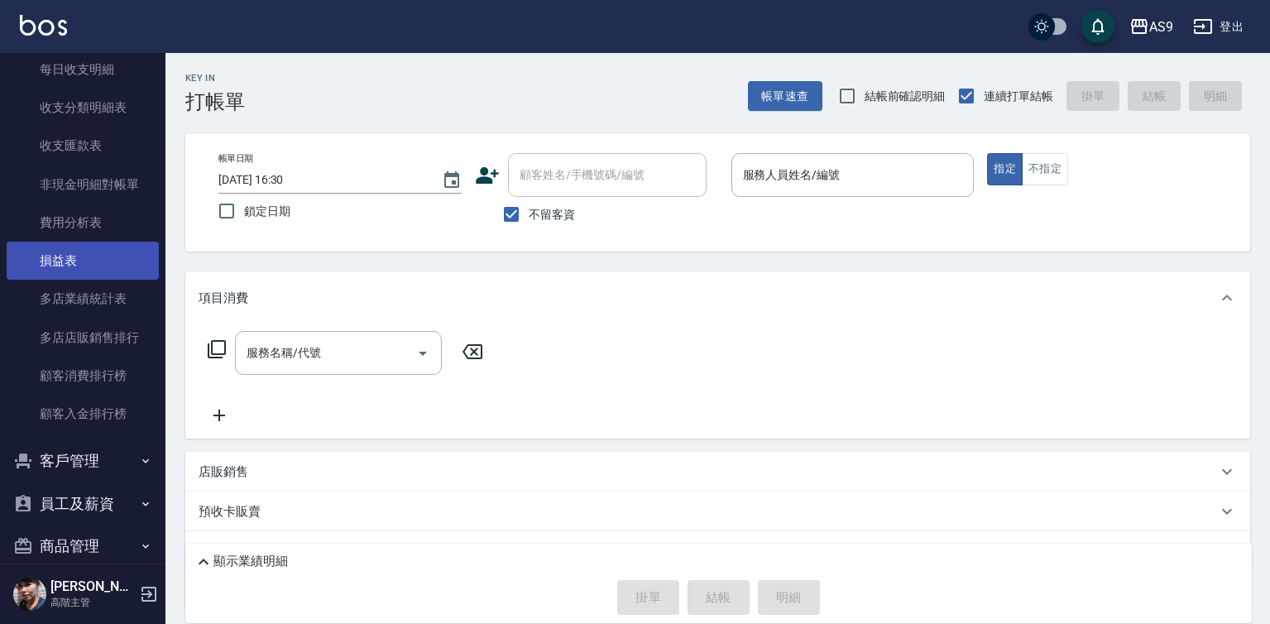
click at [73, 260] on link "損益表" at bounding box center [83, 261] width 152 height 38
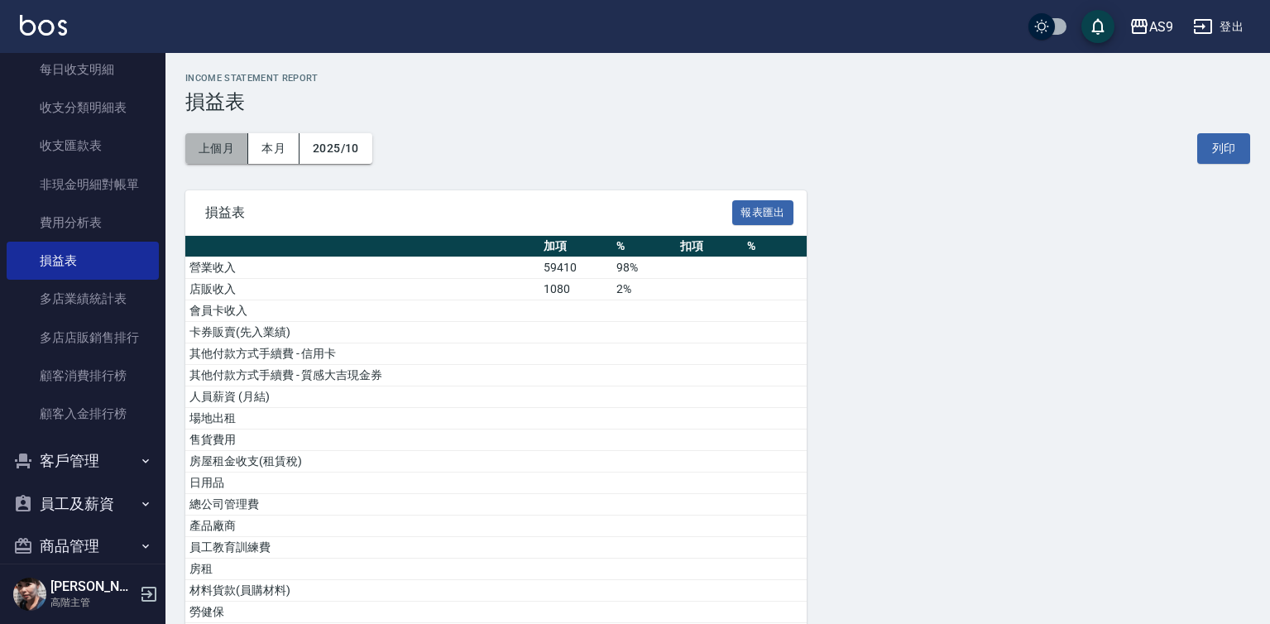
click at [223, 149] on button "上個月" at bounding box center [216, 148] width 63 height 31
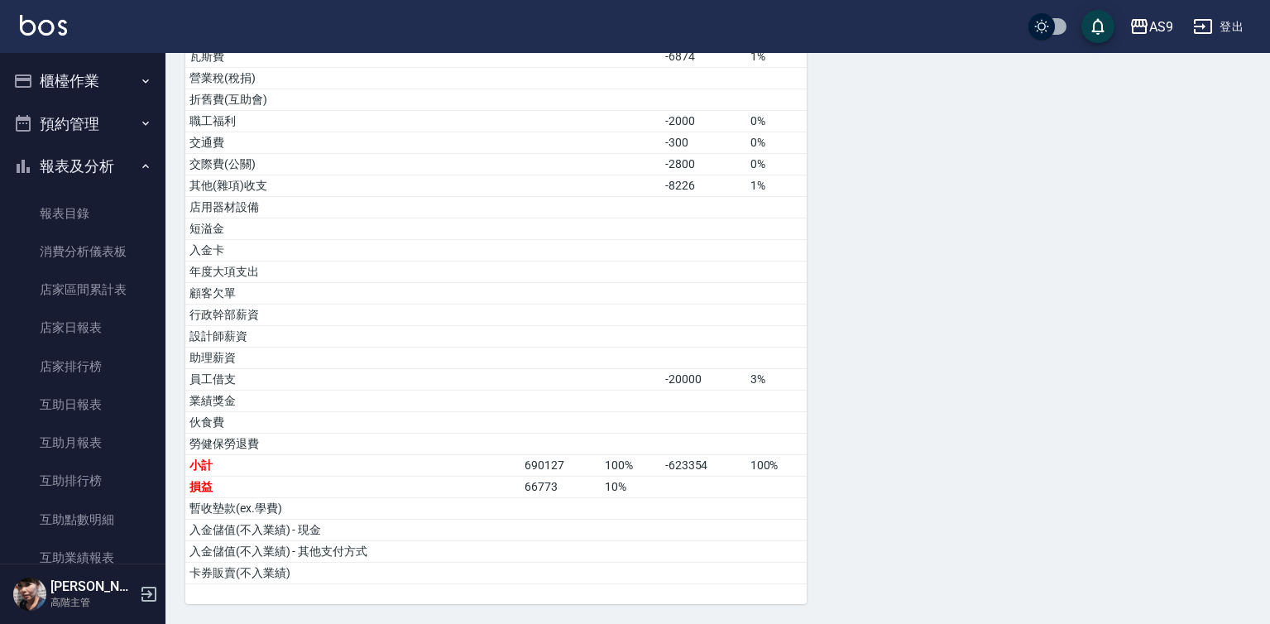
click at [127, 168] on button "報表及分析" at bounding box center [83, 166] width 152 height 43
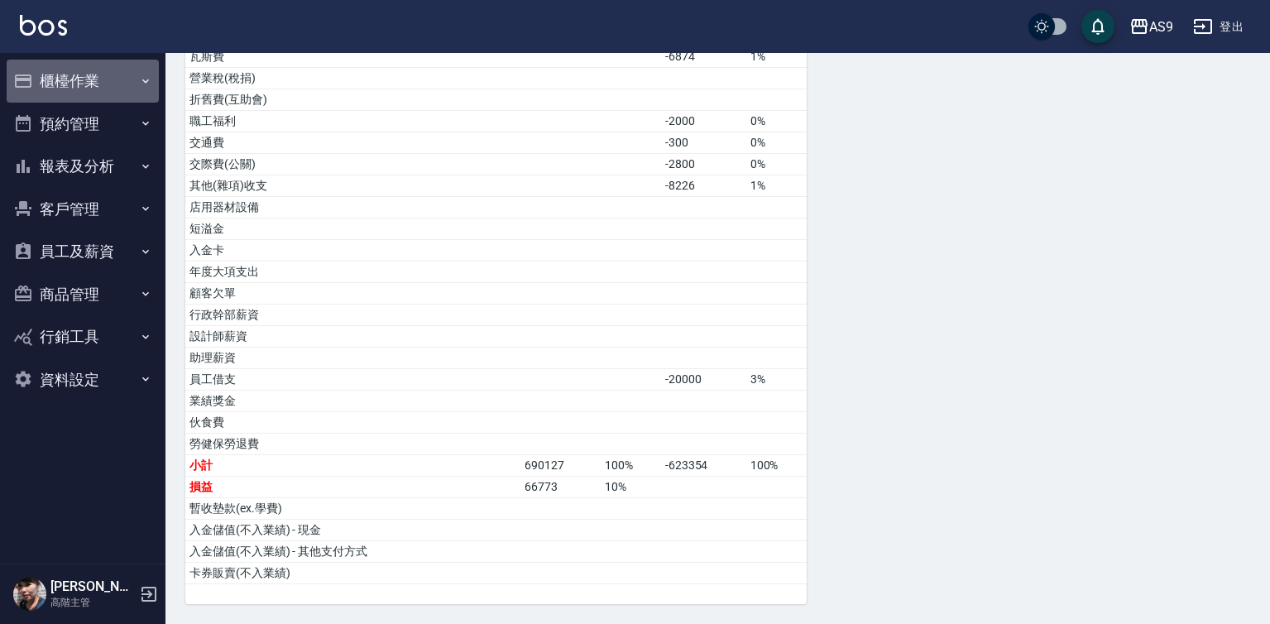
click at [112, 85] on button "櫃檯作業" at bounding box center [83, 81] width 152 height 43
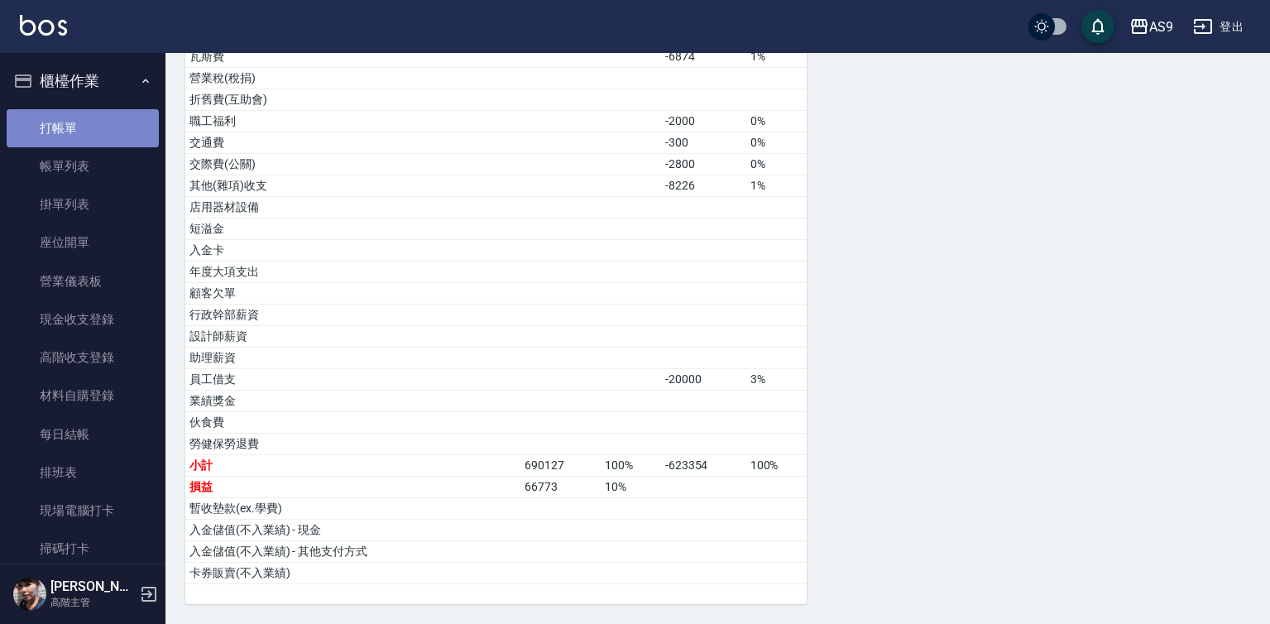
click at [111, 128] on link "打帳單" at bounding box center [83, 128] width 152 height 38
